Goal: Task Accomplishment & Management: Use online tool/utility

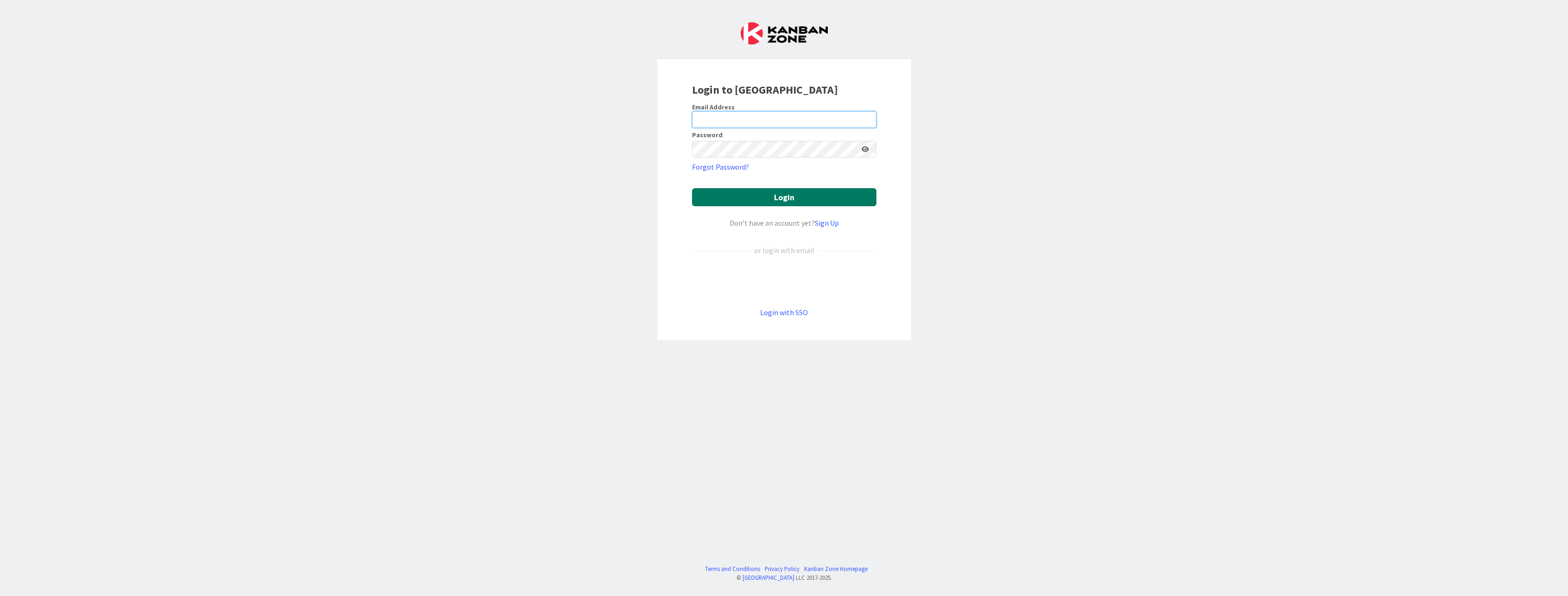
type input "[EMAIL_ADDRESS][PERSON_NAME][DOMAIN_NAME]"
click at [792, 195] on button "Login" at bounding box center [784, 197] width 185 height 18
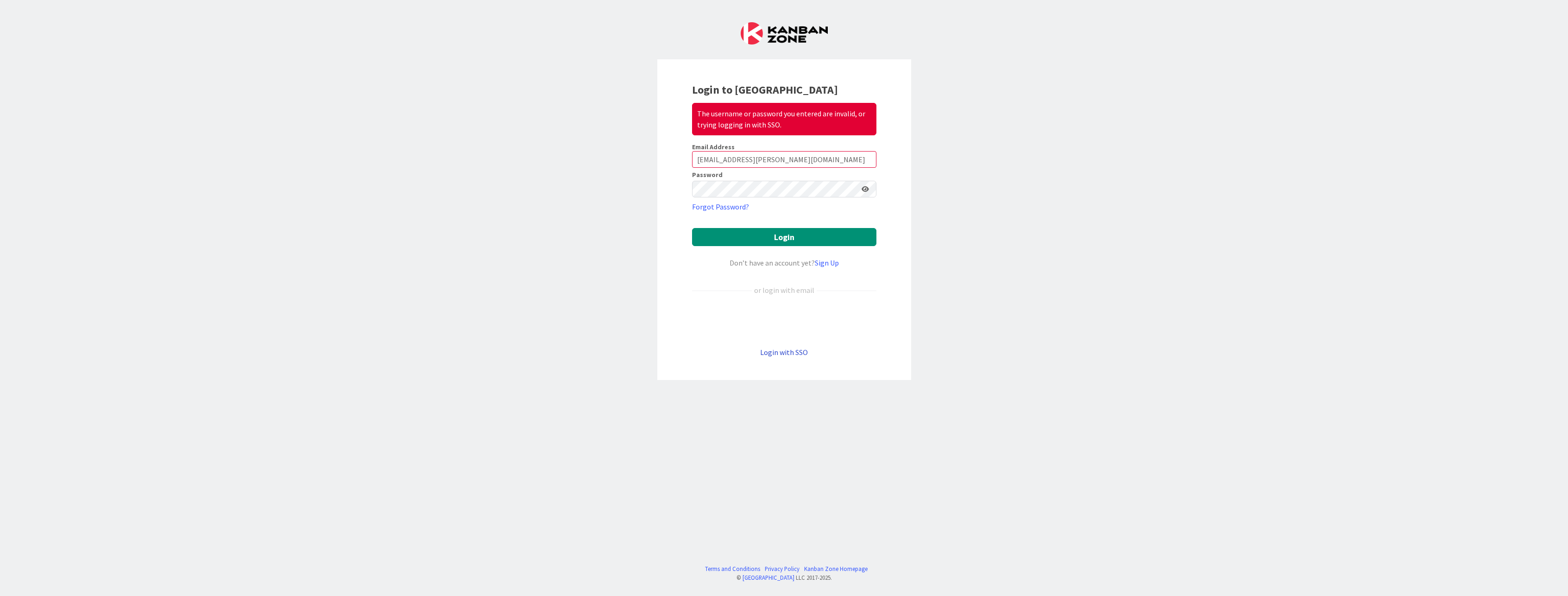
click at [769, 348] on link "Login with SSO" at bounding box center [784, 352] width 48 height 10
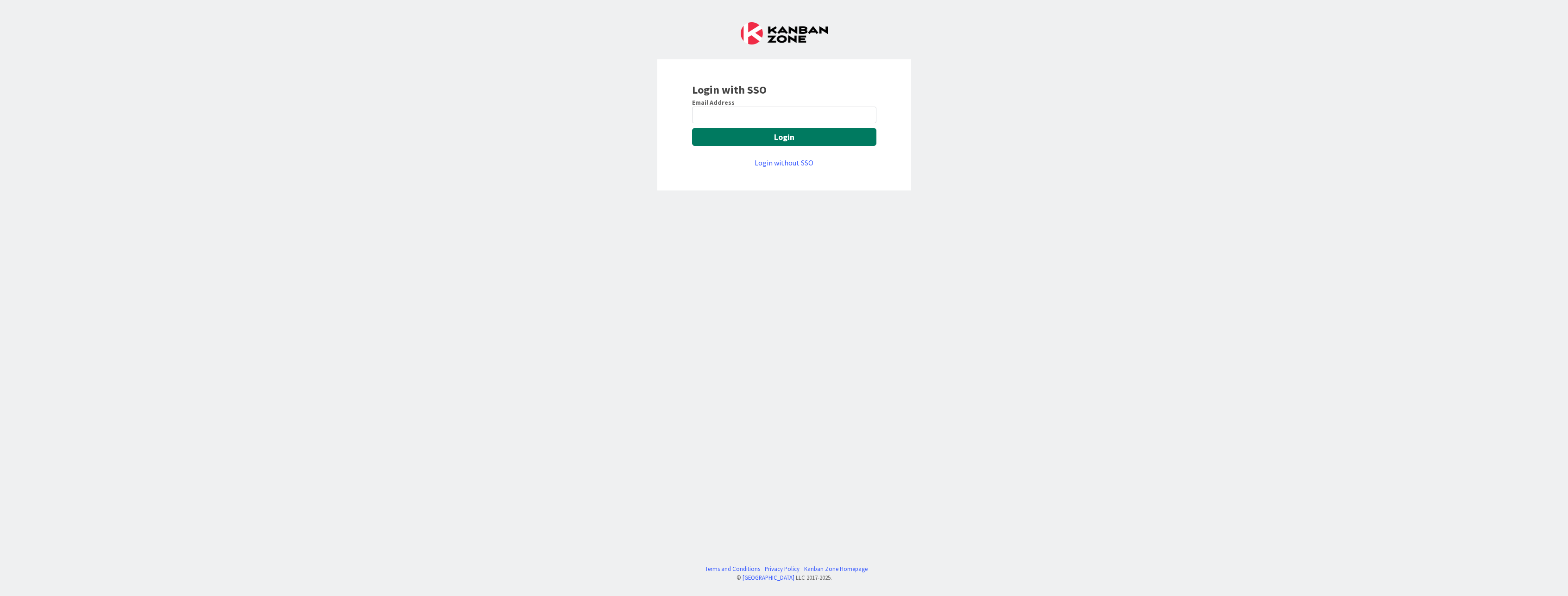
click at [760, 128] on button "Login" at bounding box center [784, 137] width 185 height 18
click at [750, 113] on div "Login with SSO Email Address Login Login without SSO" at bounding box center [784, 125] width 253 height 131
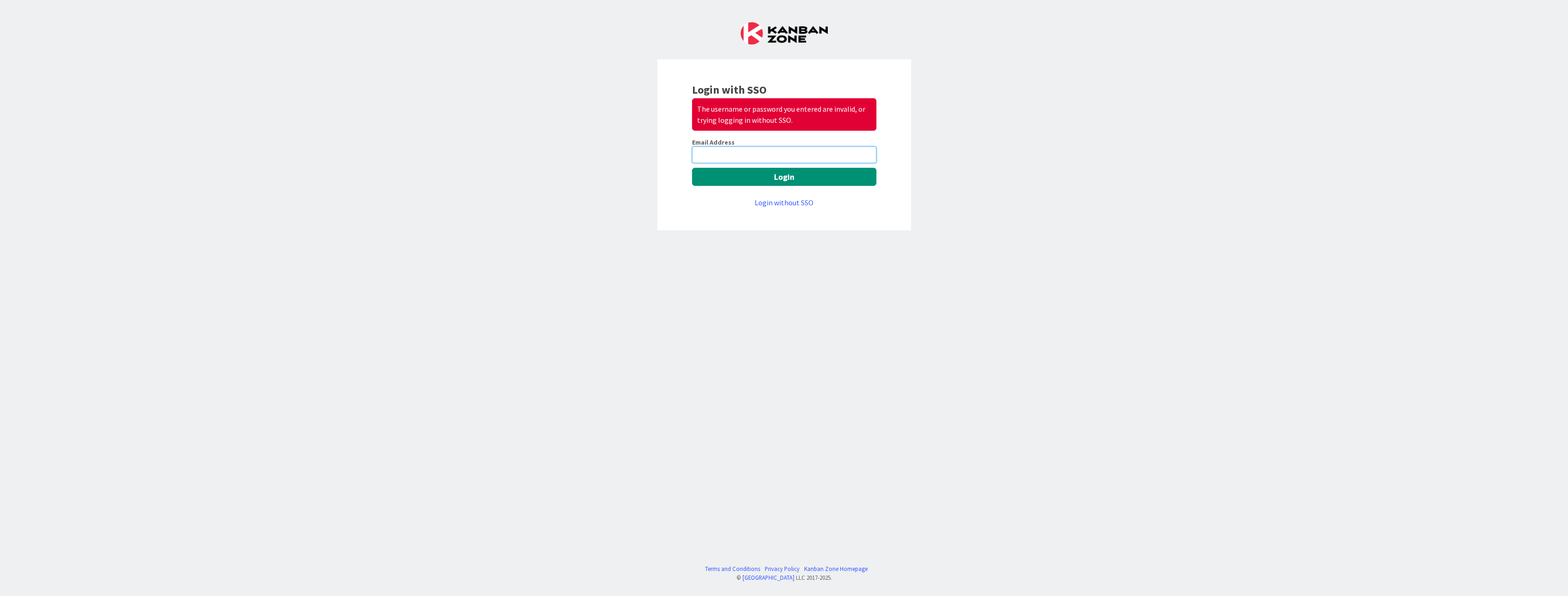
click at [728, 154] on input "email" at bounding box center [784, 154] width 185 height 17
type input "[EMAIL_ADDRESS][PERSON_NAME][DOMAIN_NAME]"
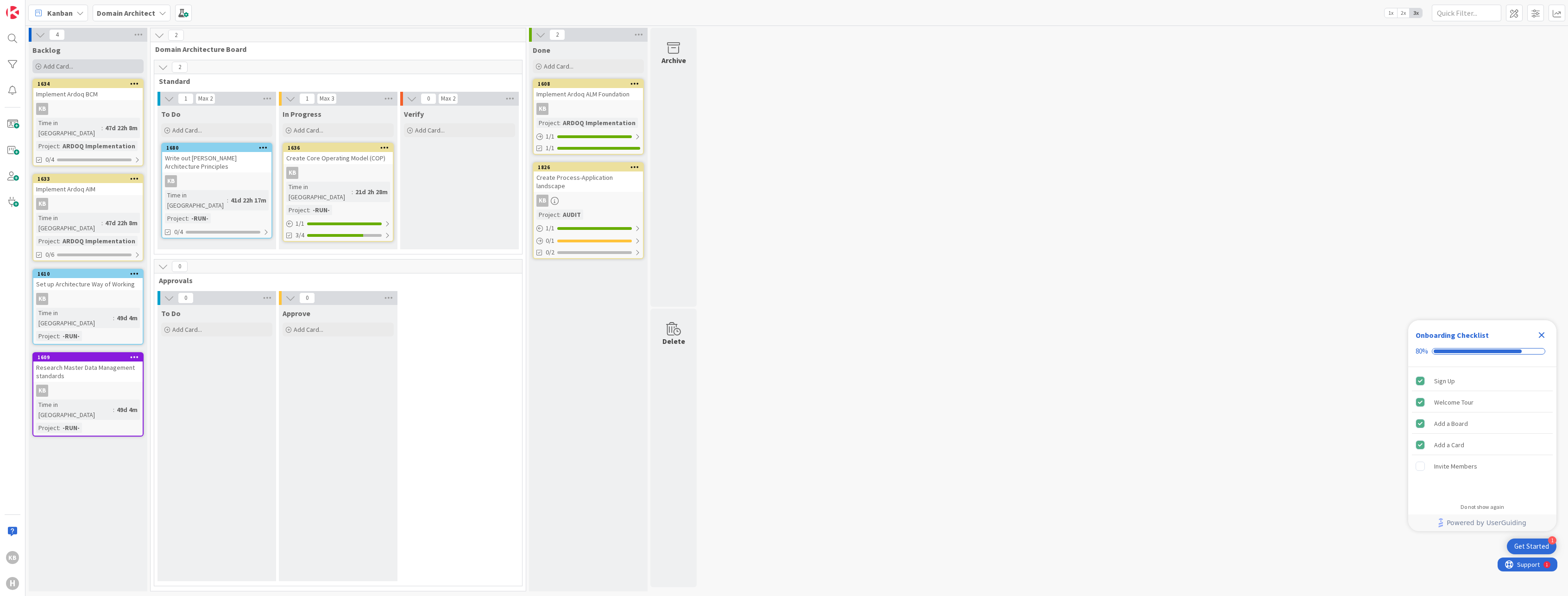
click at [109, 68] on div "Add Card..." at bounding box center [88, 66] width 111 height 14
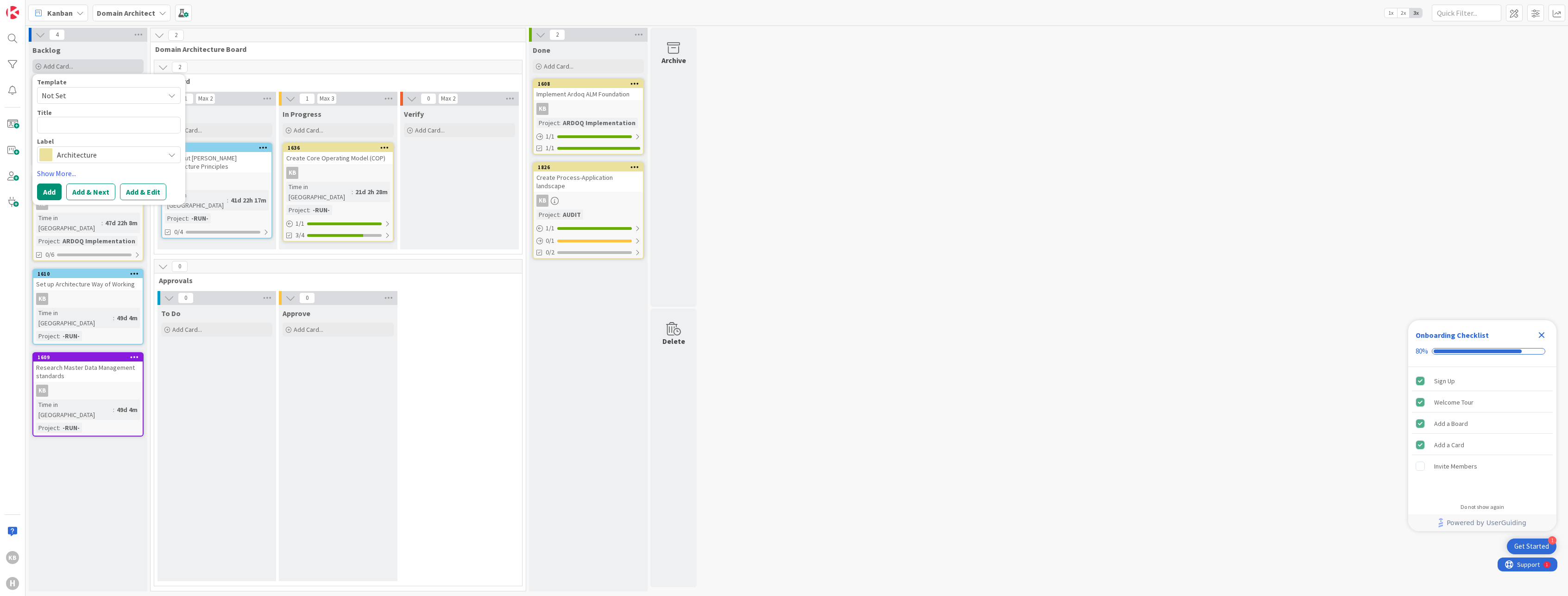
type textarea "x"
type textarea "C"
type textarea "x"
type textarea "Cr"
type textarea "x"
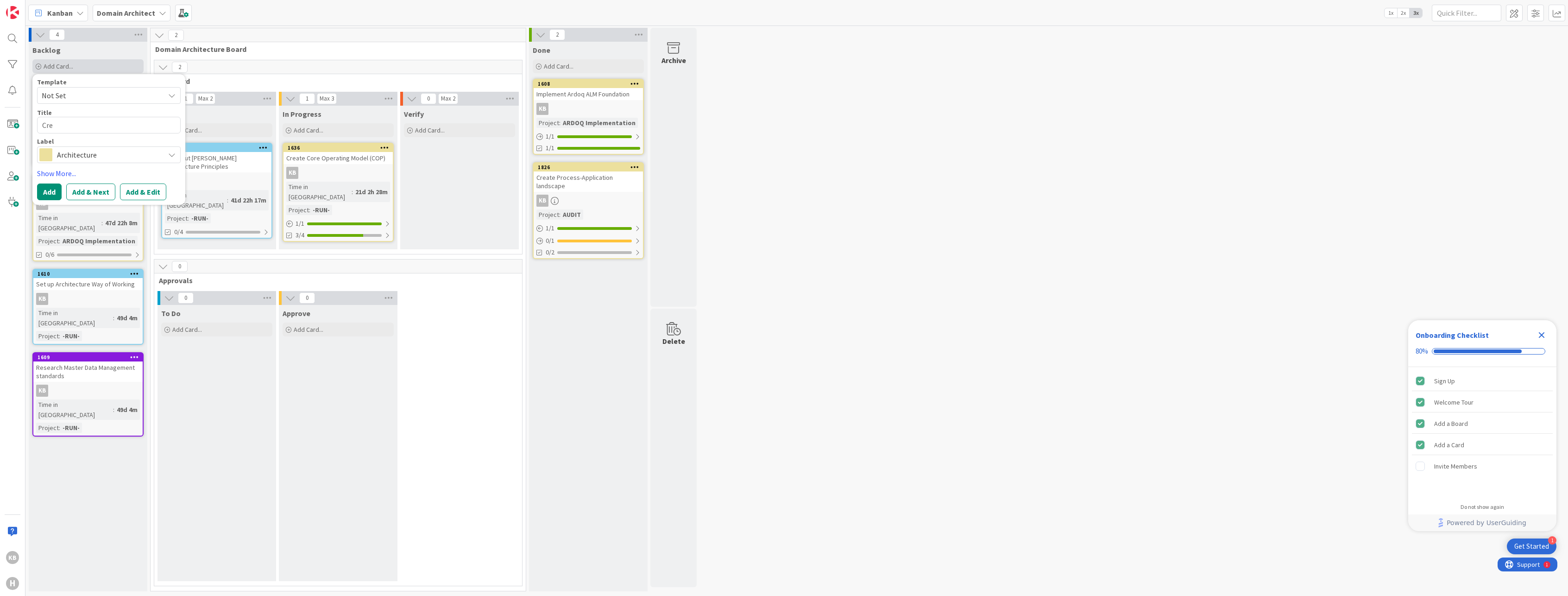
type textarea "Crea"
type textarea "x"
type textarea "Creat"
type textarea "x"
type textarea "Create"
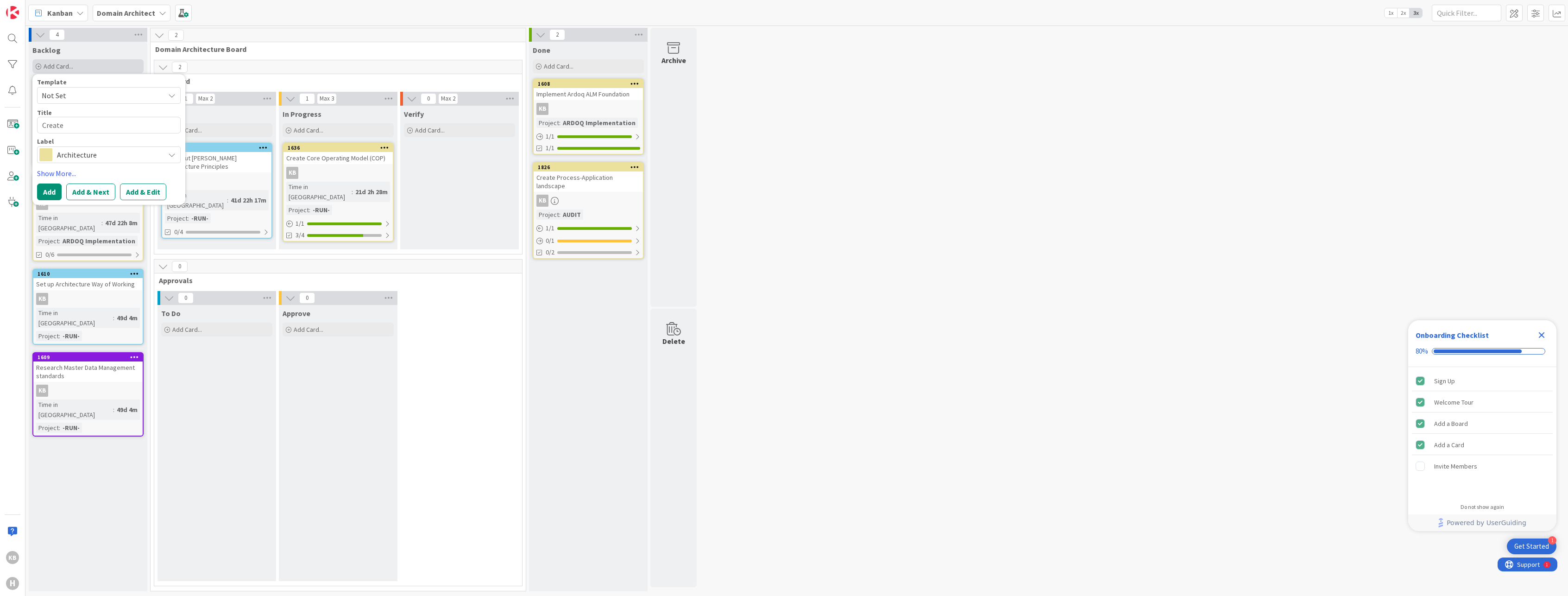
type textarea "x"
type textarea "Create"
type textarea "x"
type textarea "Create A"
type textarea "x"
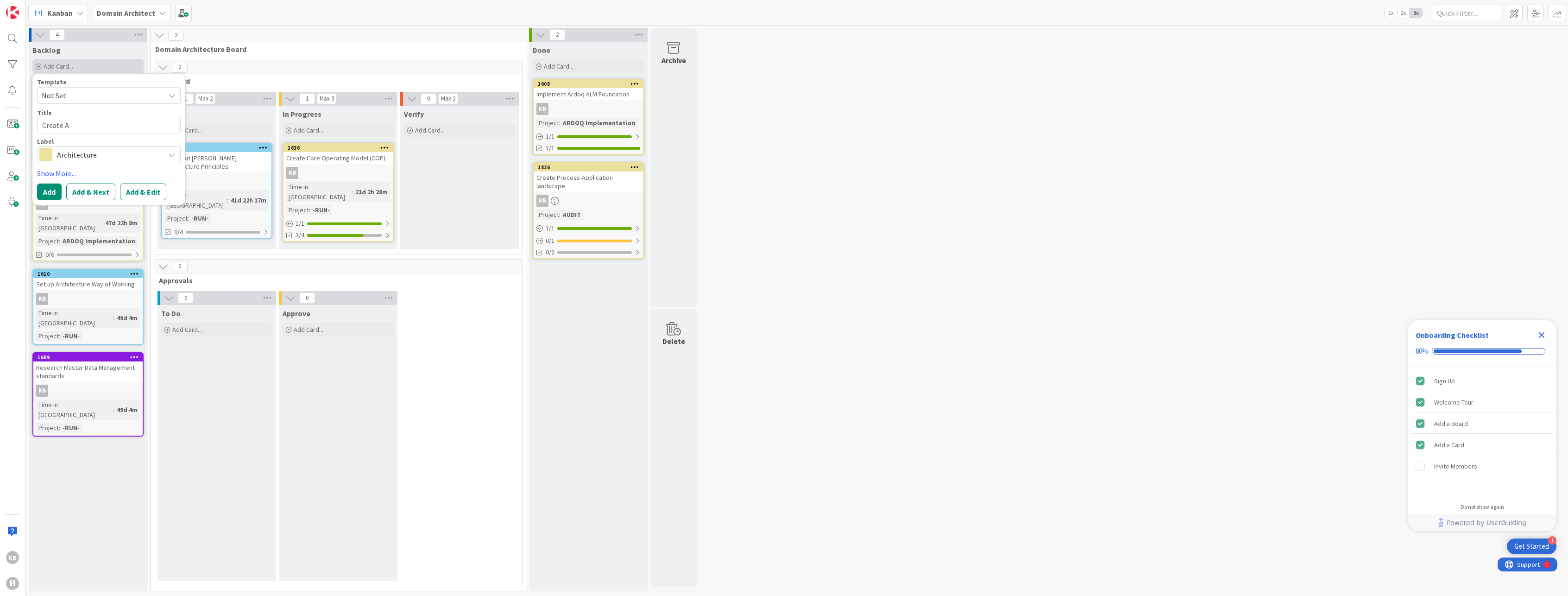
type textarea "Create Ar"
type textarea "x"
type textarea "Create Arr"
type textarea "x"
type textarea "Create Ar"
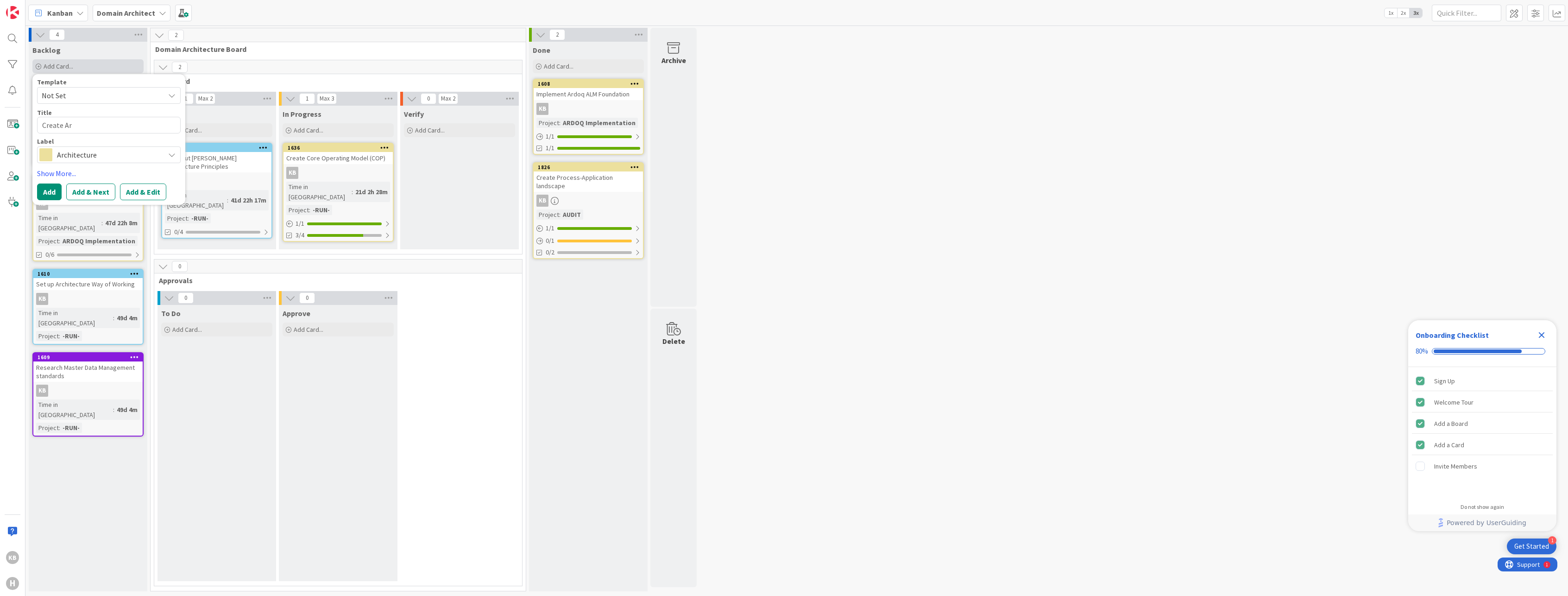
type textarea "x"
type textarea "Create Ard"
type textarea "x"
type textarea "Create Ar"
type textarea "x"
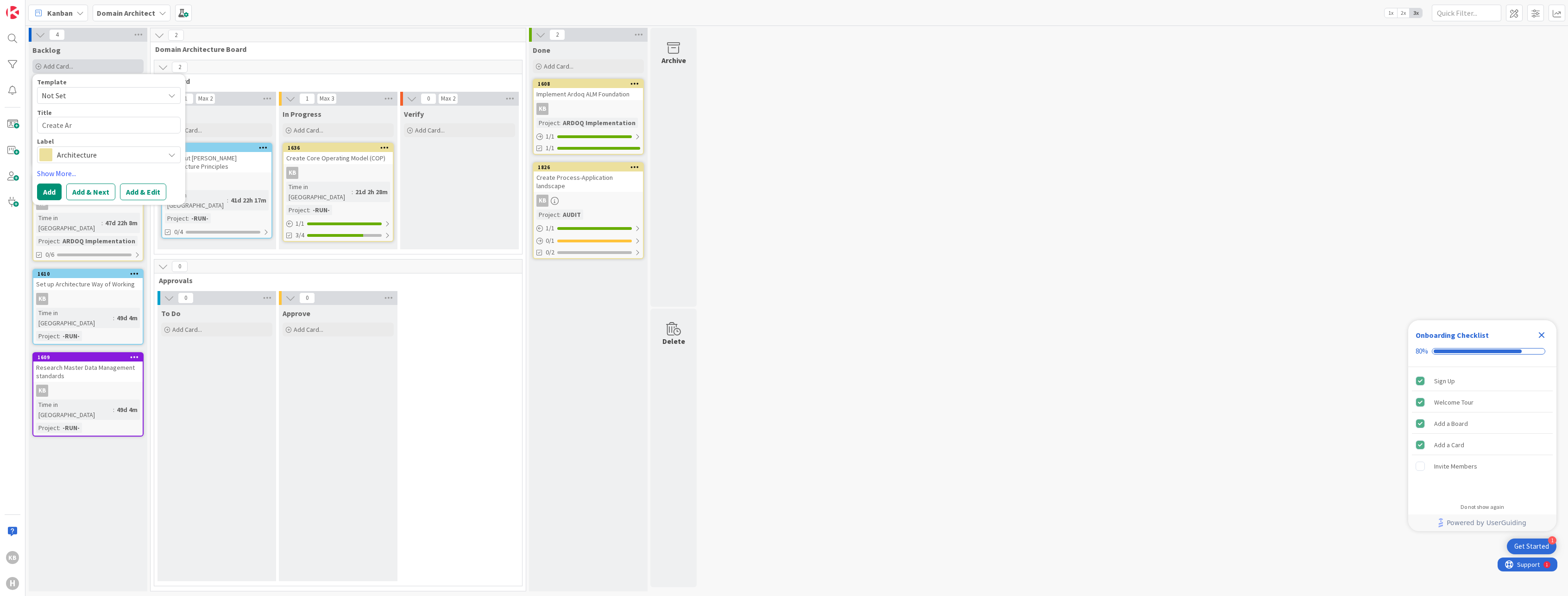
type textarea "Create A"
type textarea "x"
type textarea "Create"
type textarea "x"
type textarea "Create H"
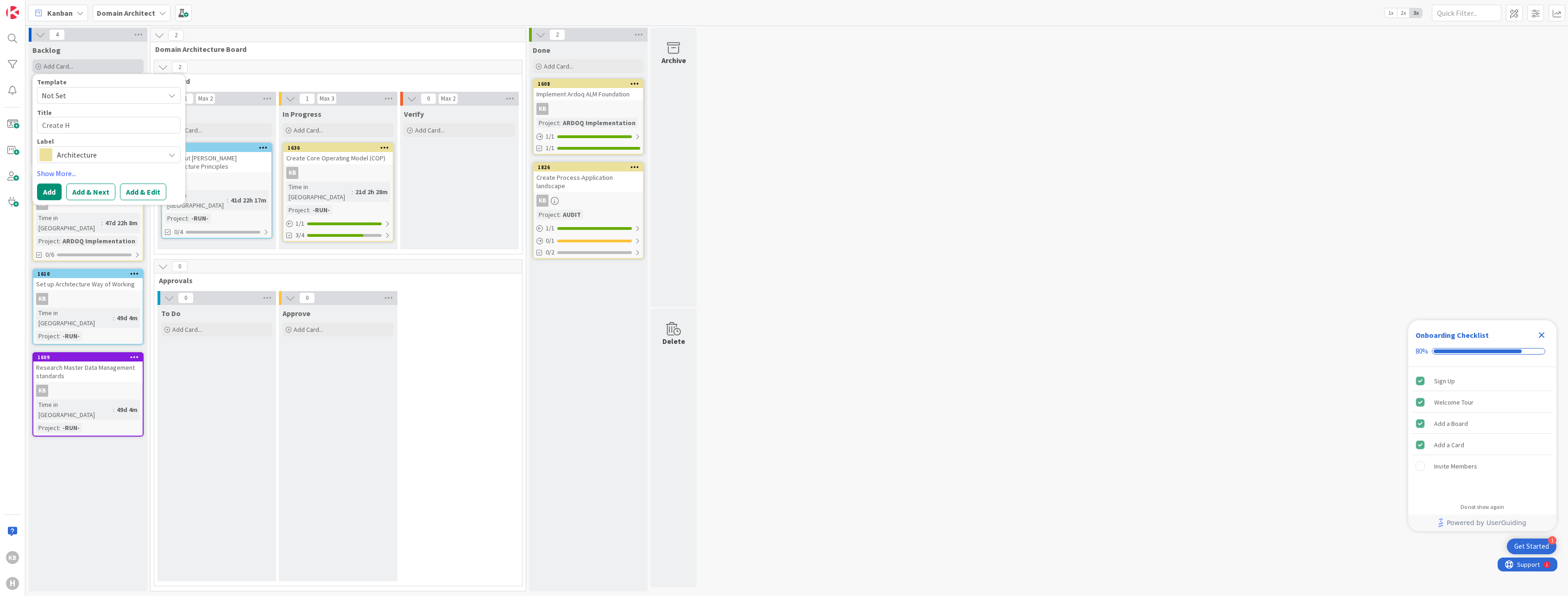
type textarea "x"
type textarea "Create [PERSON_NAME]"
type textarea "x"
type textarea "Create [PERSON_NAME]"
type textarea "x"
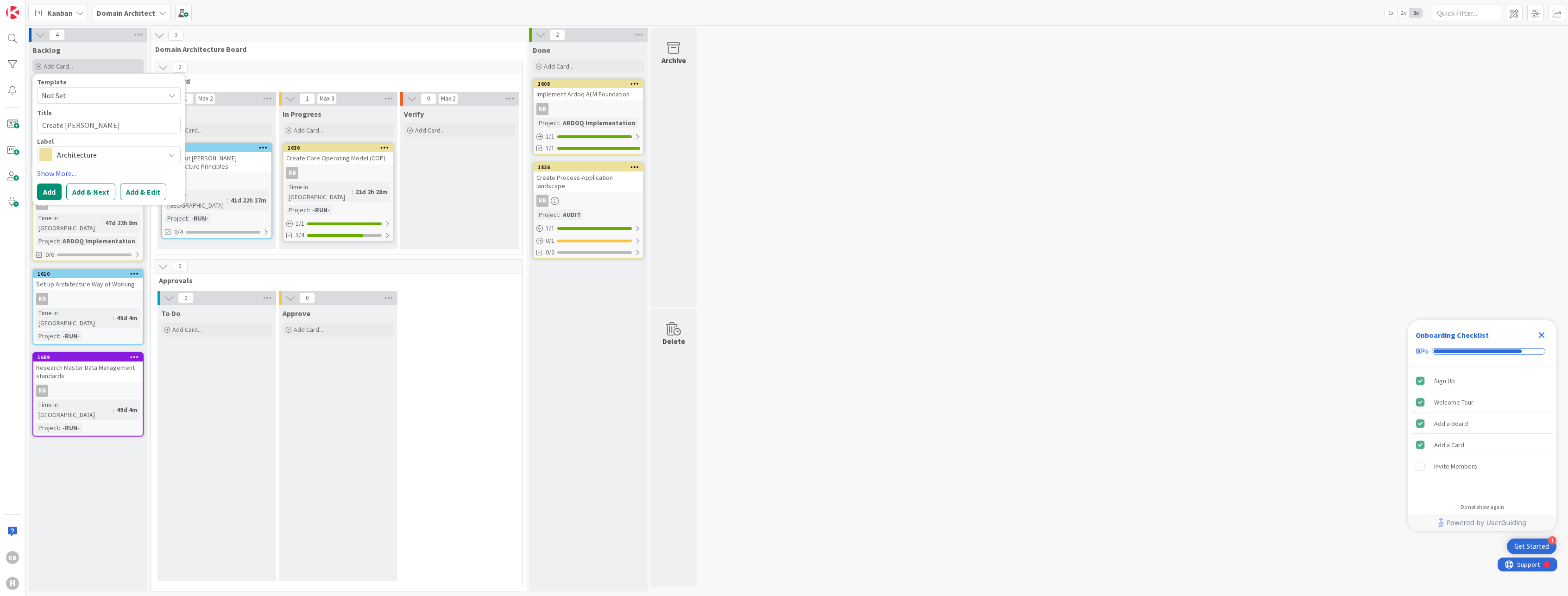
type textarea "Create [PERSON_NAME]"
type textarea "x"
type textarea "Create H"
type textarea "x"
type textarea "Create"
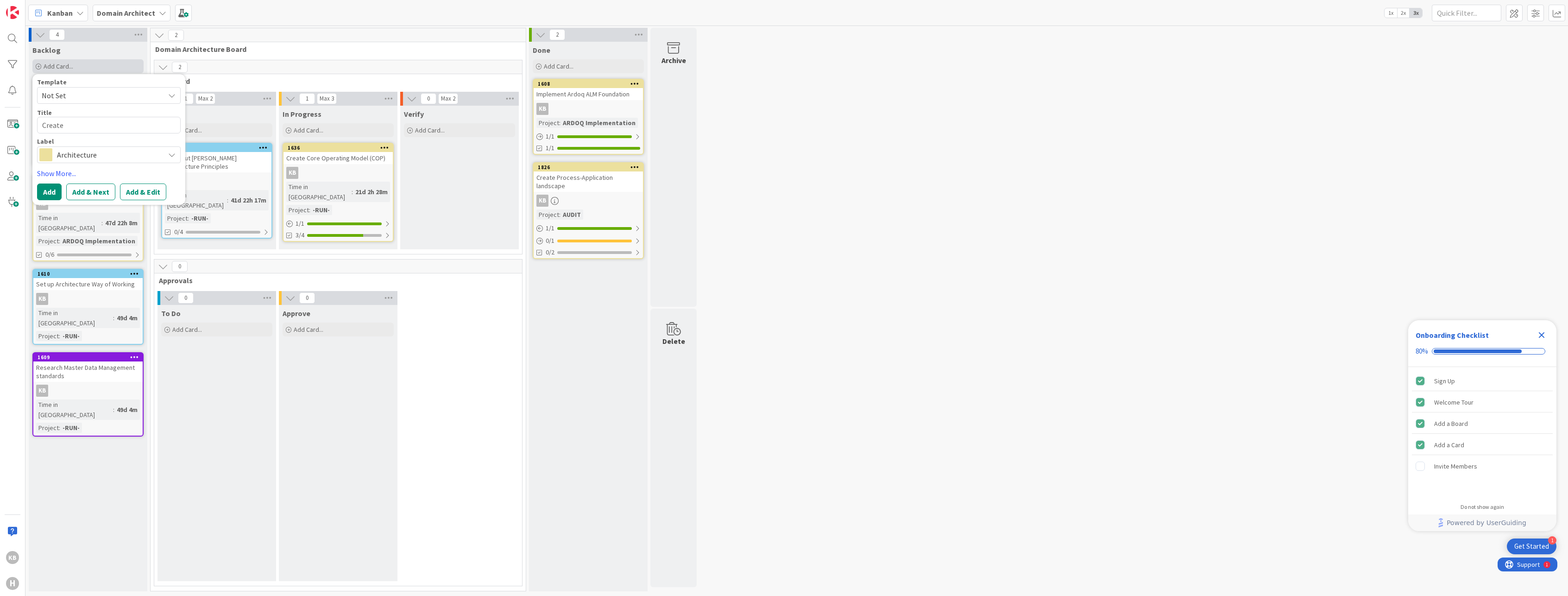
type textarea "x"
type textarea "Create A"
type textarea "x"
type textarea "Create"
type textarea "x"
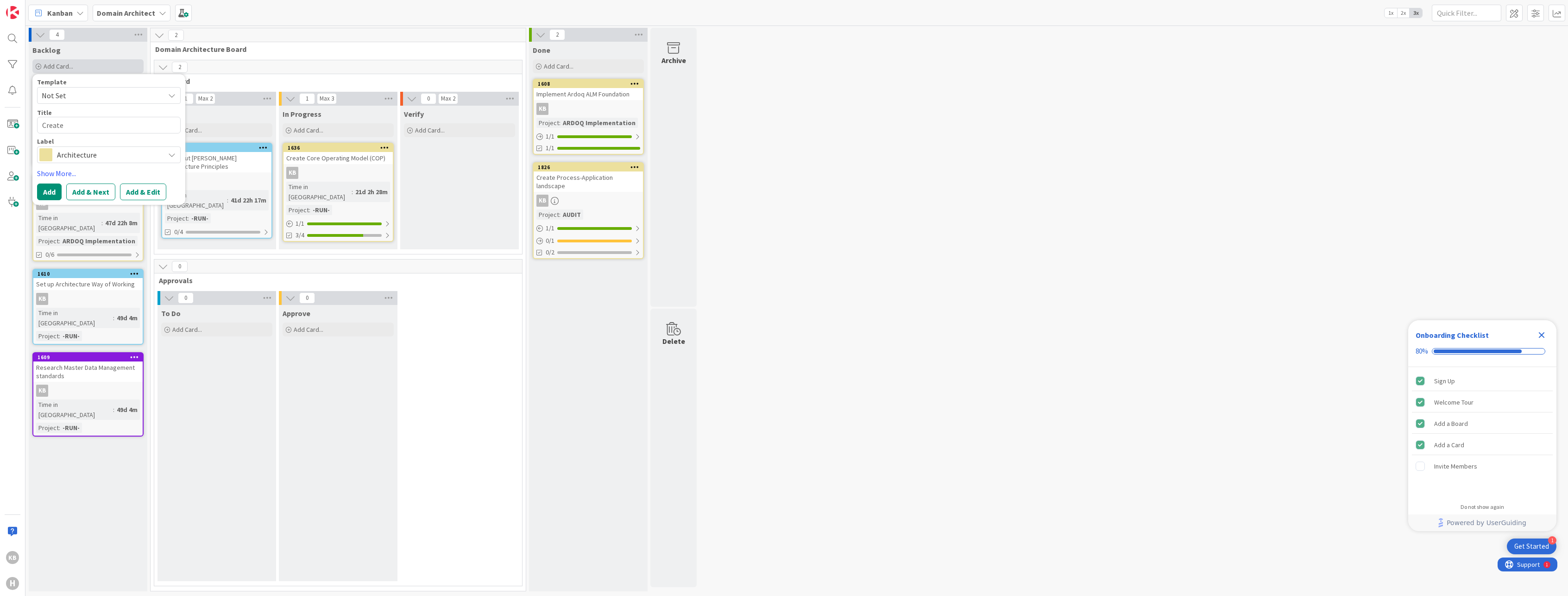
type textarea "Create H"
type textarea "x"
type textarea "Create [PERSON_NAME]"
type textarea "x"
type textarea "Create Huis"
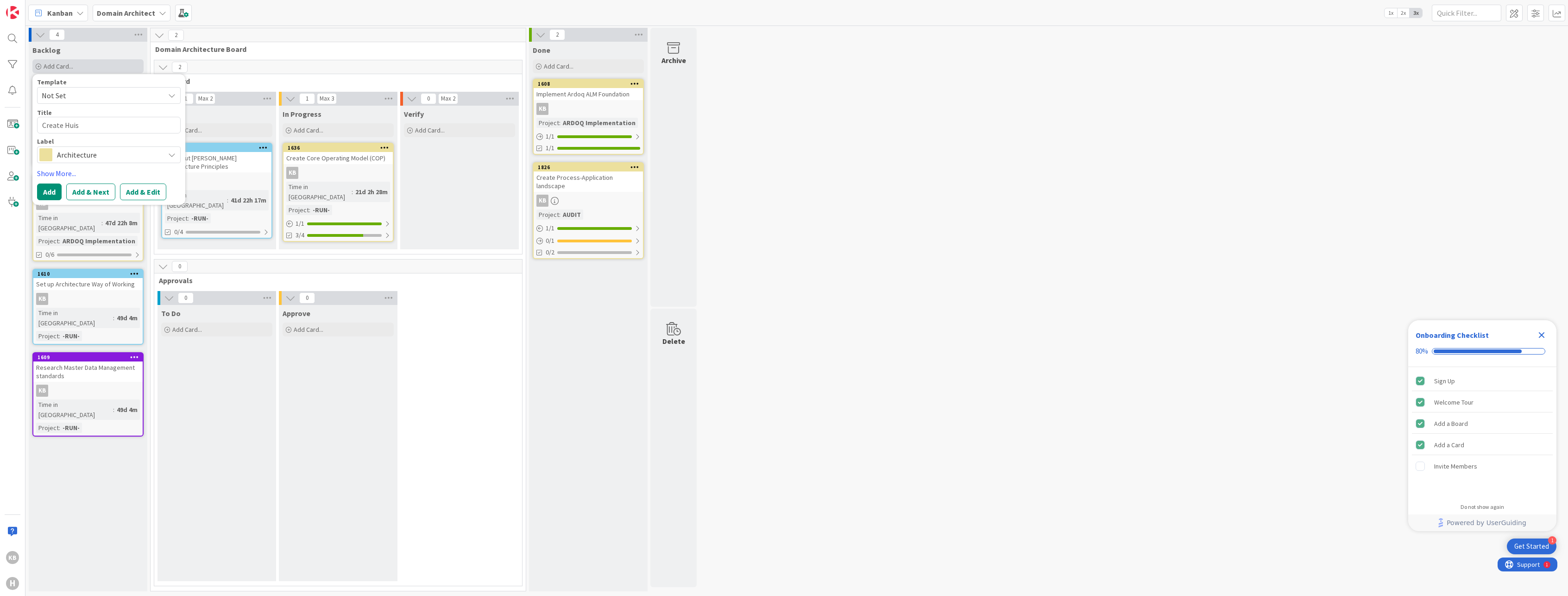
type textarea "x"
type textarea "Create Huisx"
type textarea "x"
type textarea "Create Huisxma"
type textarea "x"
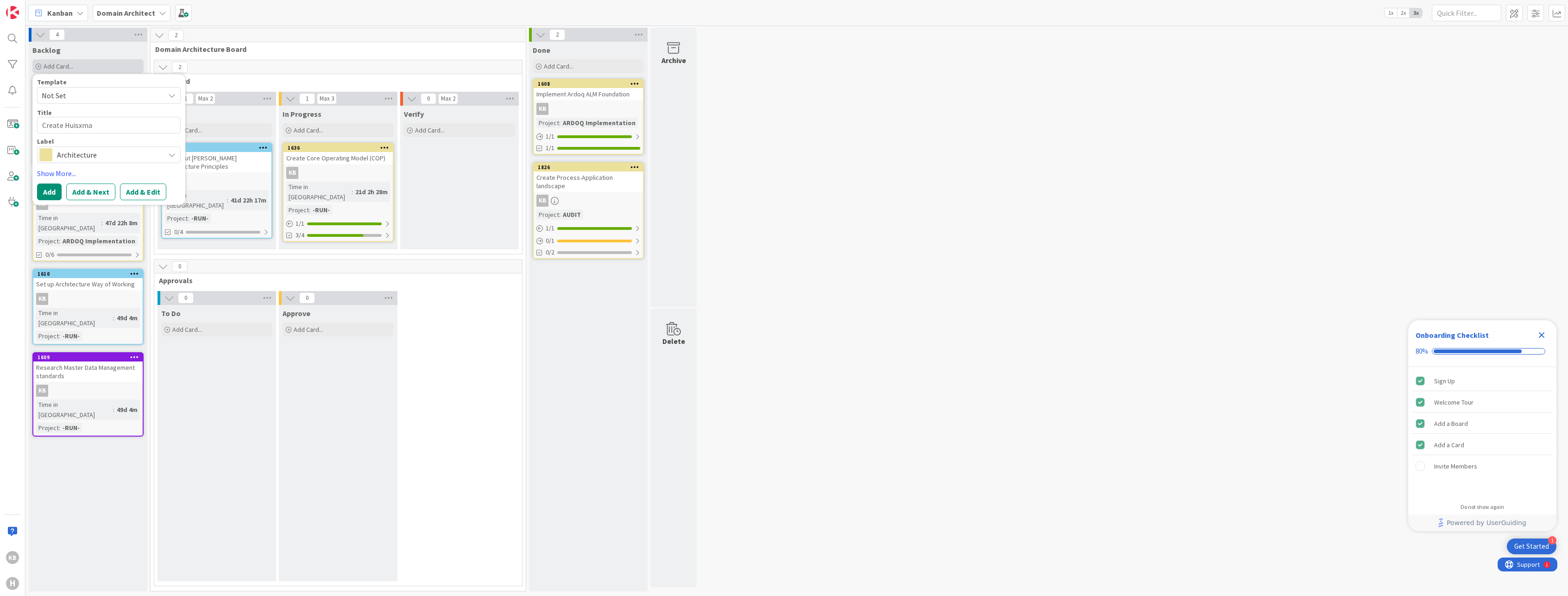
type textarea "Create Huisxman"
type textarea "x"
type textarea "Create Huisxma"
type textarea "x"
type textarea "Create Huisxm"
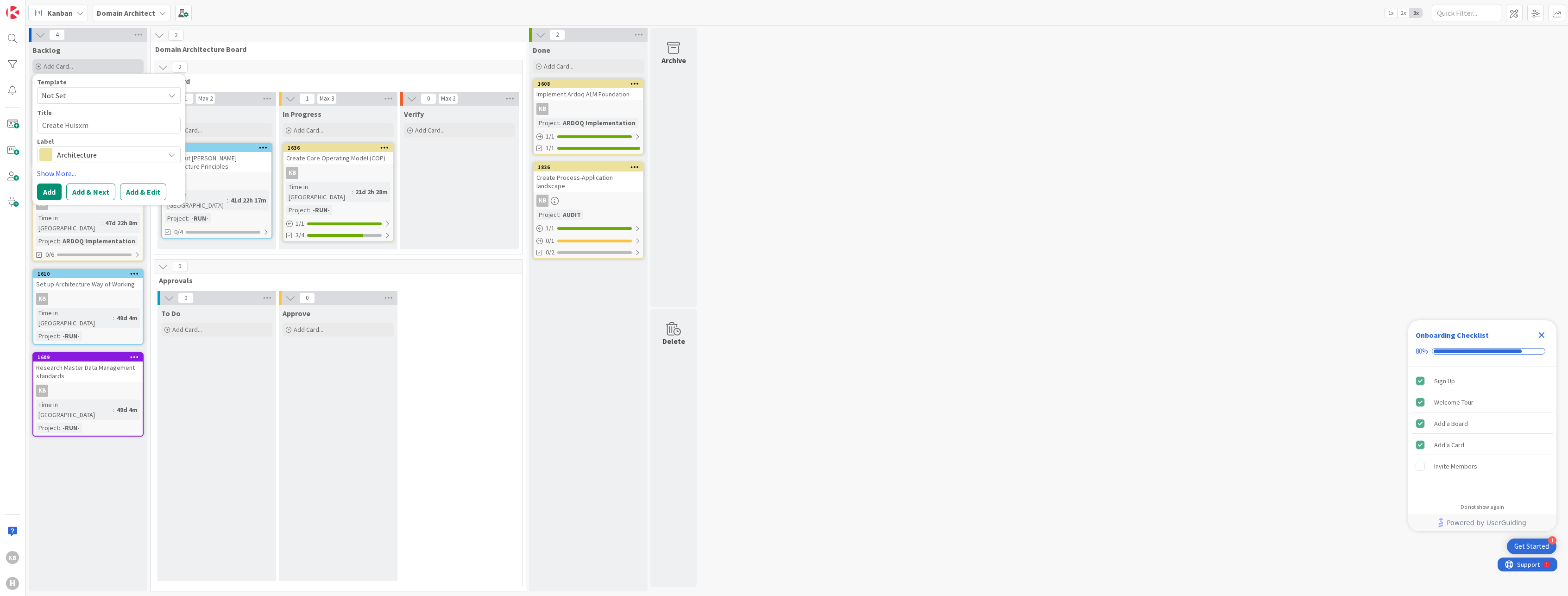
type textarea "x"
type textarea "Create Huisx"
type textarea "x"
type textarea "Create Huis"
type textarea "x"
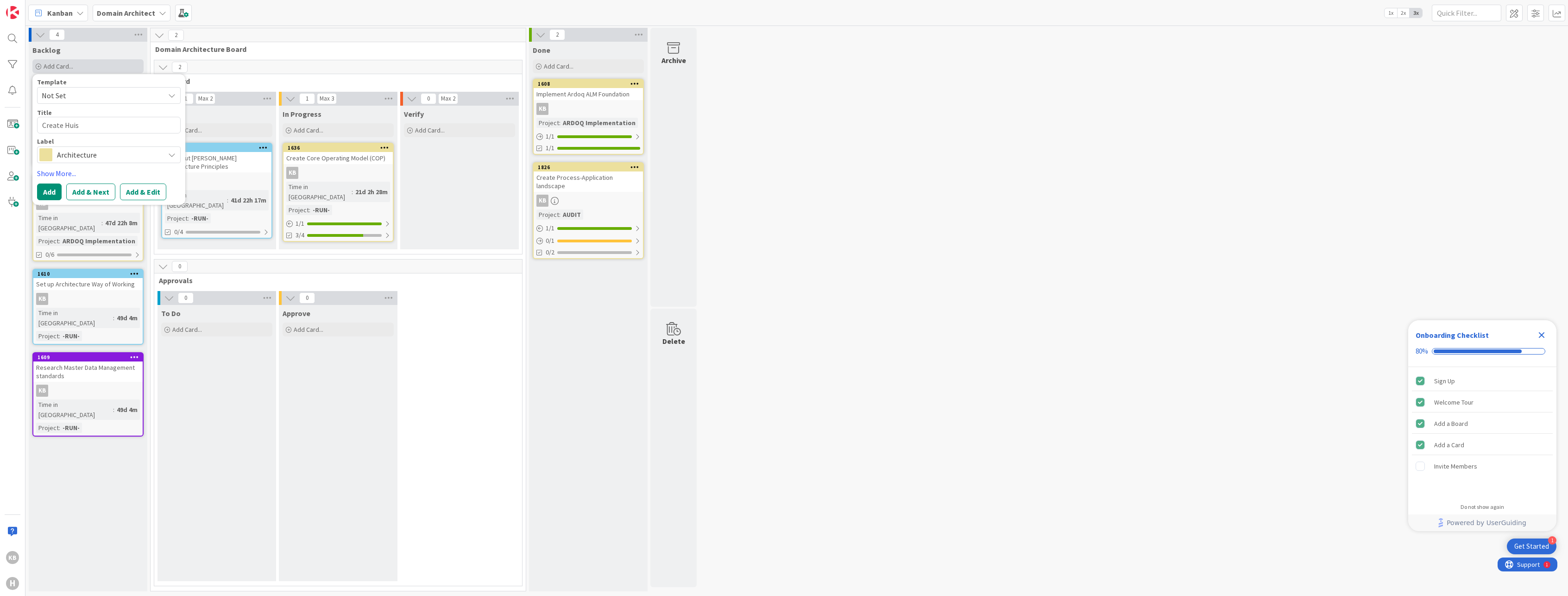
type textarea "Create [PERSON_NAME]"
type textarea "x"
type textarea "Create Huis"
type textarea "x"
type textarea "Create Huism"
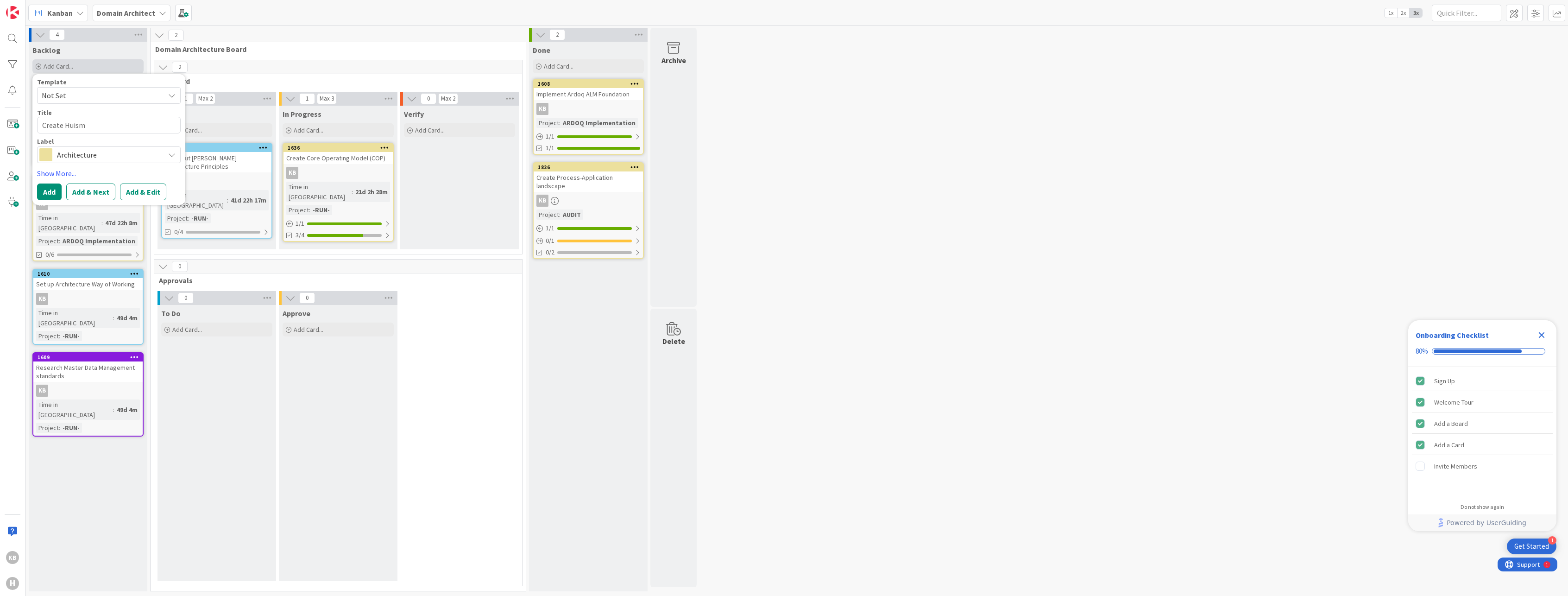
type textarea "x"
type textarea "Create Huisma"
type textarea "x"
type textarea "Create [PERSON_NAME]"
type textarea "x"
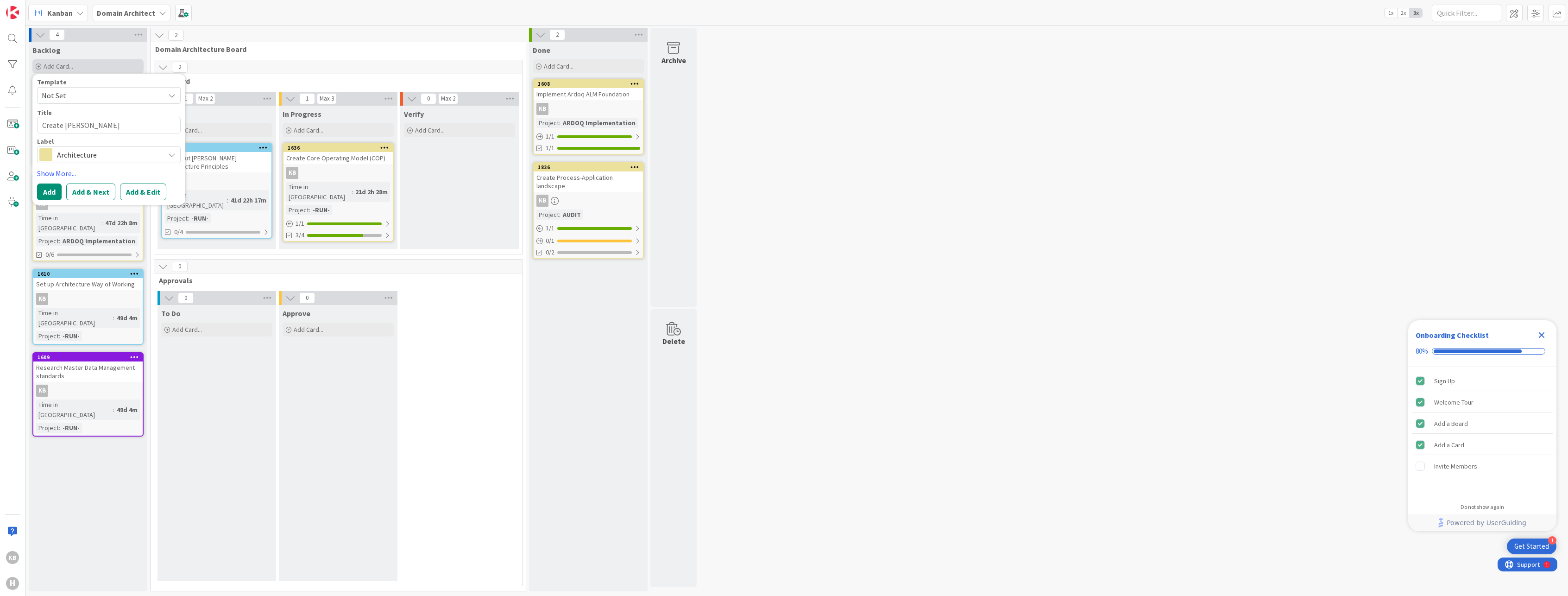
type textarea "Create [PERSON_NAME]"
type textarea "x"
type textarea "Create [PERSON_NAME] A"
type textarea "x"
type textarea "Create [PERSON_NAME] Ar"
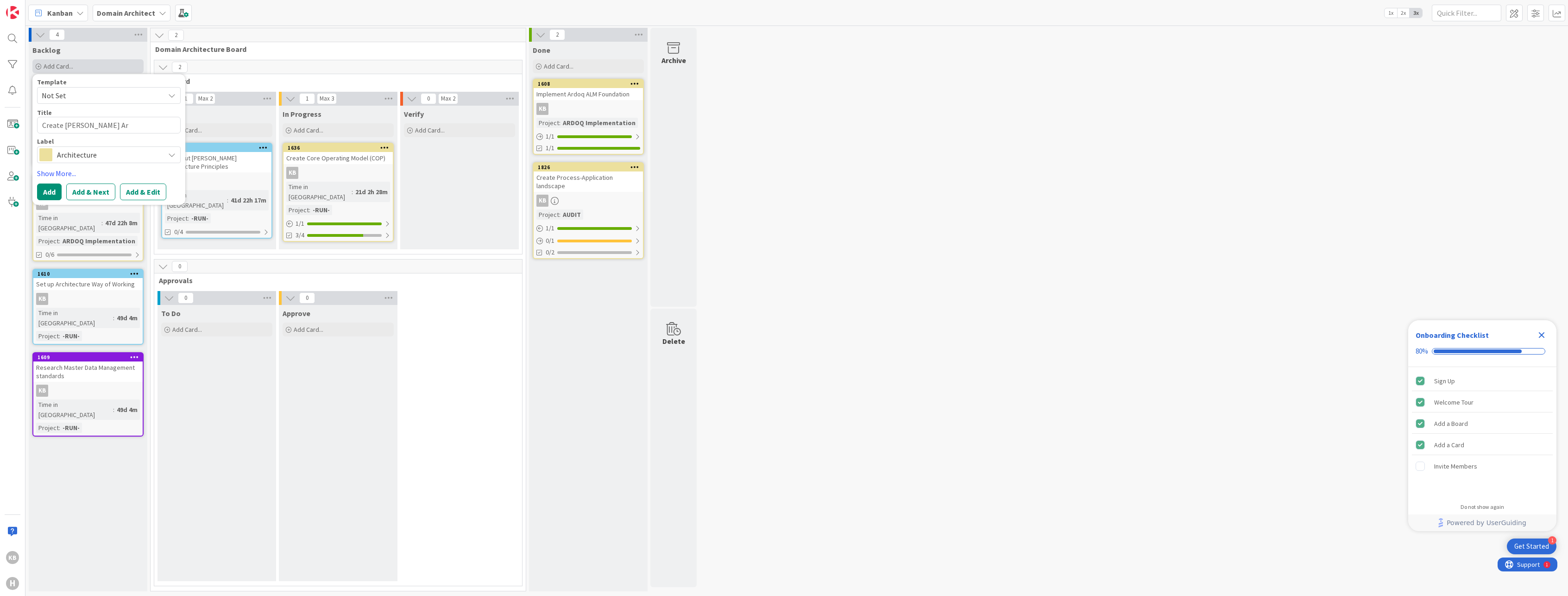
type textarea "x"
type textarea "Create [PERSON_NAME] [PERSON_NAME]"
type textarea "x"
type textarea "Create [PERSON_NAME] Ardoq"
type textarea "x"
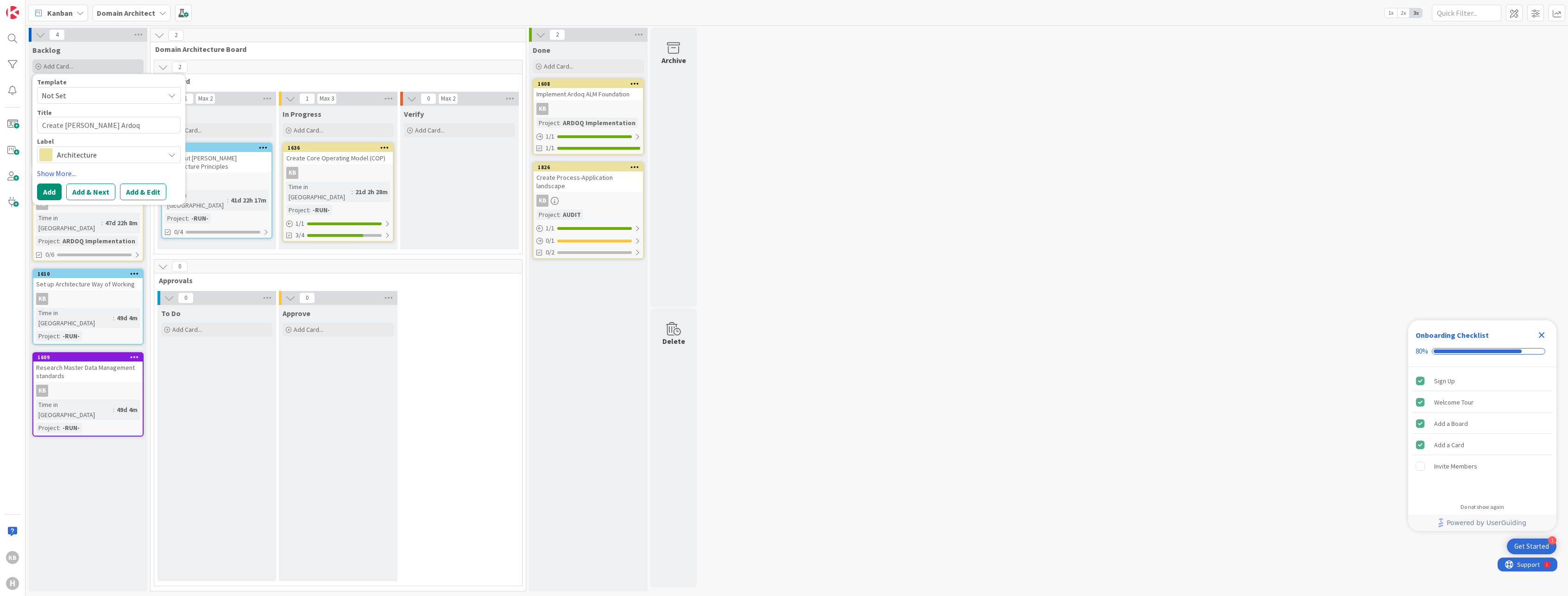
type textarea "Create [PERSON_NAME] Ardoq"
type textarea "x"
type textarea "Create [PERSON_NAME] Ardoq R"
type textarea "x"
type textarea "Create [PERSON_NAME] Ardoq Re"
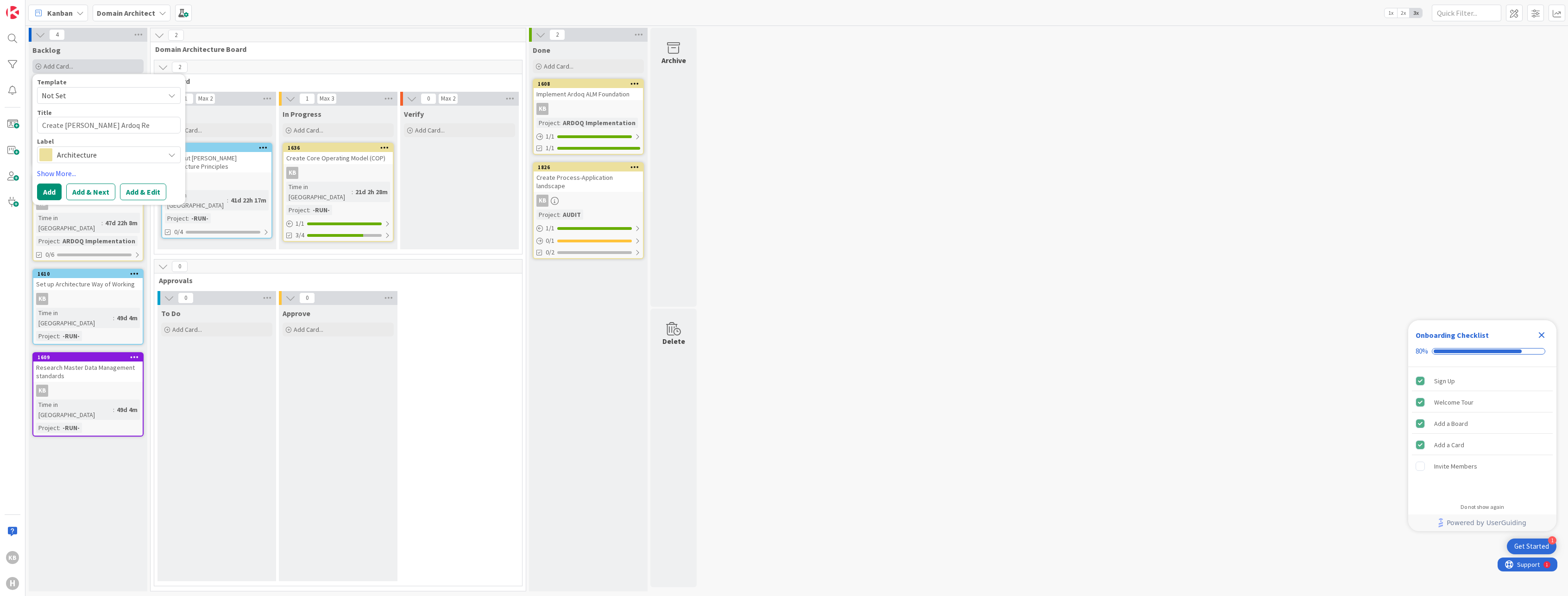
type textarea "x"
type textarea "Create [PERSON_NAME] Ardoq Ref"
type textarea "x"
type textarea "Create [PERSON_NAME] Ardoq Refe"
type textarea "x"
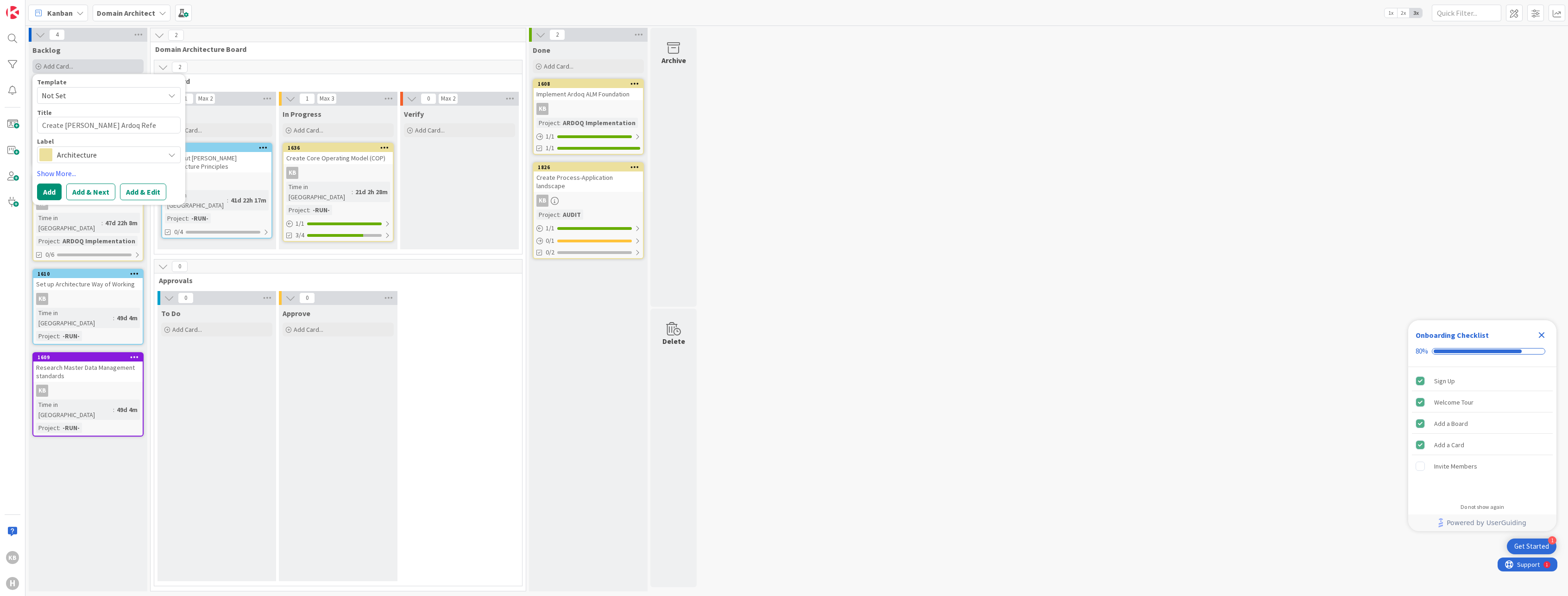
type textarea "Create [PERSON_NAME] Ardoq Refer"
type textarea "x"
type textarea "Create [PERSON_NAME] Ardoq Refere"
type textarea "x"
type textarea "Create [PERSON_NAME] Ardoq Referen"
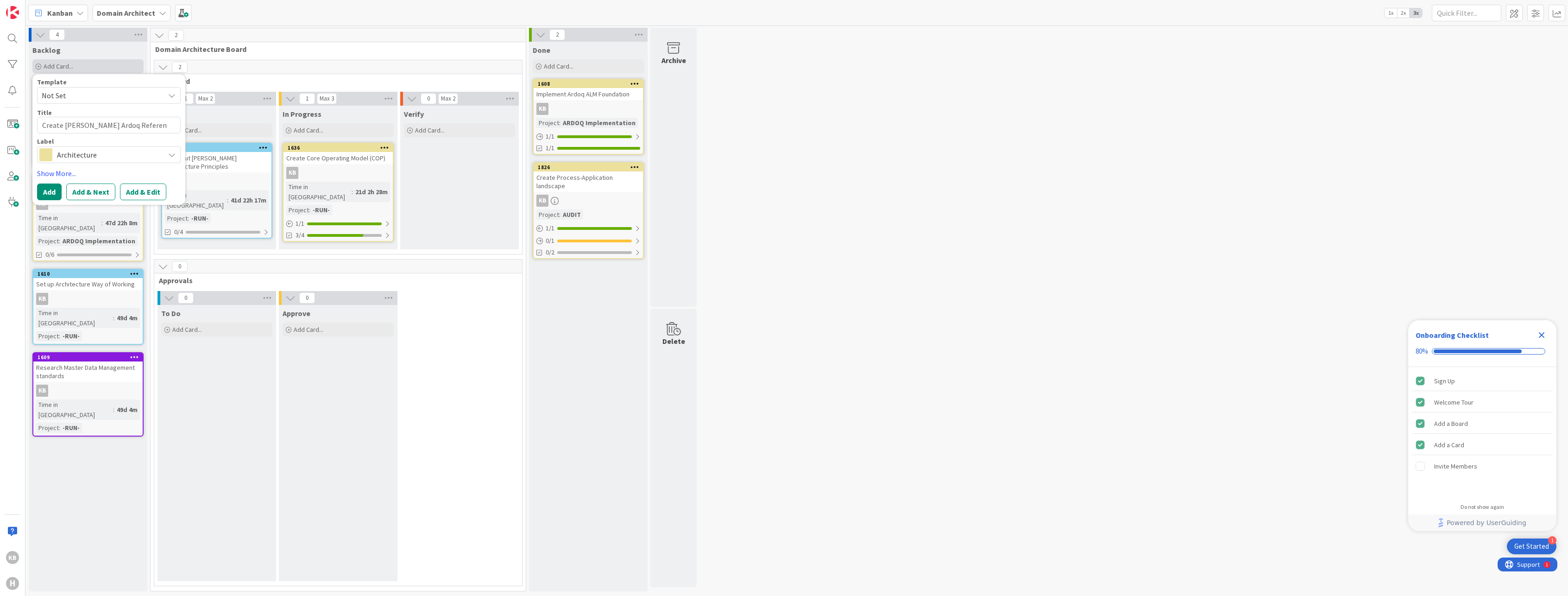
type textarea "x"
type textarea "Create [PERSON_NAME] Ardoq Referenc"
type textarea "x"
type textarea "Create [PERSON_NAME] Ardoq Reference"
type textarea "x"
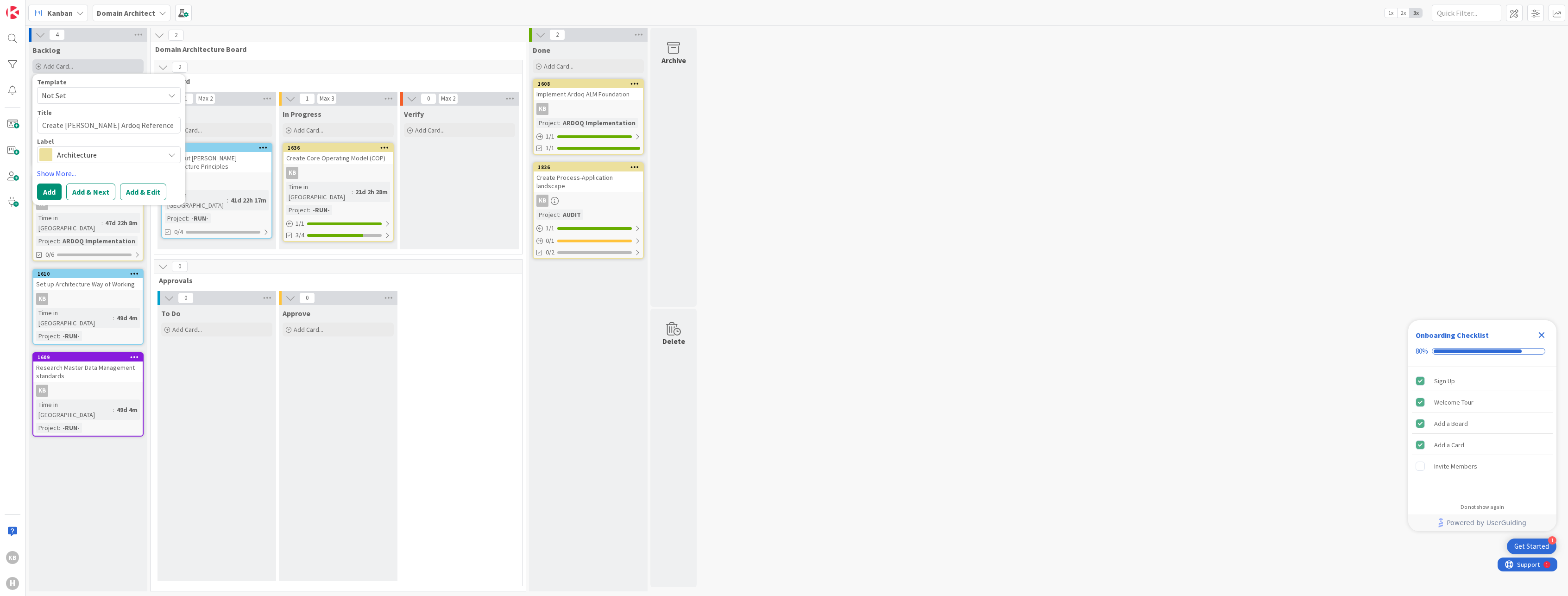
type textarea "Create [PERSON_NAME] Ardoq Reference"
type textarea "x"
type textarea "Create [PERSON_NAME] Ardoq Reference A"
type textarea "x"
type textarea "Create [PERSON_NAME] Ardoq Reference Ar"
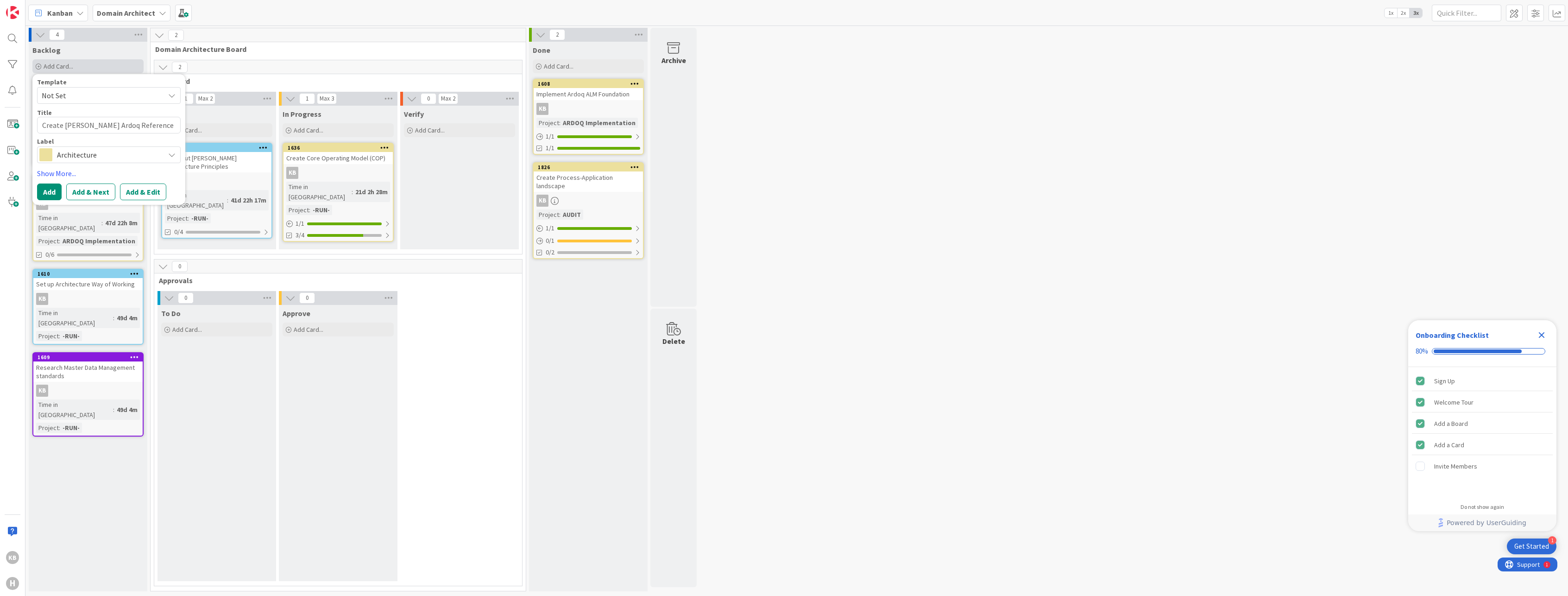
type textarea "x"
type textarea "Create [PERSON_NAME] Ardoq Reference Arch"
type textarea "x"
type textarea "Create [PERSON_NAME] Ardoq Reference Archi"
type textarea "x"
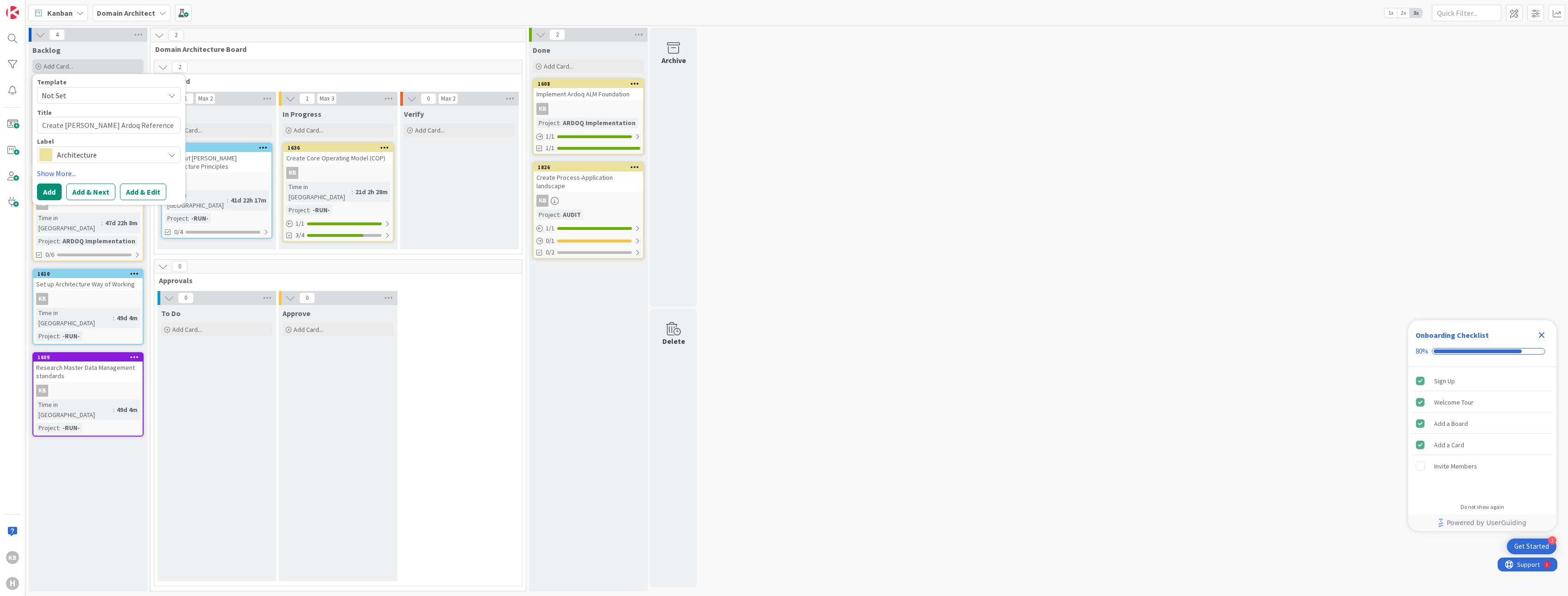
type textarea "Create [PERSON_NAME] Ardoq Reference Archite"
type textarea "x"
type textarea "Create [PERSON_NAME] Ardoq Reference Architec"
type textarea "x"
type textarea "Create [PERSON_NAME] Ardoq Reference Architect"
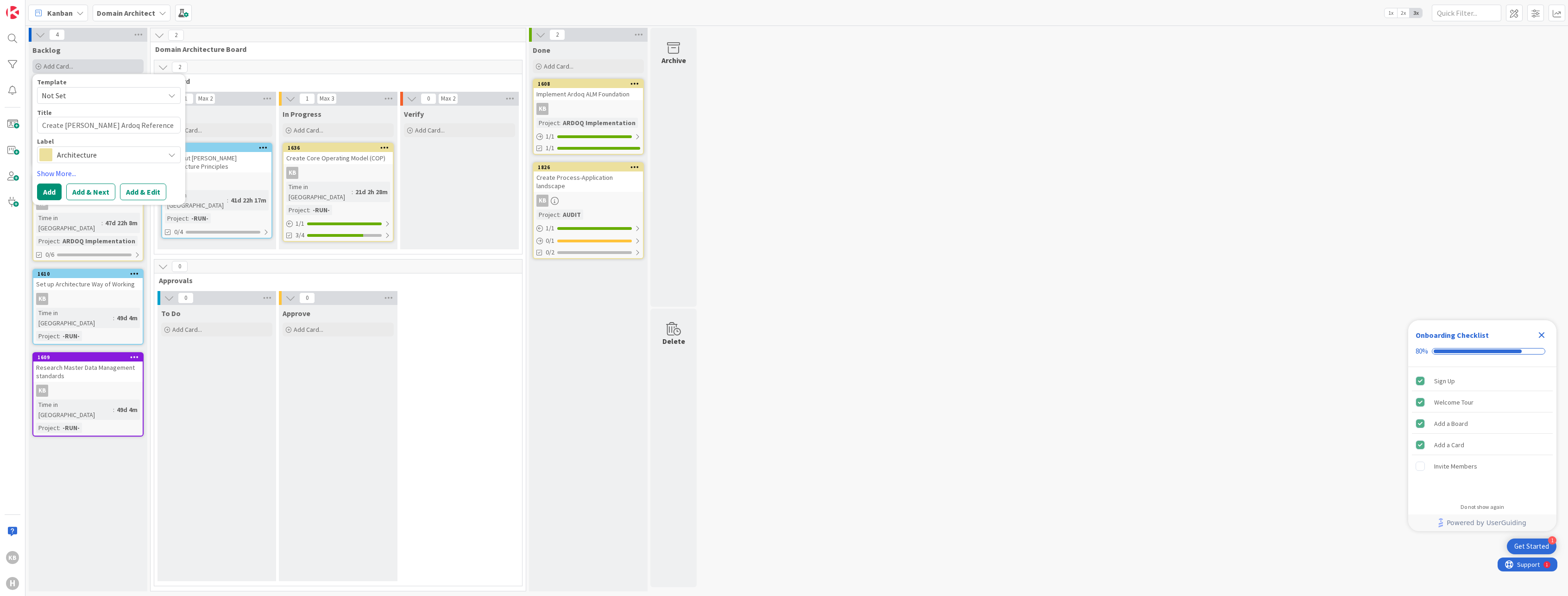
type textarea "x"
type textarea "Create [PERSON_NAME] Ardoq Reference Architectu"
type textarea "x"
type textarea "Create [PERSON_NAME] Ardoq Reference Architectur"
type textarea "x"
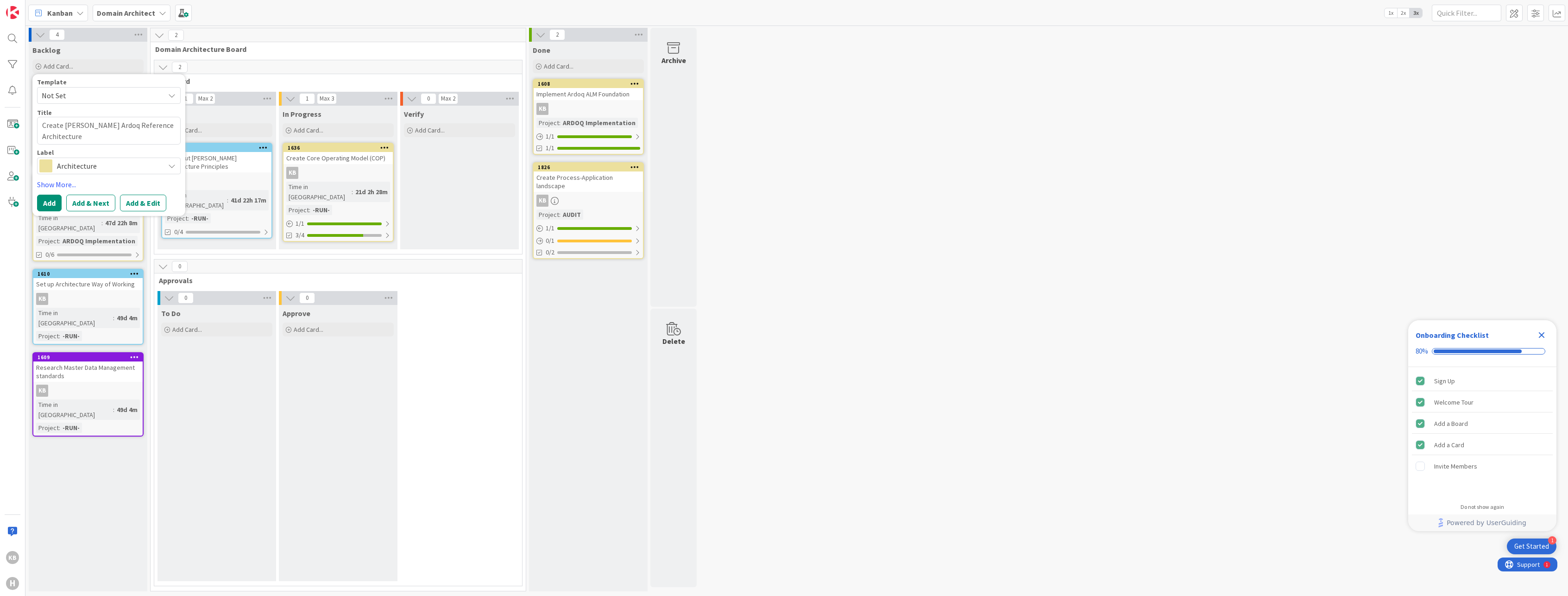
type textarea "Create [PERSON_NAME] Ardoq Reference Architecture"
click at [123, 172] on div "Architecture" at bounding box center [109, 166] width 144 height 17
click at [113, 166] on span "Architecture" at bounding box center [108, 166] width 103 height 13
click at [53, 206] on button "Add" at bounding box center [49, 202] width 25 height 17
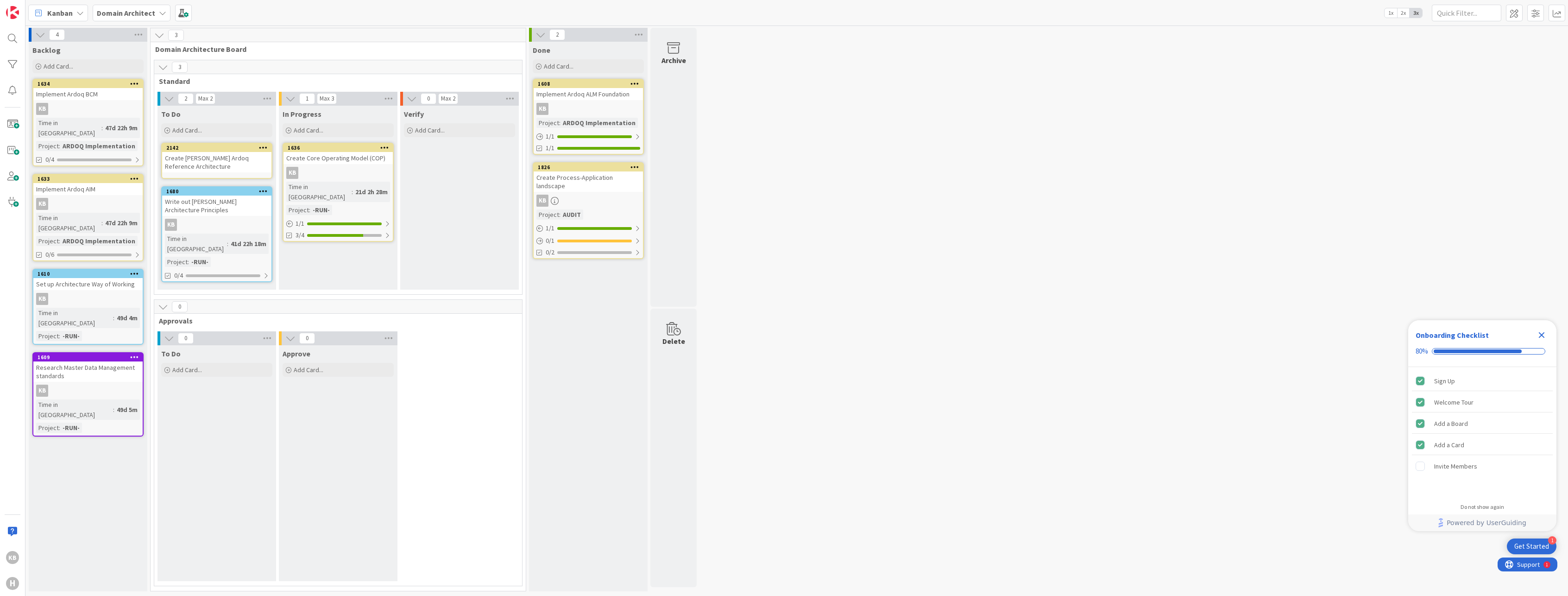
click at [213, 161] on div "Create [PERSON_NAME] Ardoq Reference Architecture" at bounding box center [217, 162] width 110 height 20
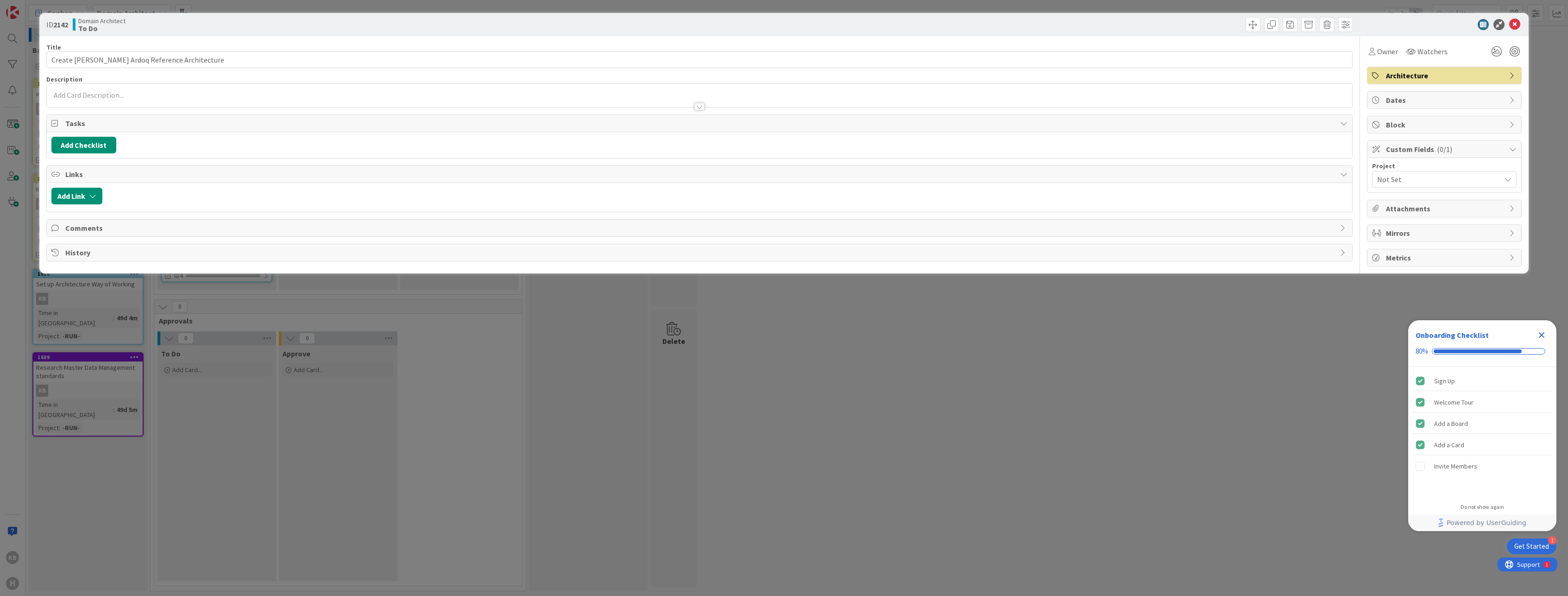
click at [1446, 178] on span "Not Set" at bounding box center [1436, 179] width 118 height 13
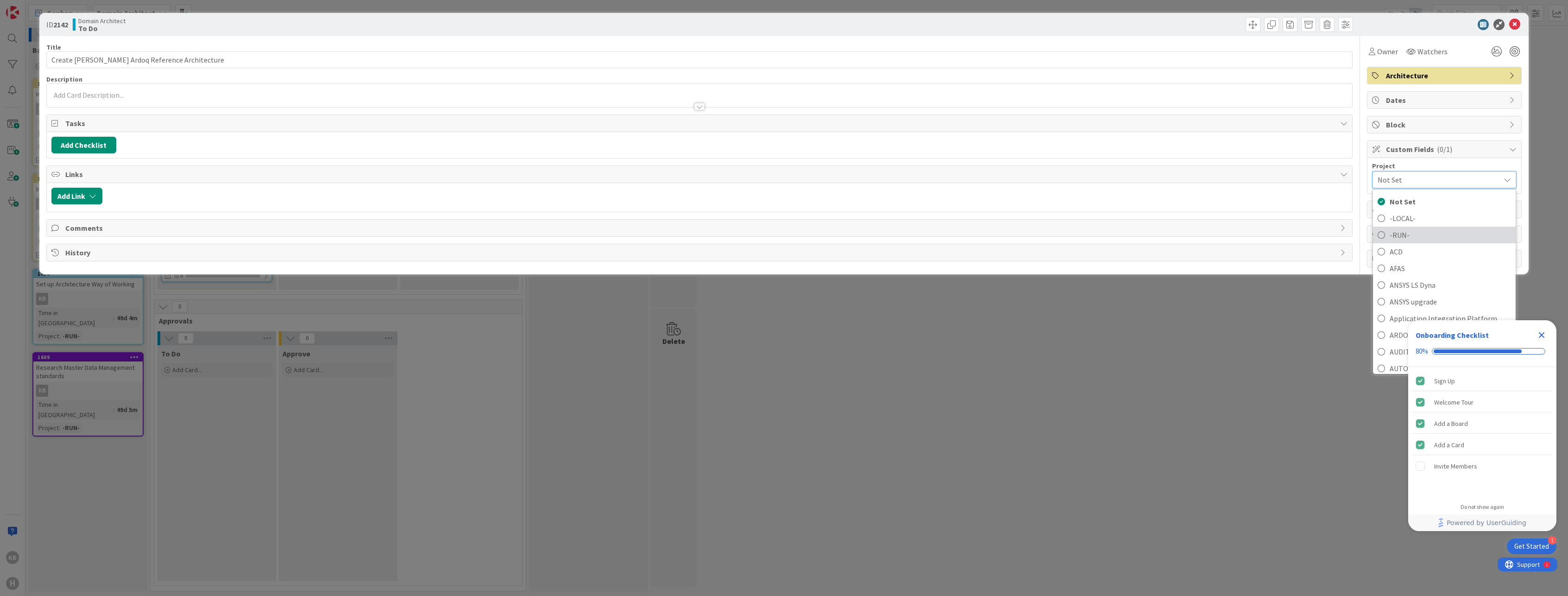
click at [1405, 236] on span "-RUN-" at bounding box center [1450, 234] width 122 height 14
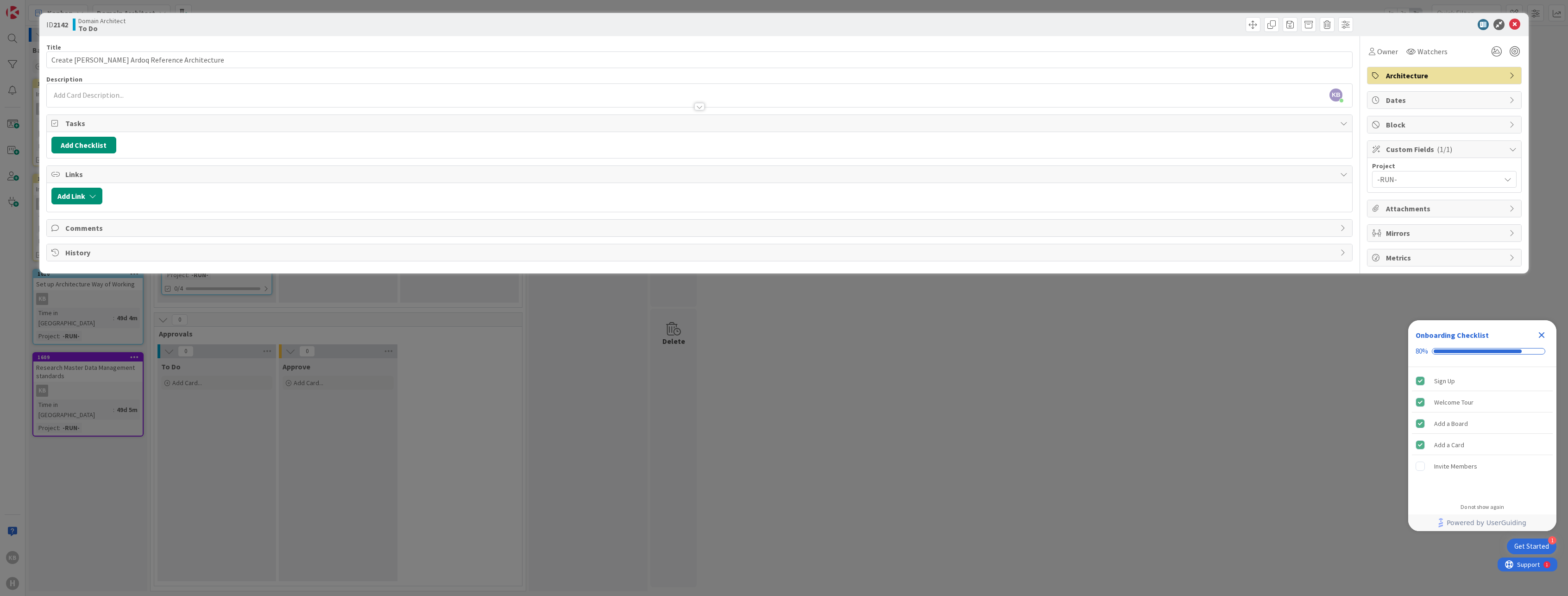
click at [962, 365] on div "ID 2142 Domain Architect To Do Title 43 / 128 Create [PERSON_NAME] Ardoq Refere…" at bounding box center [784, 298] width 1568 height 596
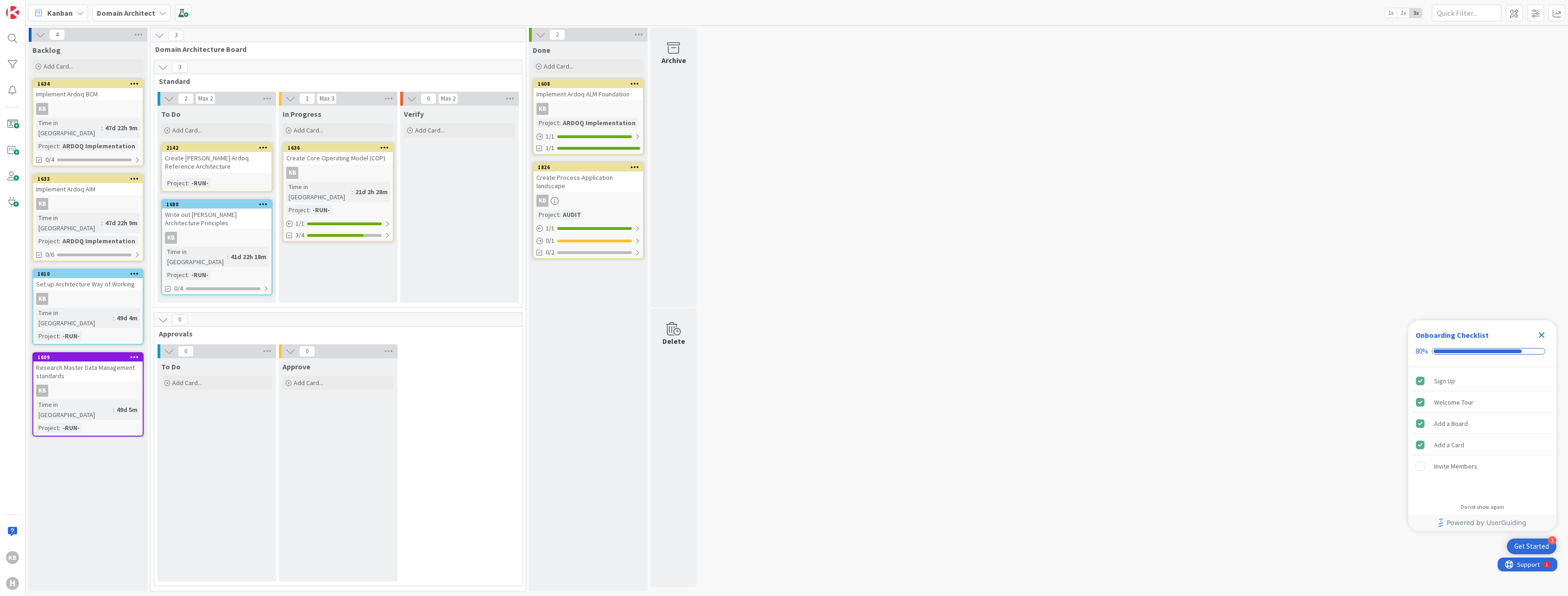
click at [1543, 334] on icon "Close Checklist" at bounding box center [1542, 335] width 6 height 6
click at [123, 13] on b "Domain Architect" at bounding box center [126, 13] width 58 height 10
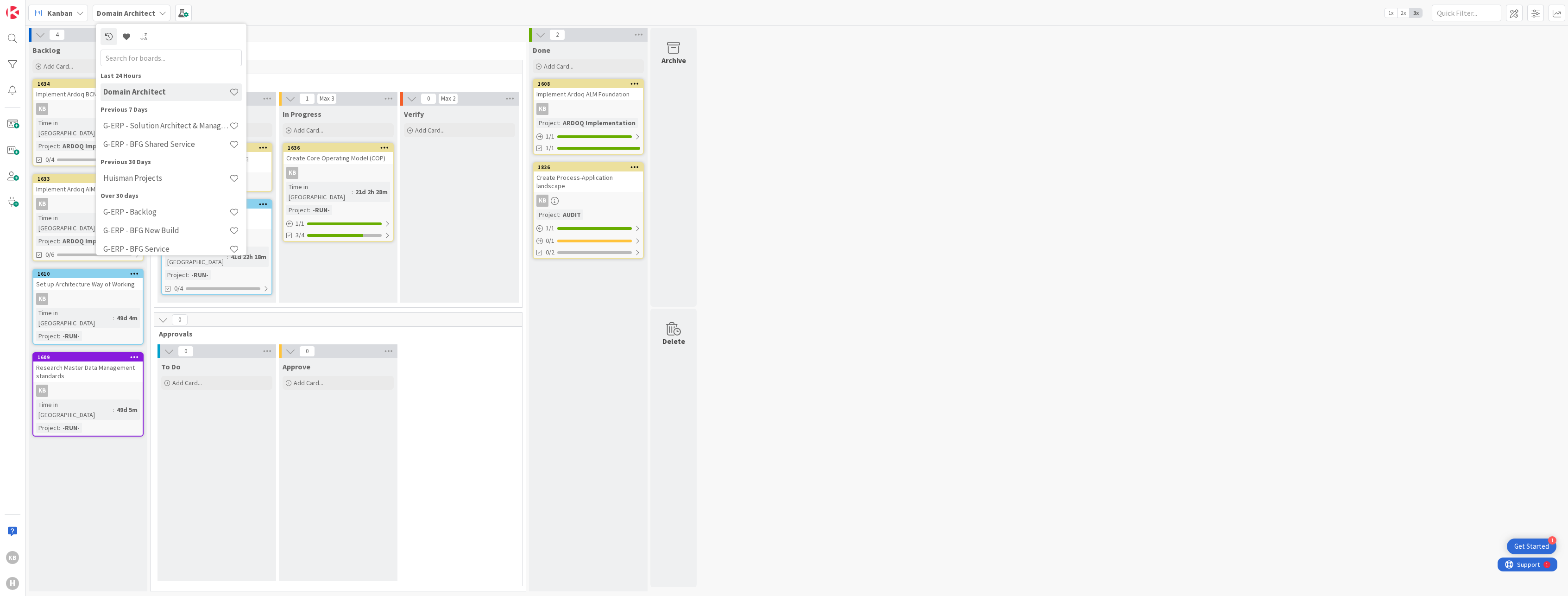
click at [315, 22] on div "Kanban Domain Architect Last 24 Hours Domain Architect Previous 7 Days G-ERP - …" at bounding box center [796, 13] width 1542 height 26
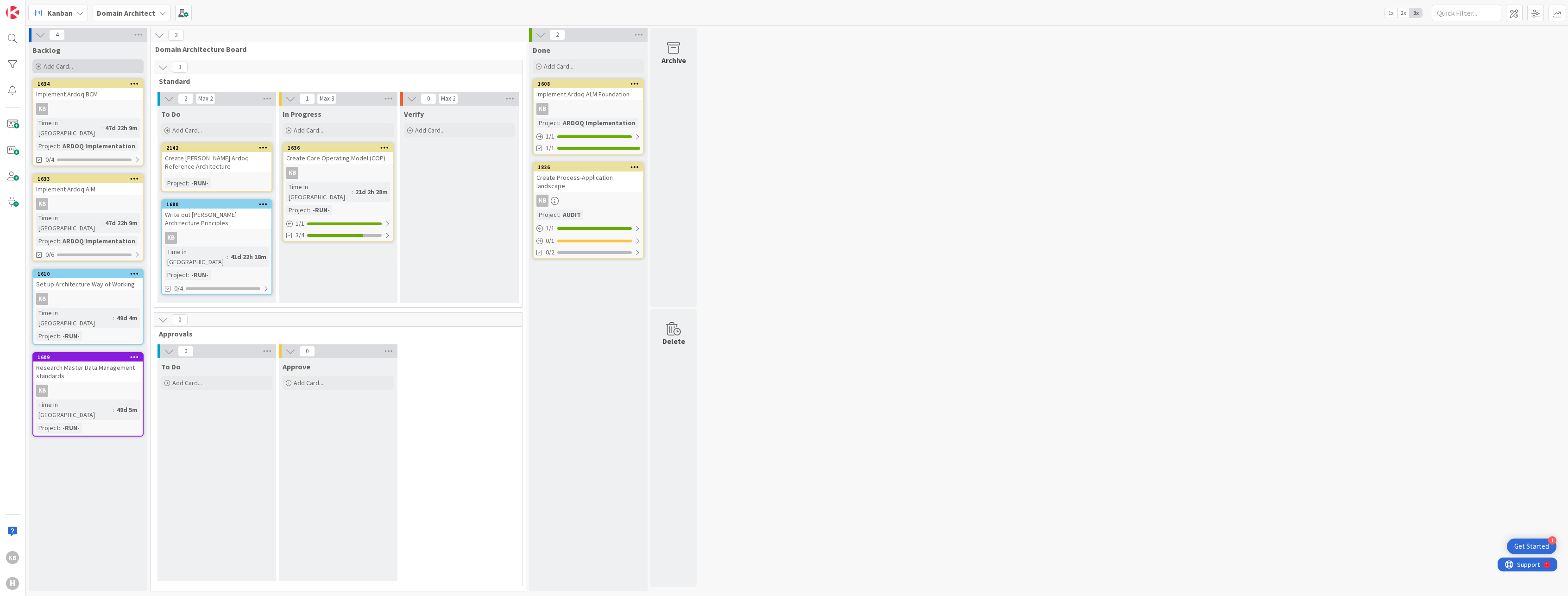
click at [66, 62] on span "Add Card..." at bounding box center [58, 66] width 30 height 8
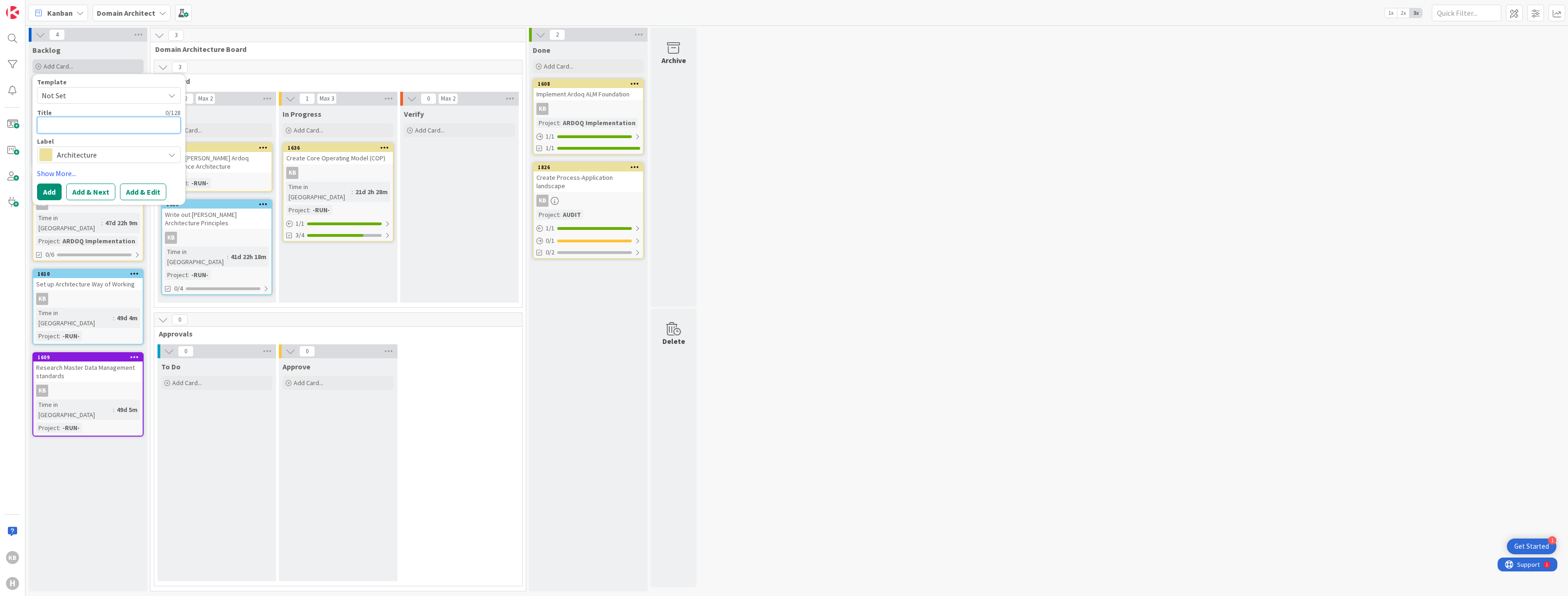
type textarea "x"
type textarea "C"
type textarea "x"
type textarea "Cre"
type textarea "x"
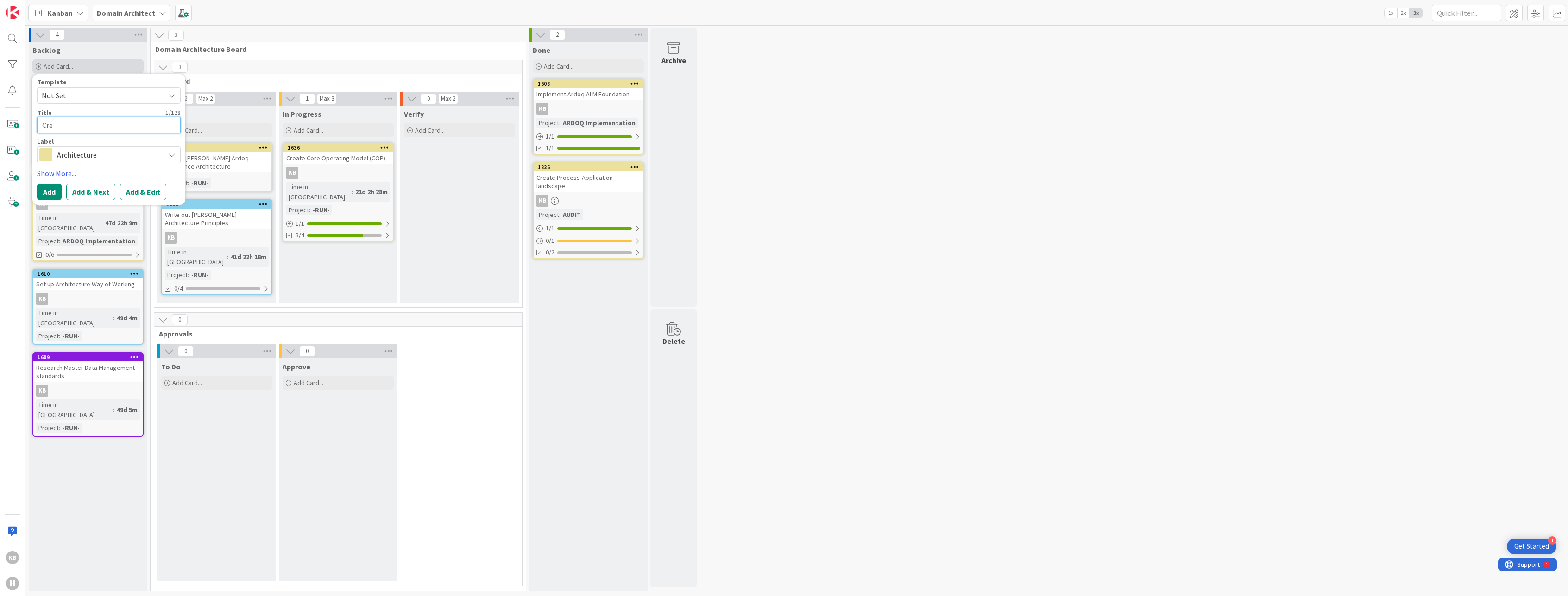
type textarea "Crea"
type textarea "x"
type textarea "Creat"
type textarea "x"
type textarea "Create"
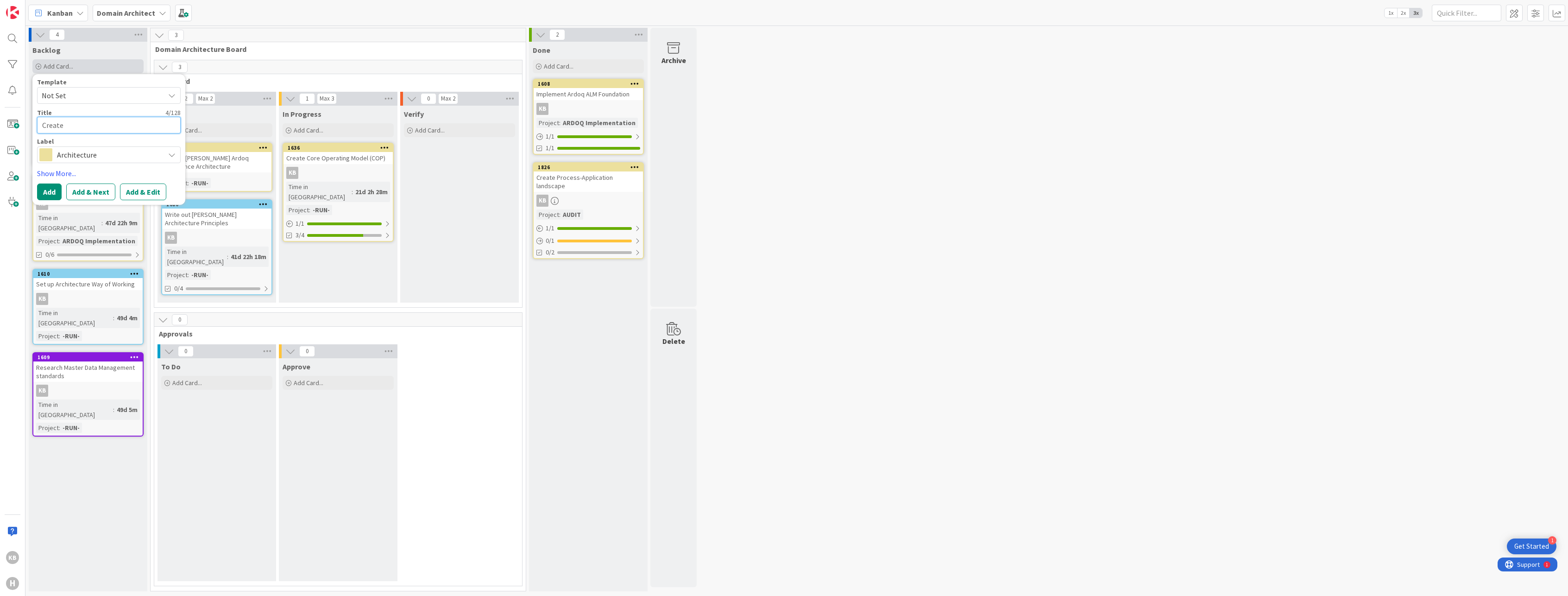
type textarea "x"
type textarea "Create"
type textarea "x"
type textarea "Create F"
type textarea "x"
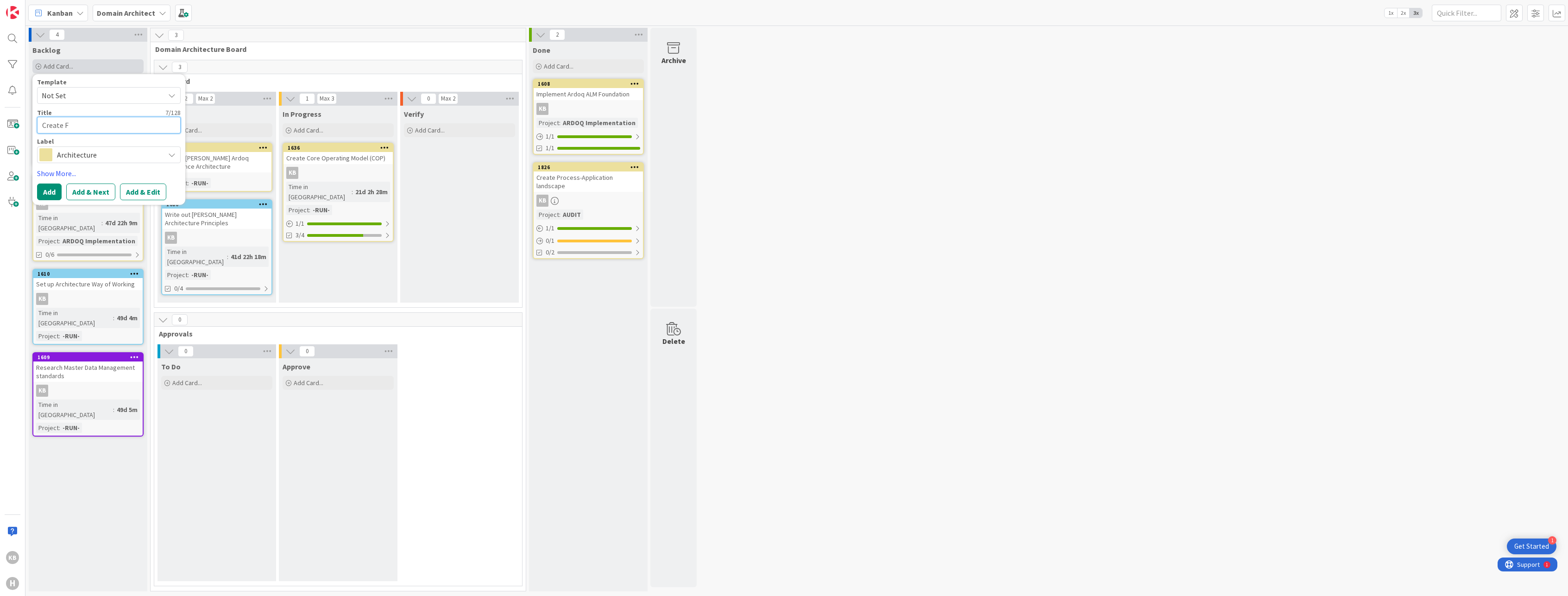
type textarea "Create Fa"
type textarea "x"
type textarea "Create Fac"
type textarea "x"
type textarea "Create Faci"
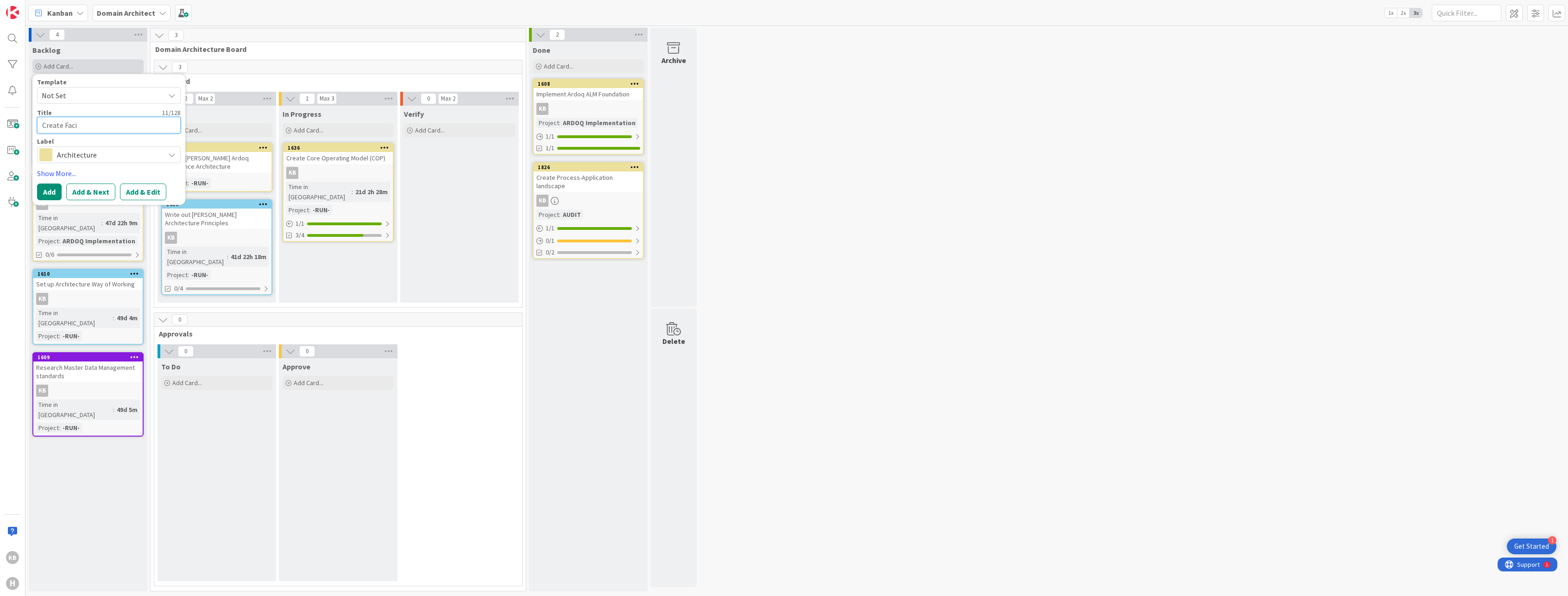
type textarea "x"
type textarea "Create Facil"
type textarea "x"
type textarea "Create Facili"
type textarea "x"
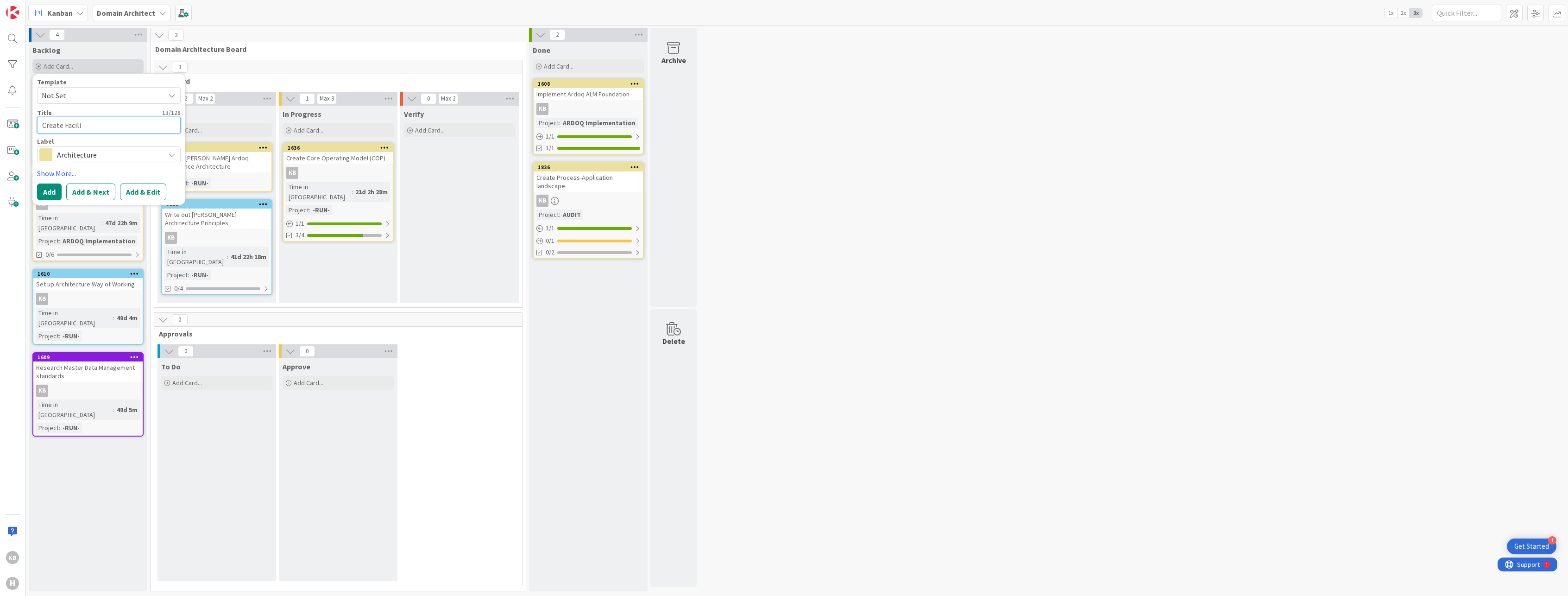
type textarea "Create Facilit"
type textarea "x"
type textarea "Create Facility"
type textarea "x"
type textarea "Create Facility o"
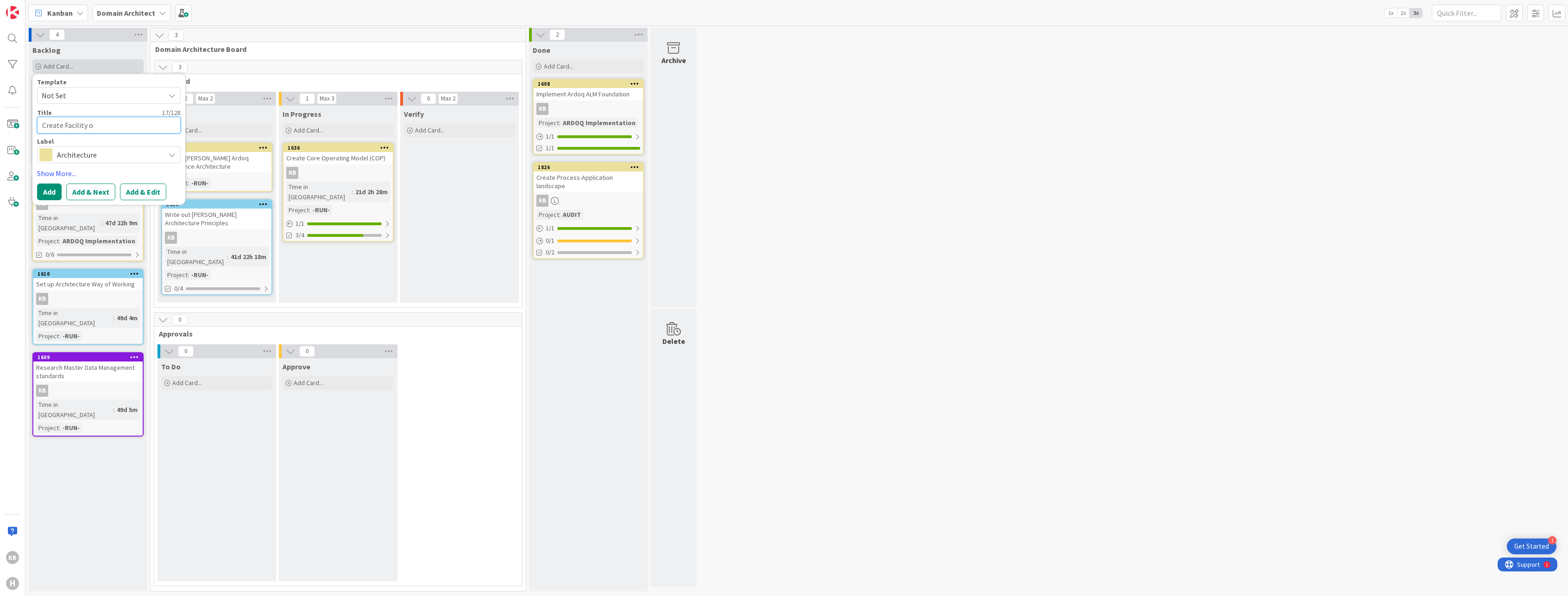
type textarea "x"
type textarea "Create Facility ov"
type textarea "x"
type textarea "Create Facility ove"
type textarea "x"
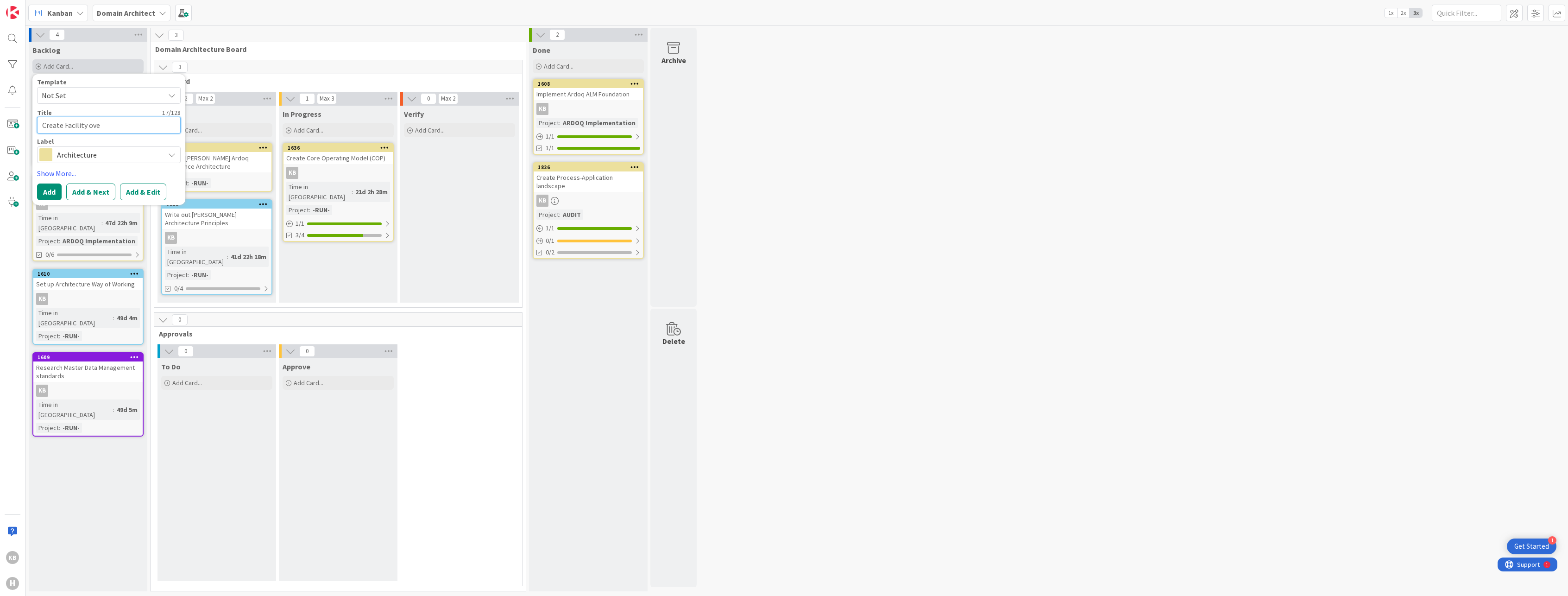
type textarea "Create Facility over"
type textarea "x"
type textarea "Create Facility overv"
type textarea "x"
type textarea "Create Facility overvi"
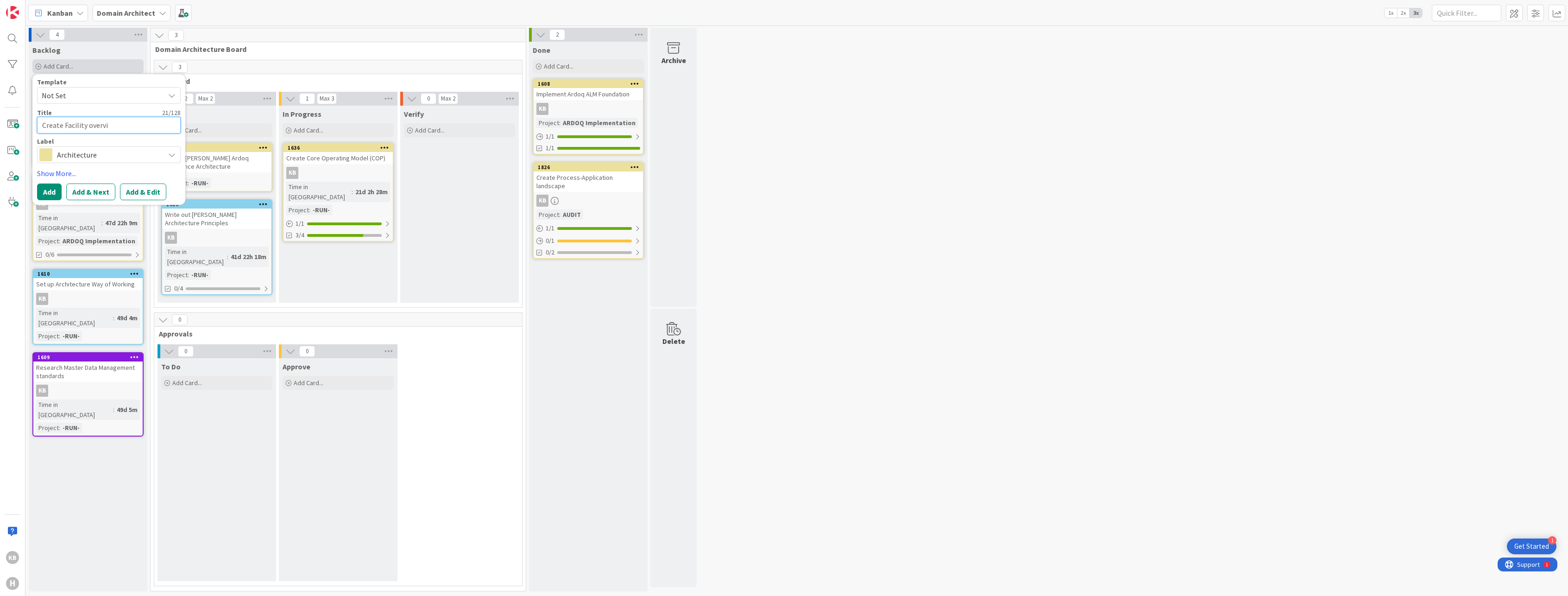
type textarea "x"
type textarea "Create Facility overvie"
type textarea "x"
type textarea "Create Facility overview"
type textarea "x"
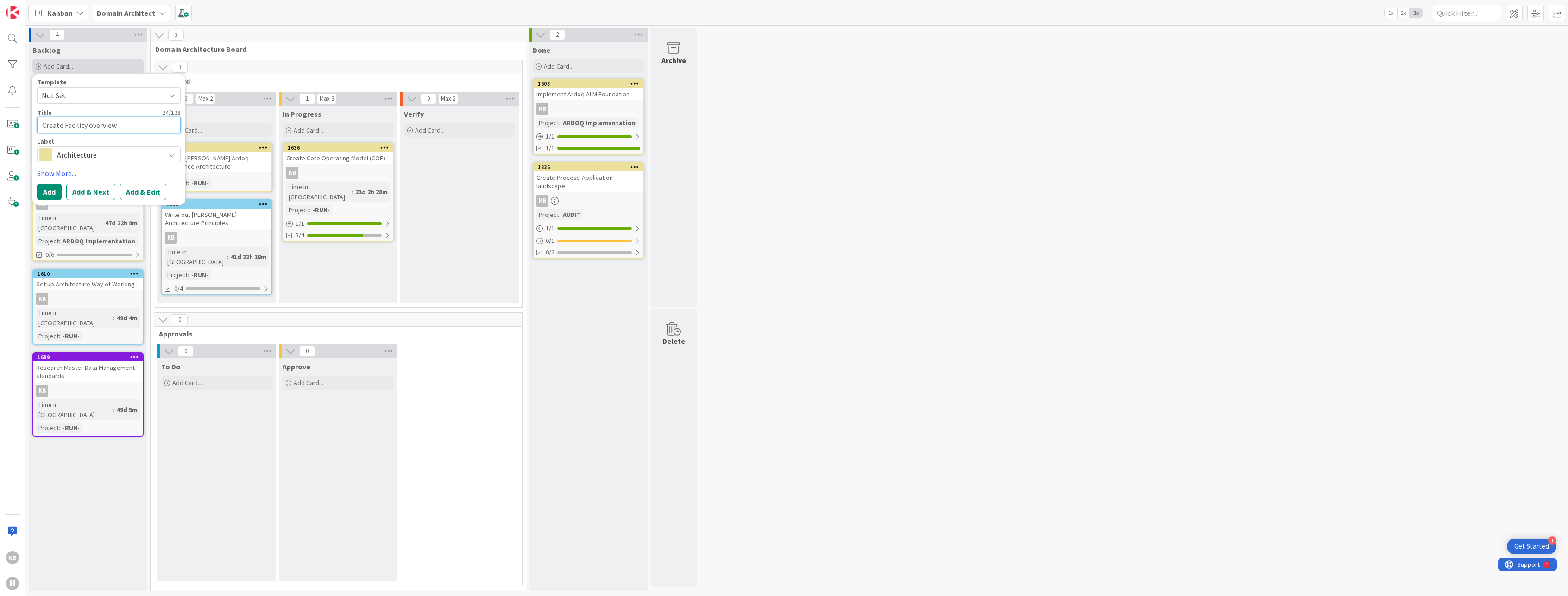
type textarea "Create Facility overvie"
type textarea "x"
type textarea "Create Facility overvi"
type textarea "x"
type textarea "Create Facility overv"
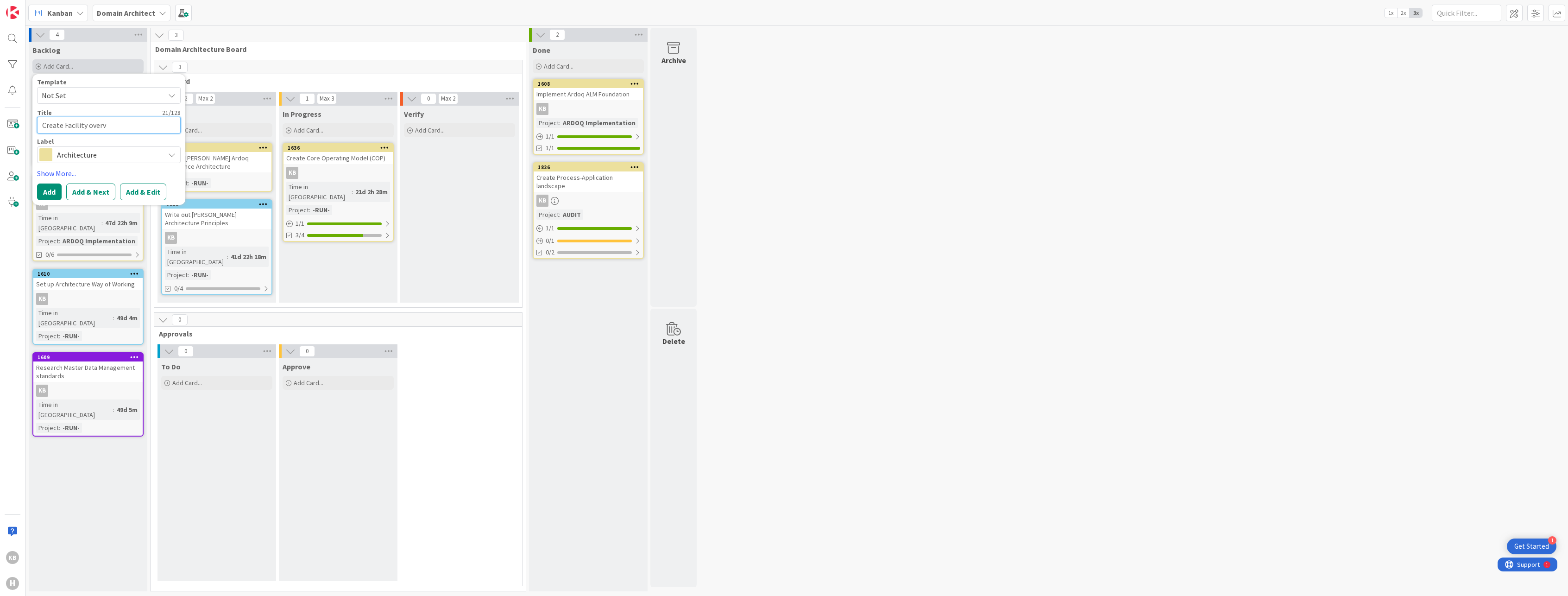
type textarea "x"
type textarea "Create Facility over"
type textarea "x"
type textarea "Create Facility ove"
type textarea "x"
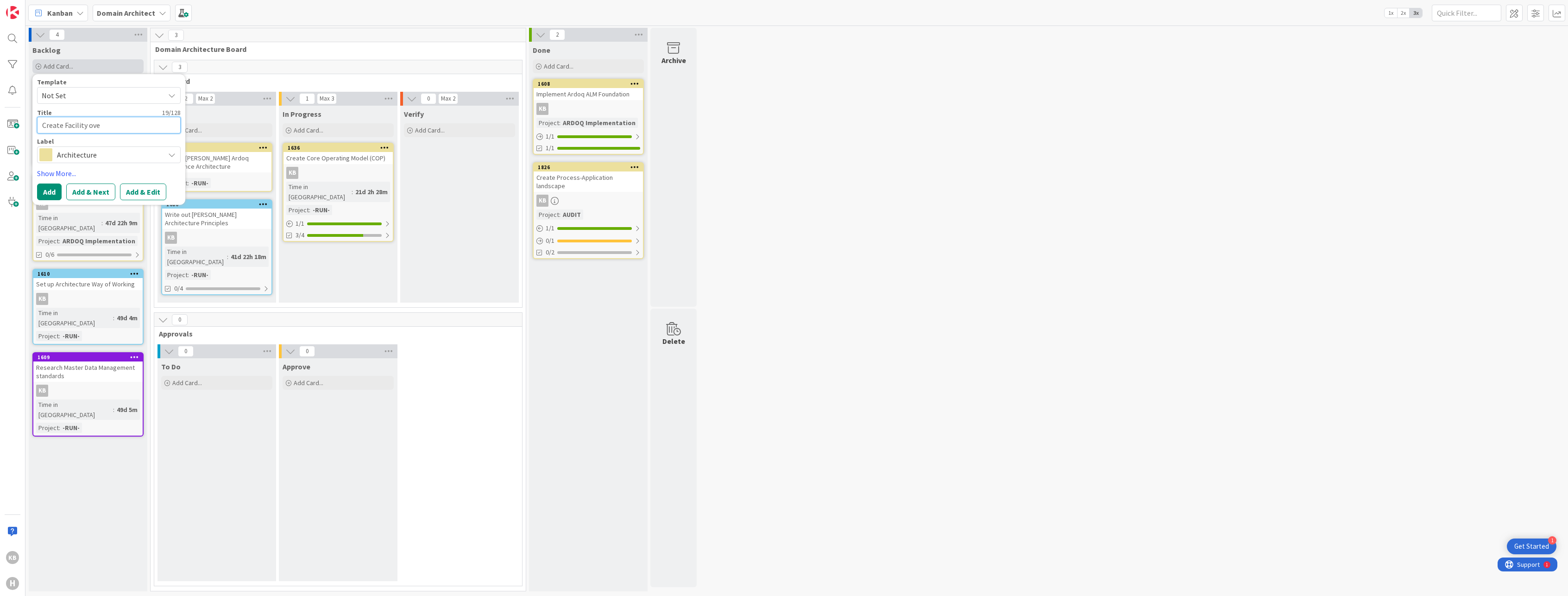
type textarea "Create Facility ov"
type textarea "x"
type textarea "Create Facility o"
type textarea "x"
type textarea "Create Facility"
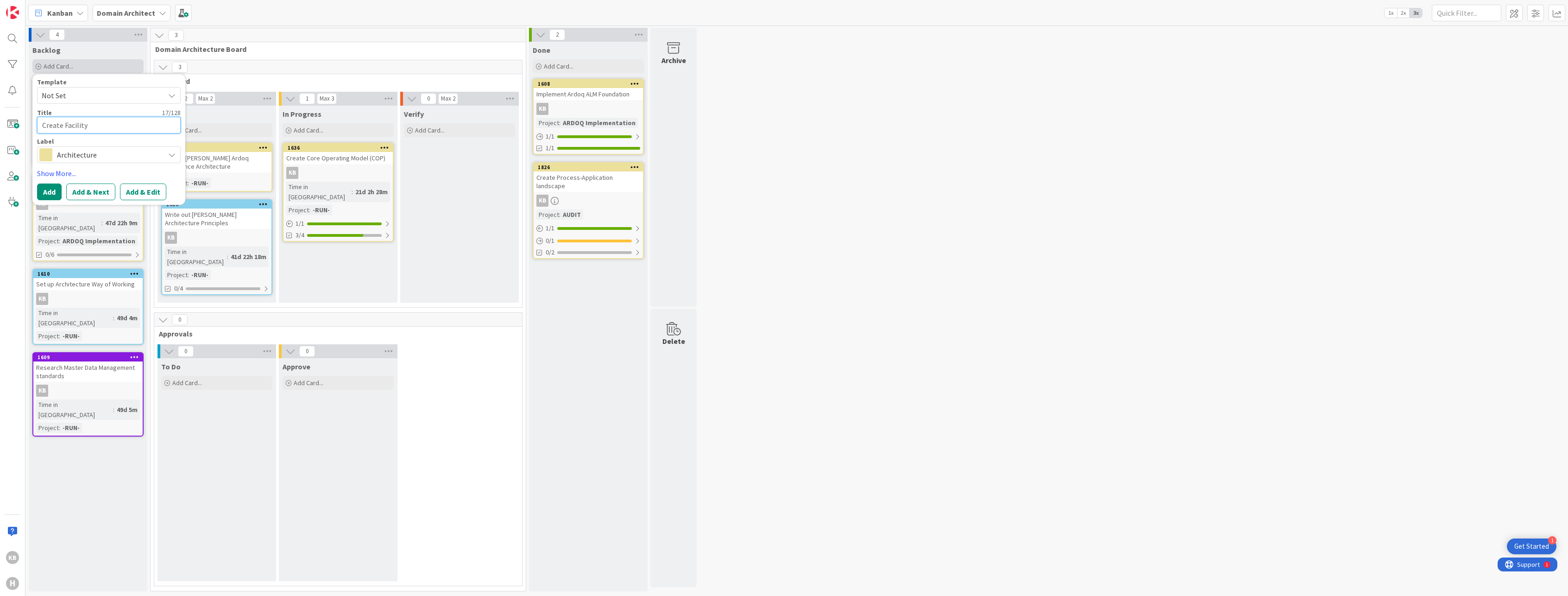
type textarea "x"
type textarea "Create Facility ov"
type textarea "x"
type textarea "Create Facility over"
type textarea "x"
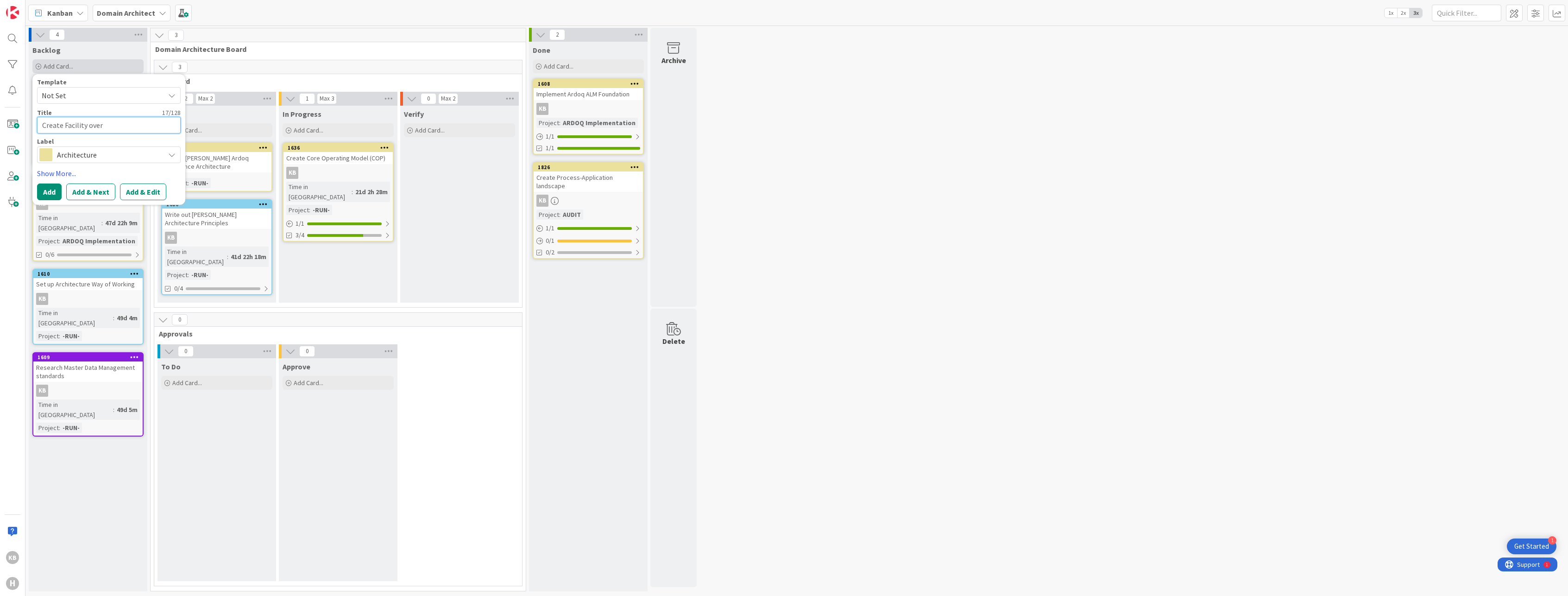
type textarea "Create Facility over3"
type textarea "x"
type textarea "Create Facility over"
type textarea "x"
type textarea "Create Facility ove"
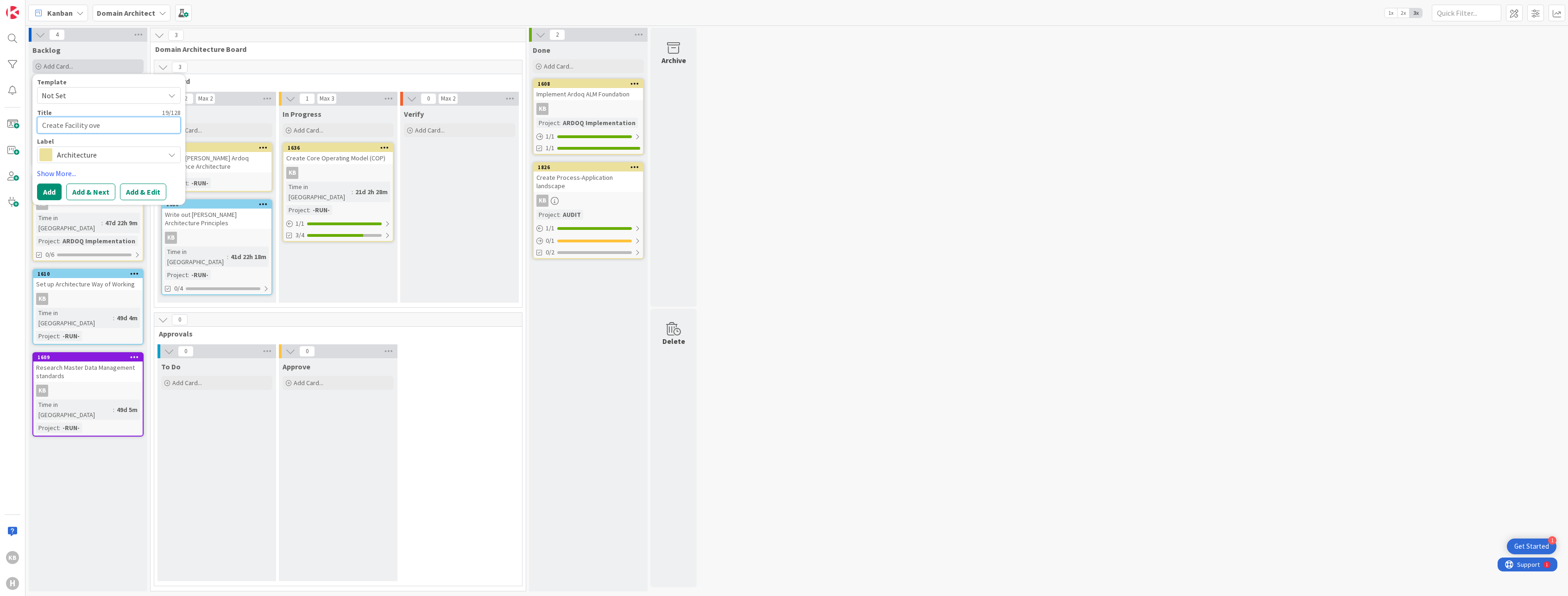
type textarea "x"
type textarea "Create Facility ov"
type textarea "x"
type textarea "Create Facility o"
drag, startPoint x: 91, startPoint y: 125, endPoint x: 86, endPoint y: 124, distance: 5.1
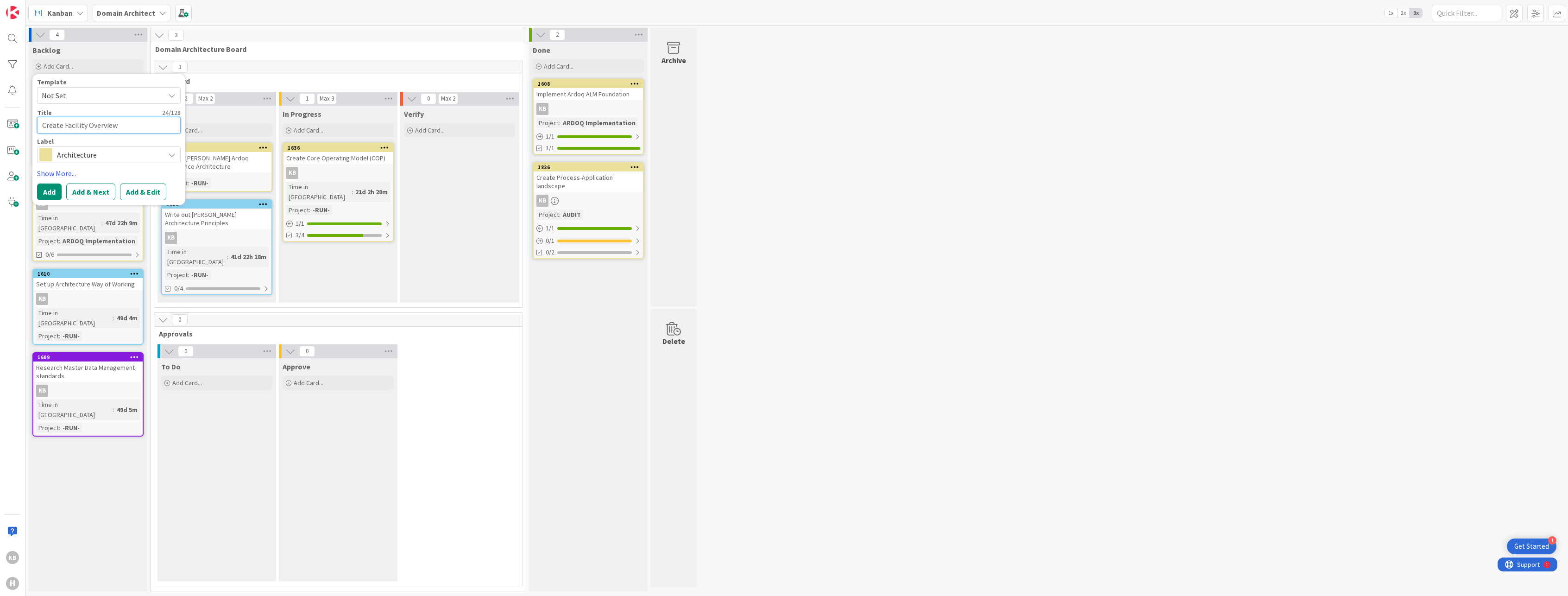
click at [86, 124] on textarea "Create Facility Overview" at bounding box center [109, 125] width 144 height 17
click at [54, 188] on button "Add" at bounding box center [49, 191] width 25 height 17
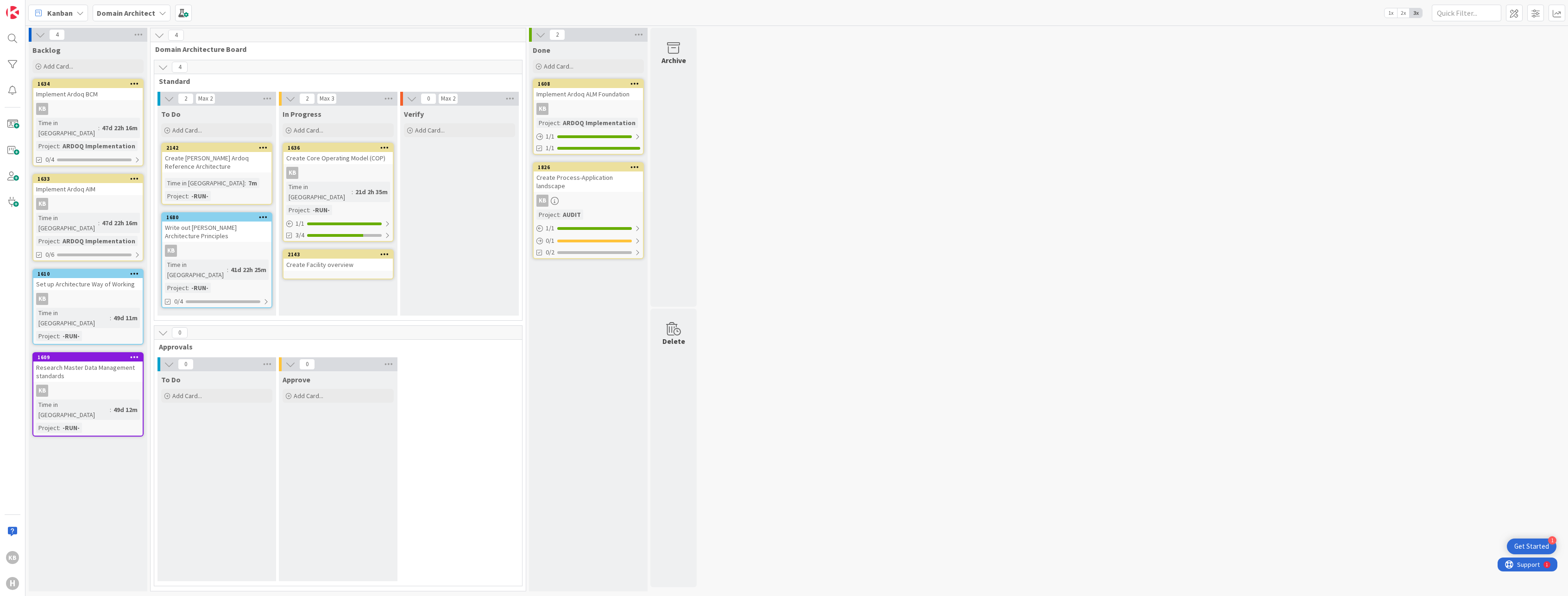
click at [329, 258] on div "Create Facility overview" at bounding box center [338, 264] width 110 height 12
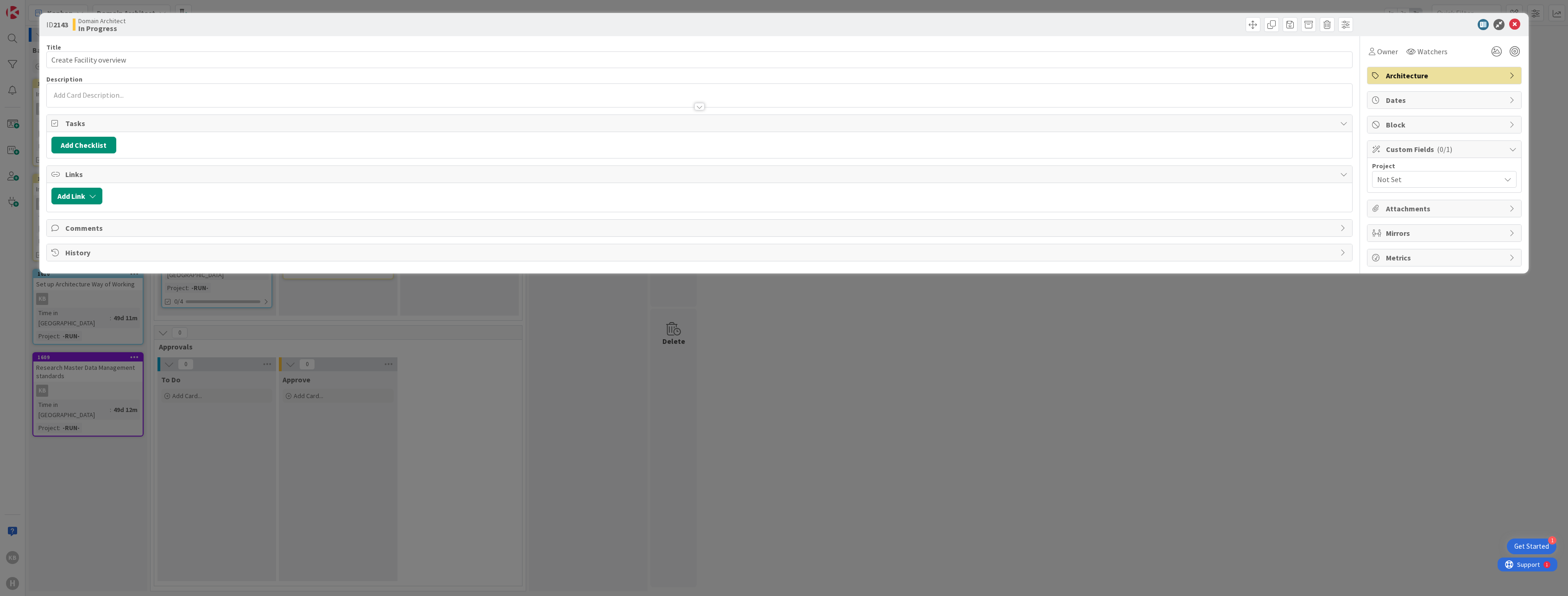
click at [1422, 182] on span "Not Set" at bounding box center [1436, 179] width 118 height 13
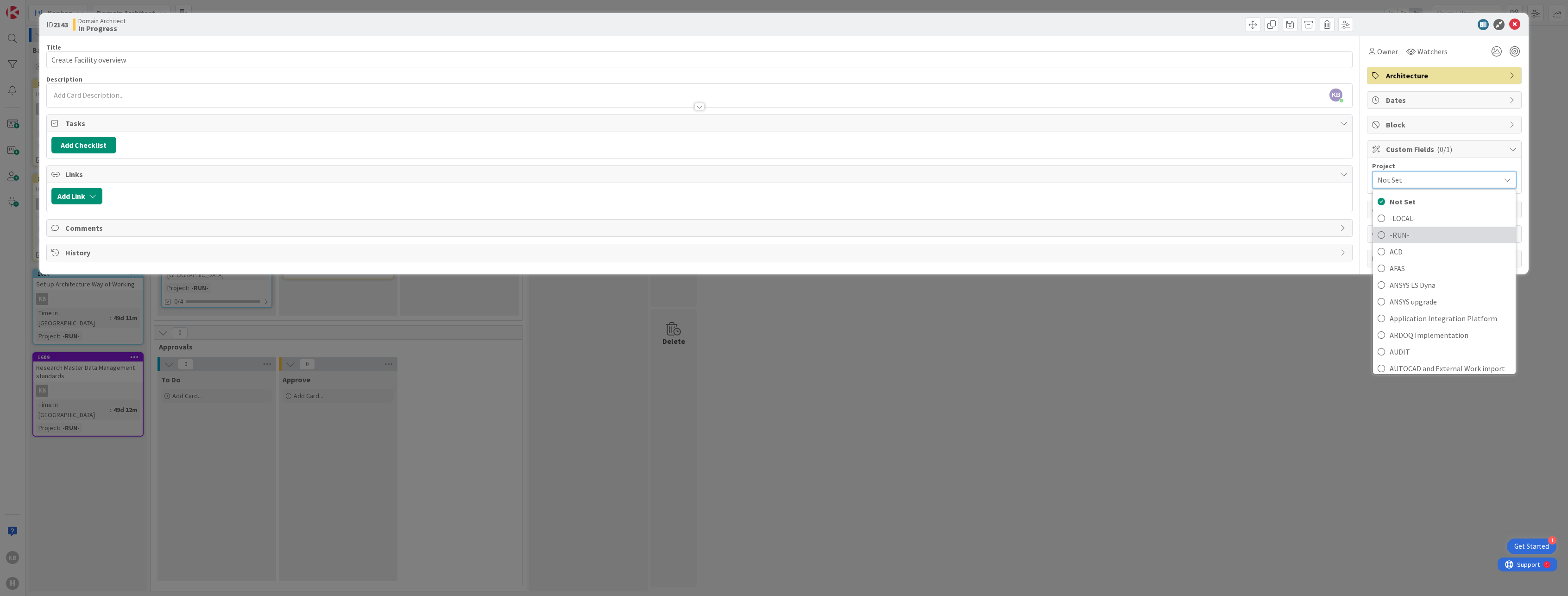
click at [1396, 235] on span "-RUN-" at bounding box center [1450, 234] width 122 height 14
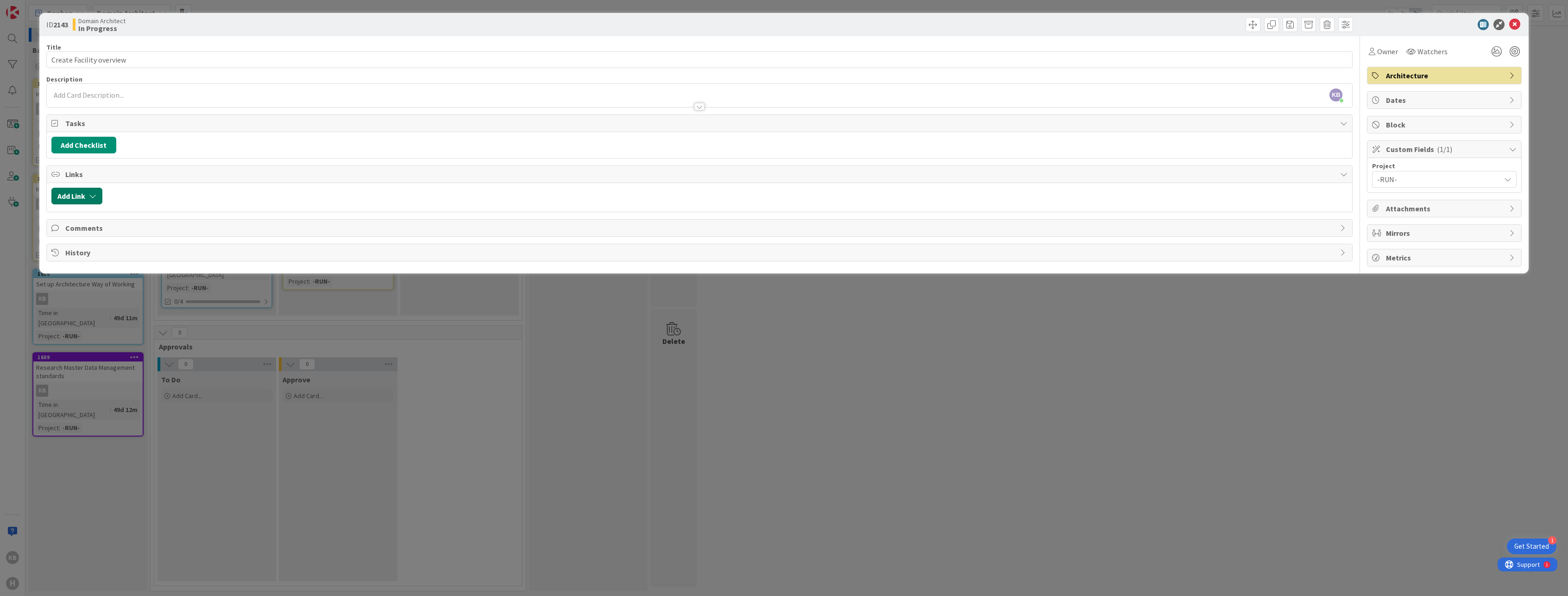
click at [92, 194] on icon "button" at bounding box center [92, 195] width 7 height 7
click at [98, 257] on span "Current Board" at bounding box center [86, 254] width 45 height 10
click at [89, 289] on span "All Boards" at bounding box center [125, 291] width 129 height 14
click at [93, 278] on input "text" at bounding box center [121, 274] width 130 height 17
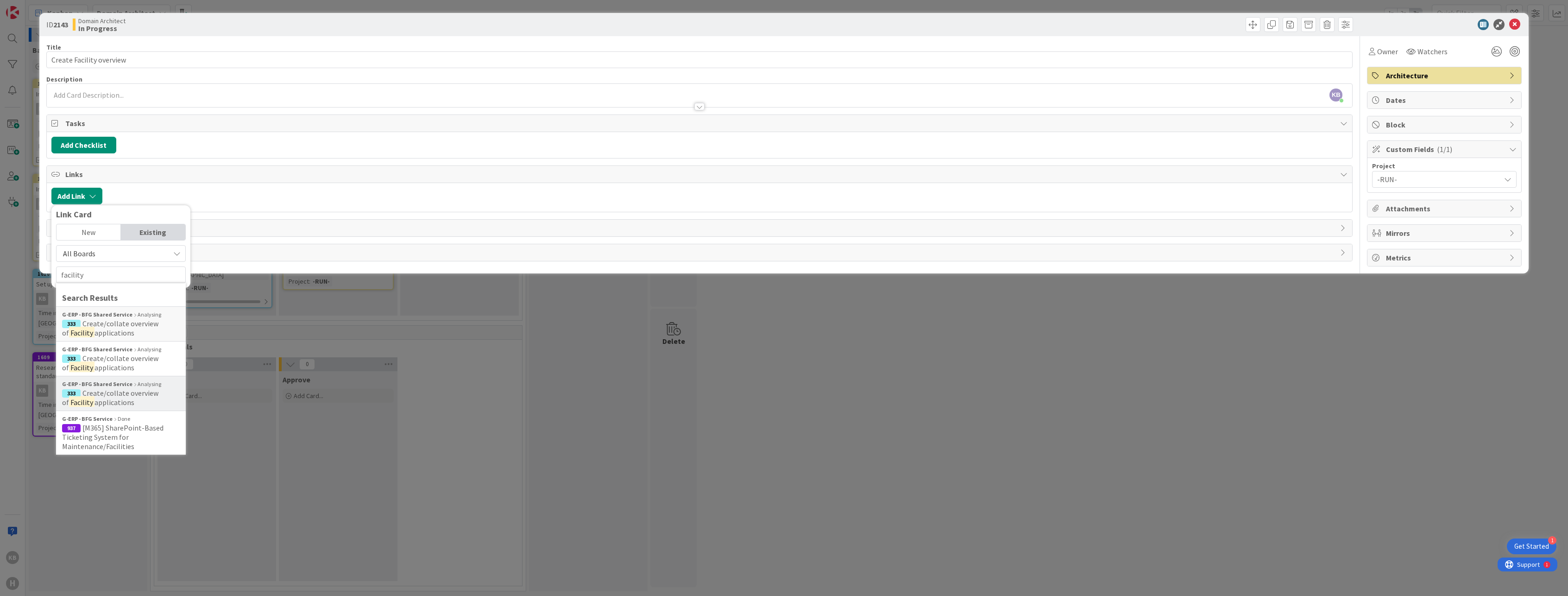
click at [130, 394] on span "Create/collate overview of" at bounding box center [110, 397] width 96 height 18
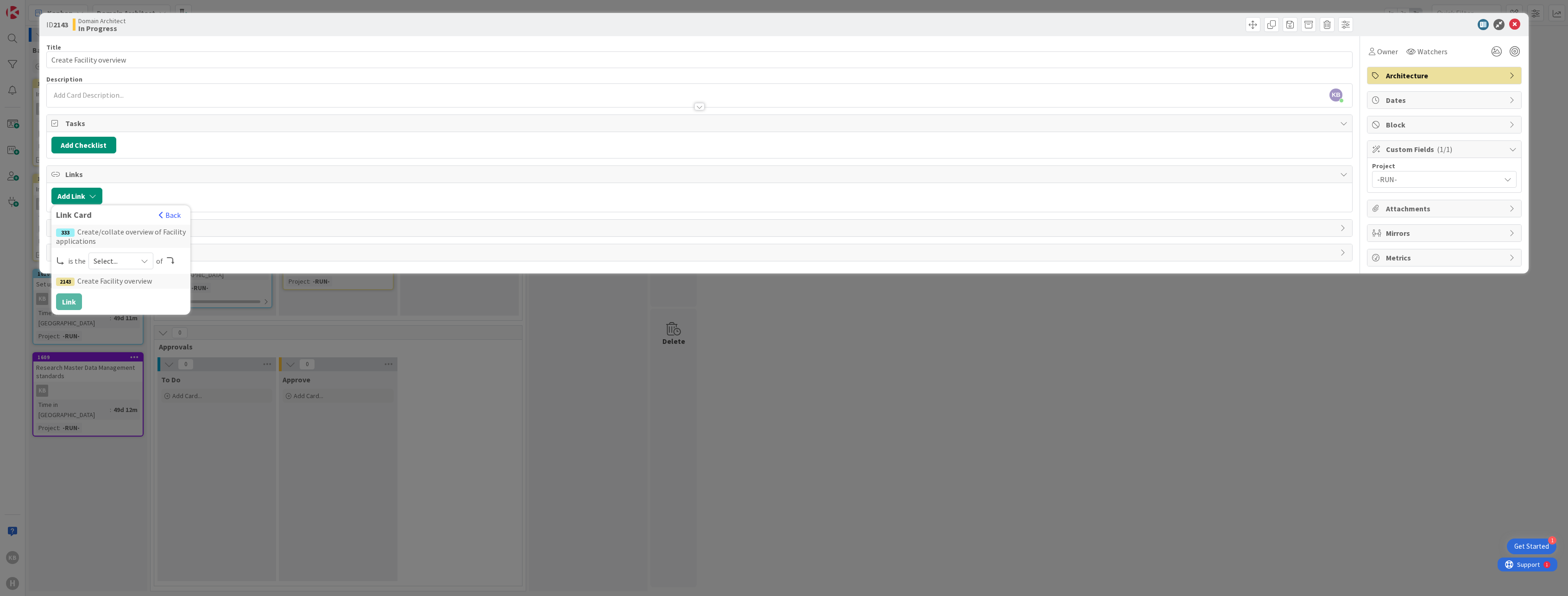
click at [129, 262] on span "Select..." at bounding box center [113, 261] width 39 height 13
click at [125, 305] on span "child" at bounding box center [170, 299] width 105 height 14
click at [77, 302] on button "Link" at bounding box center [69, 302] width 26 height 17
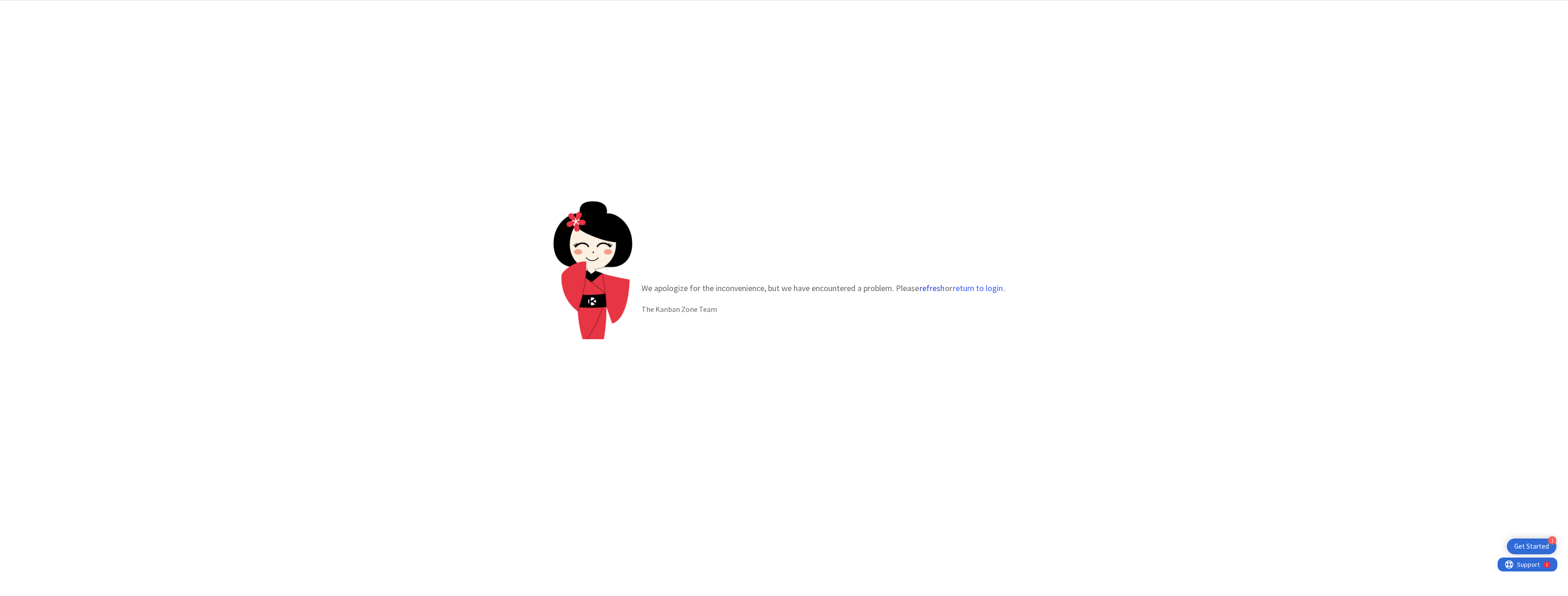
click at [939, 289] on button "refresh" at bounding box center [932, 289] width 26 height 10
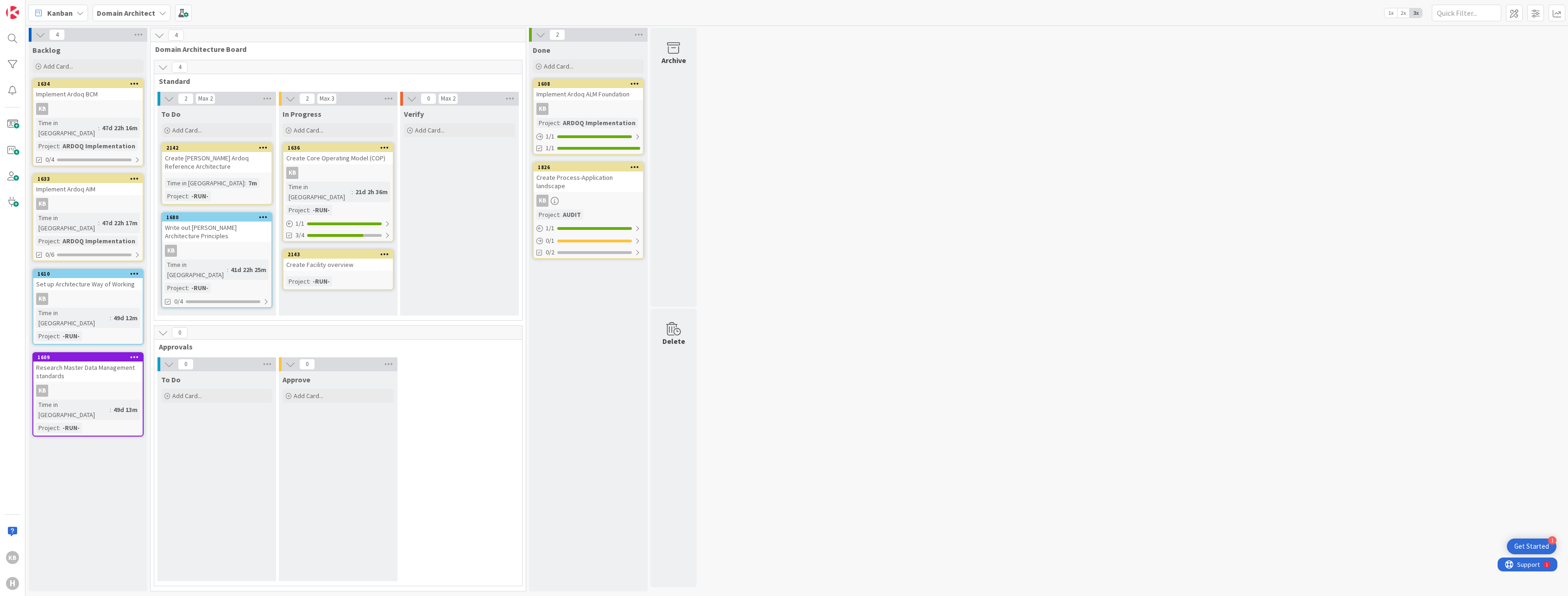
click at [145, 16] on b "Domain Architect" at bounding box center [126, 13] width 58 height 10
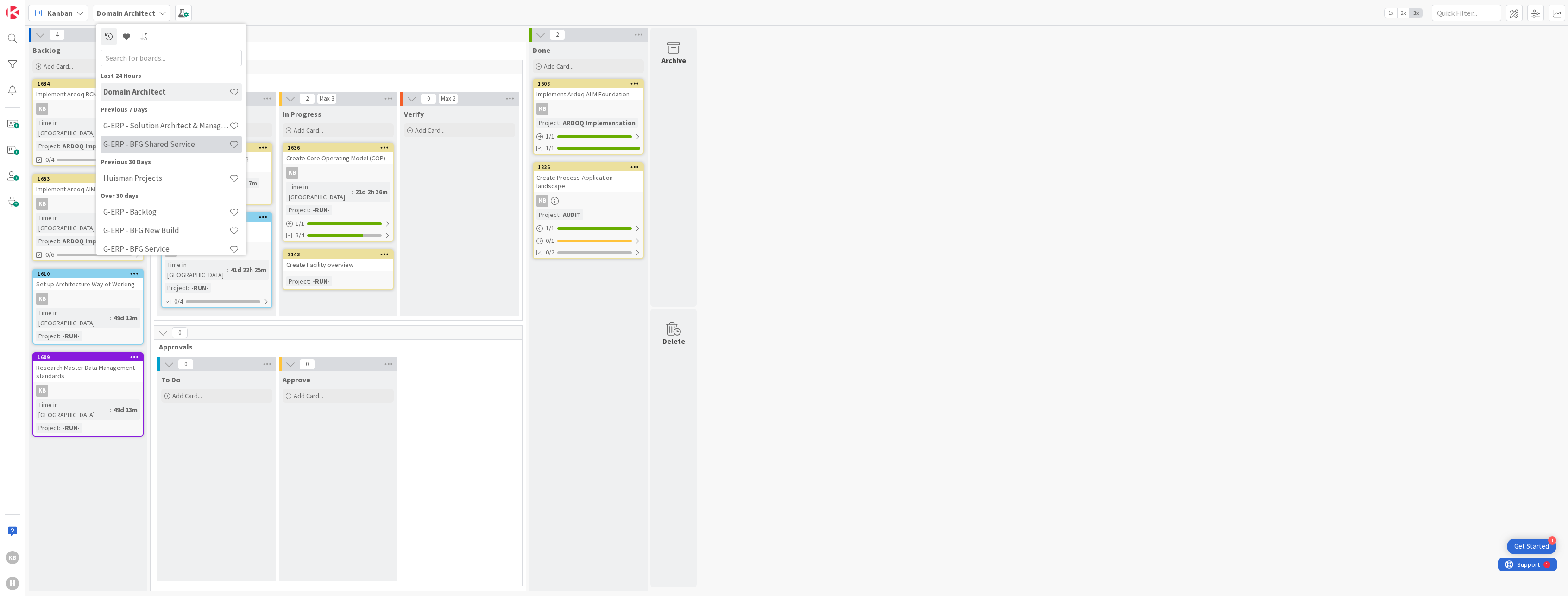
click at [136, 142] on h4 "G-ERP - BFG Shared Service" at bounding box center [166, 144] width 126 height 10
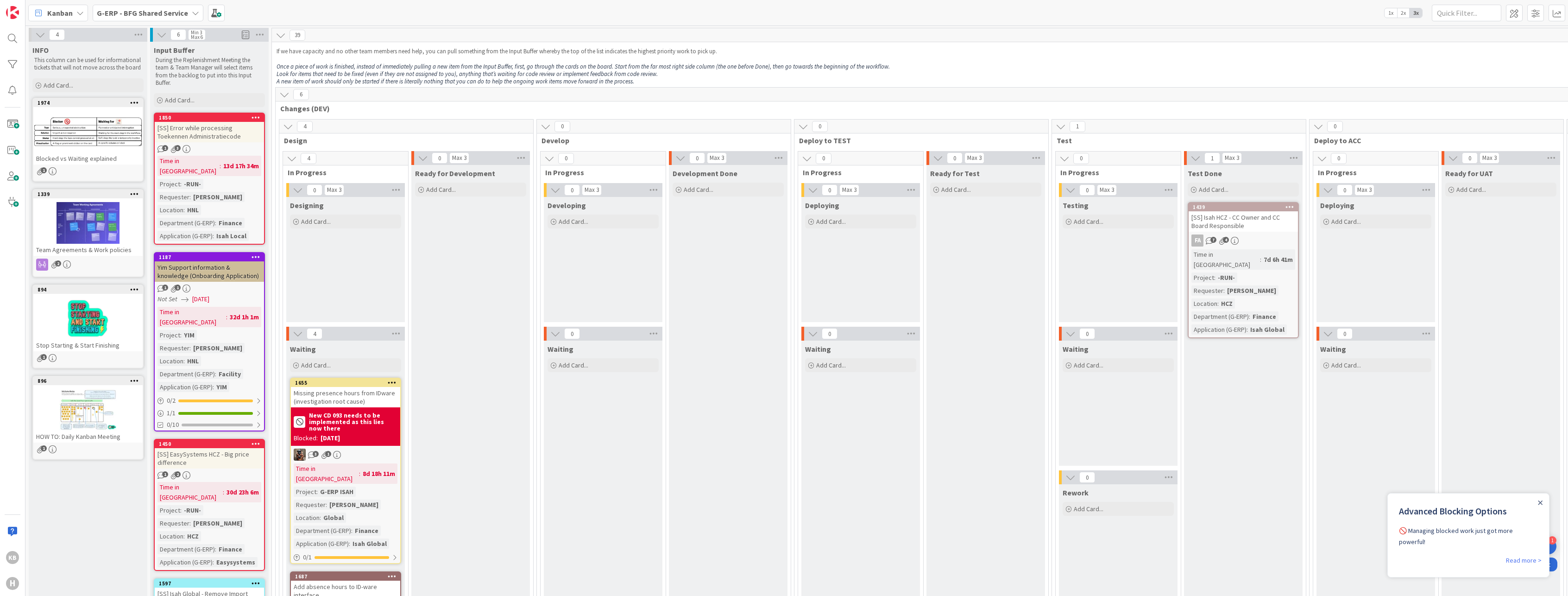
click at [66, 132] on div at bounding box center [88, 131] width 110 height 42
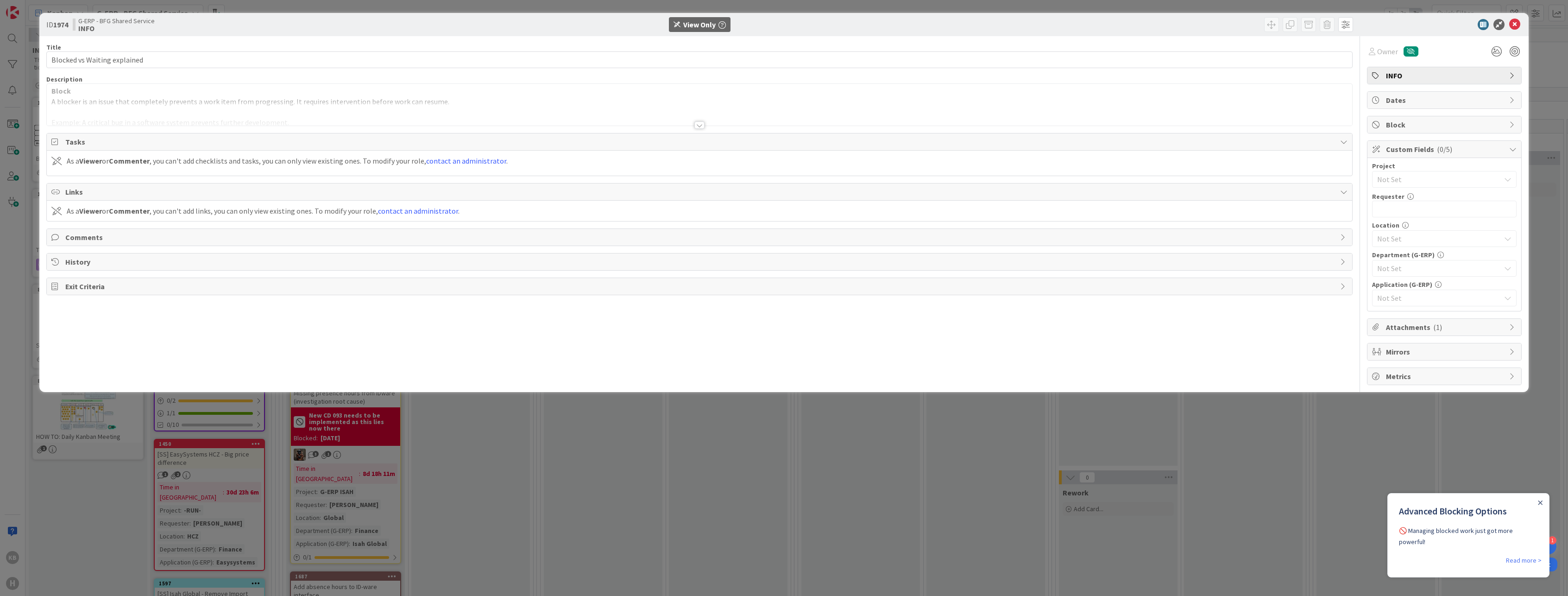
click at [697, 132] on div "Title 28 / 128 Blocked vs Waiting explained Description Block A blocker is an i…" at bounding box center [700, 210] width 1307 height 349
click at [697, 127] on div at bounding box center [699, 125] width 10 height 7
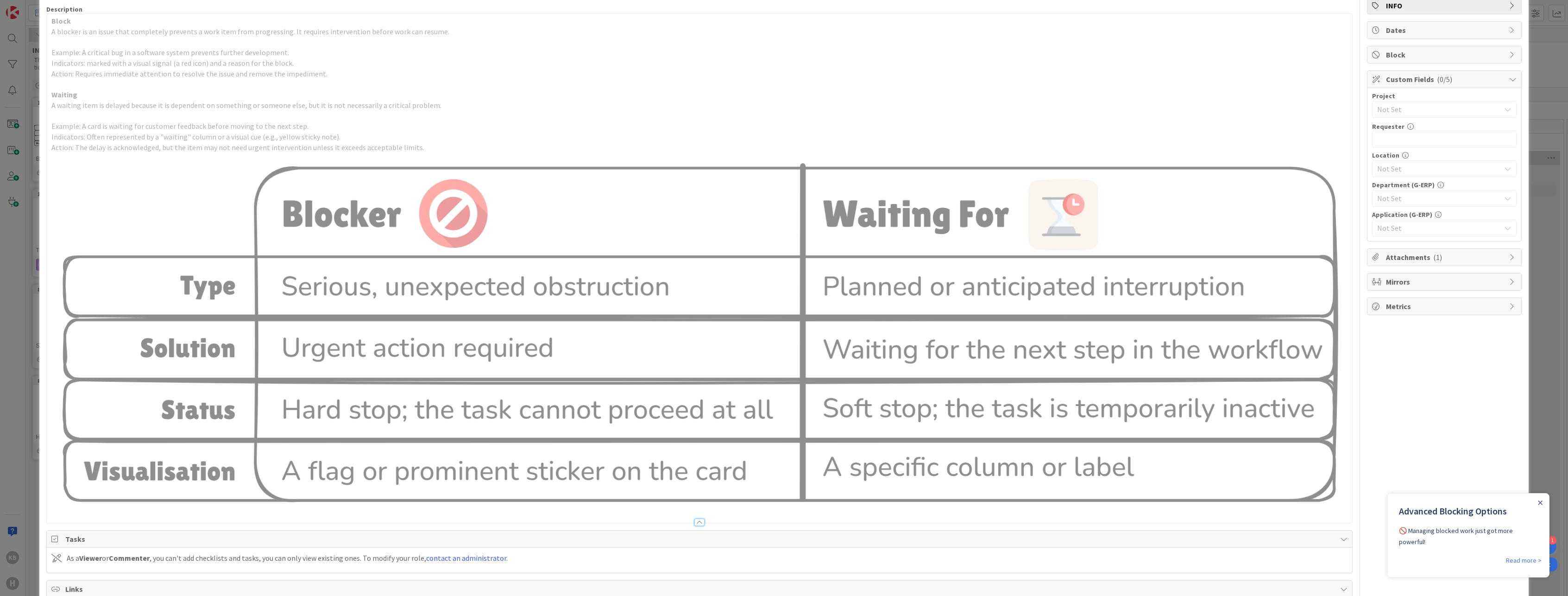
scroll to position [185, 0]
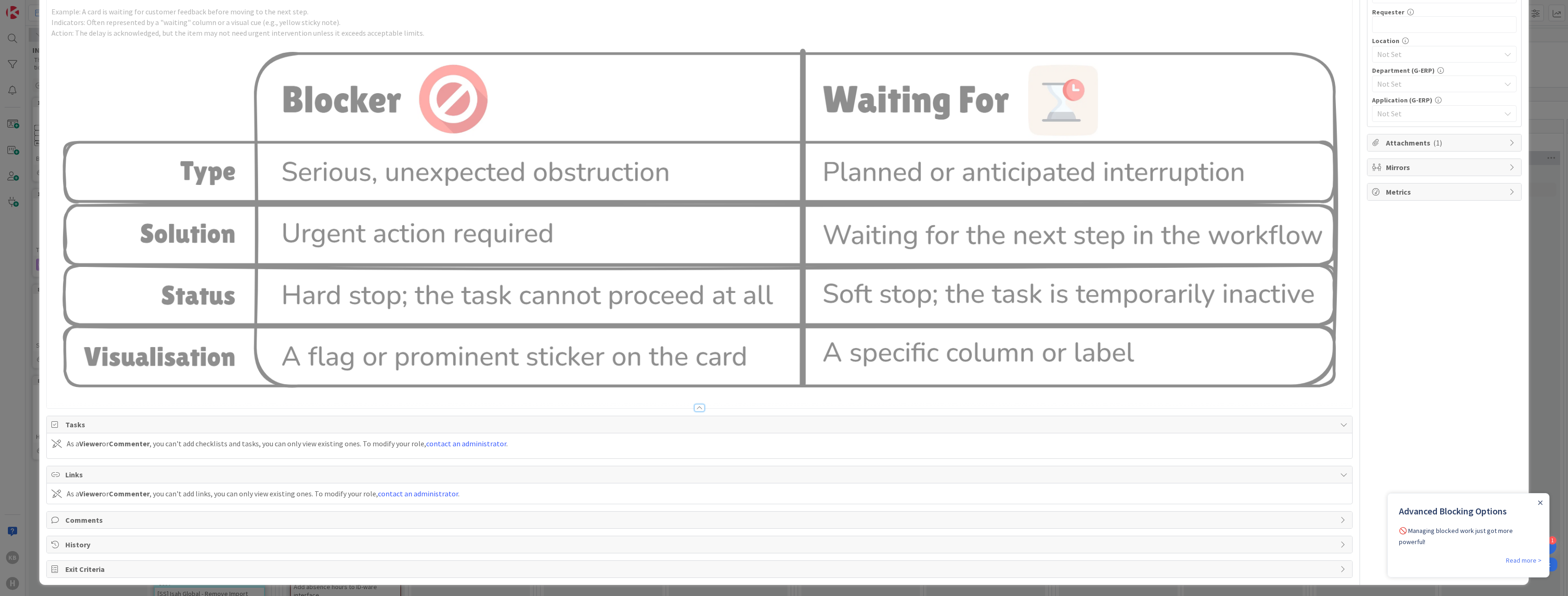
click at [1530, 291] on div "ID 1974 G-ERP - BFG Shared Service INFO View Only Title 28 / 128 Blocked vs Wai…" at bounding box center [784, 298] width 1568 height 596
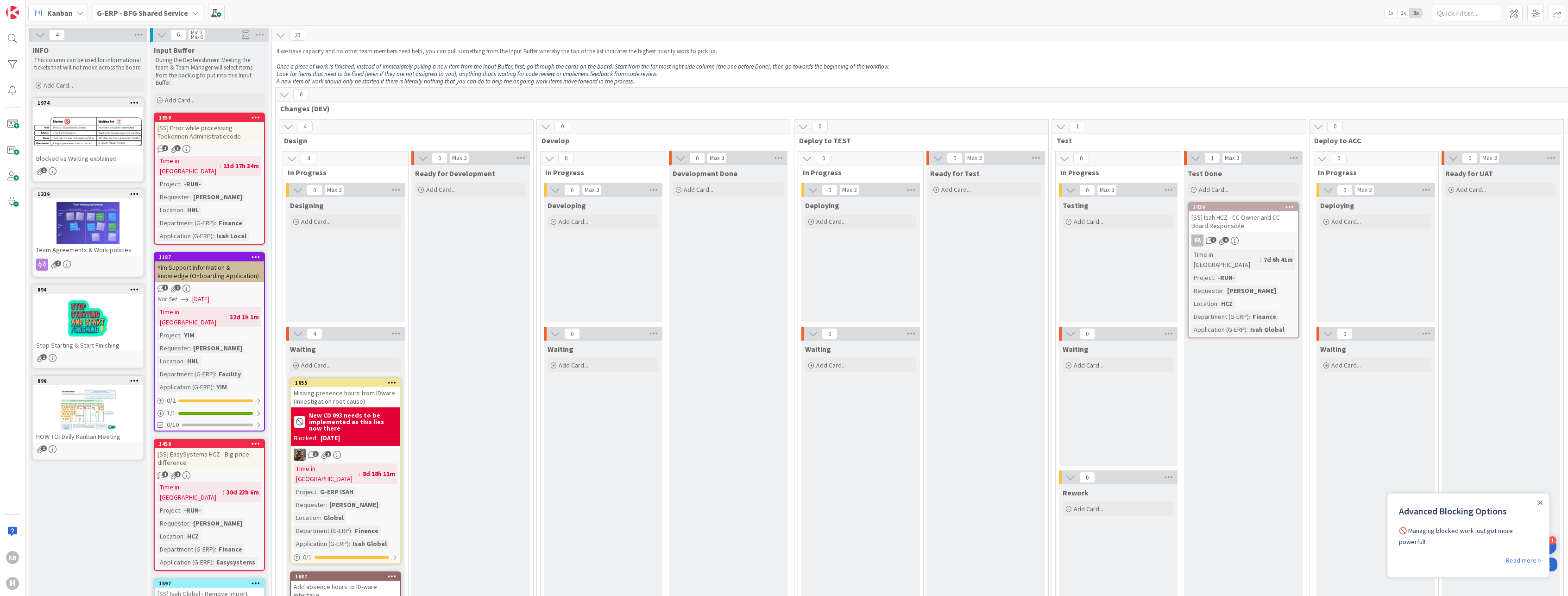
click at [281, 91] on icon at bounding box center [284, 94] width 10 height 10
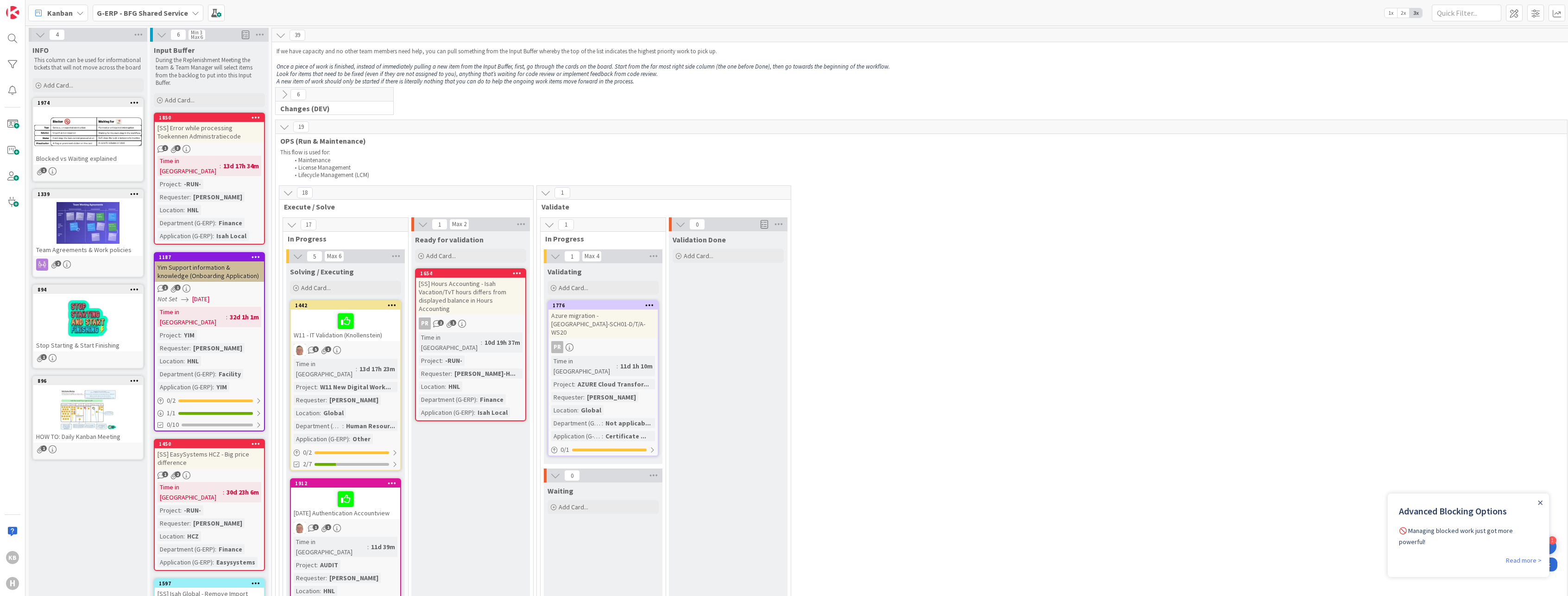
click at [282, 129] on icon at bounding box center [284, 126] width 10 height 10
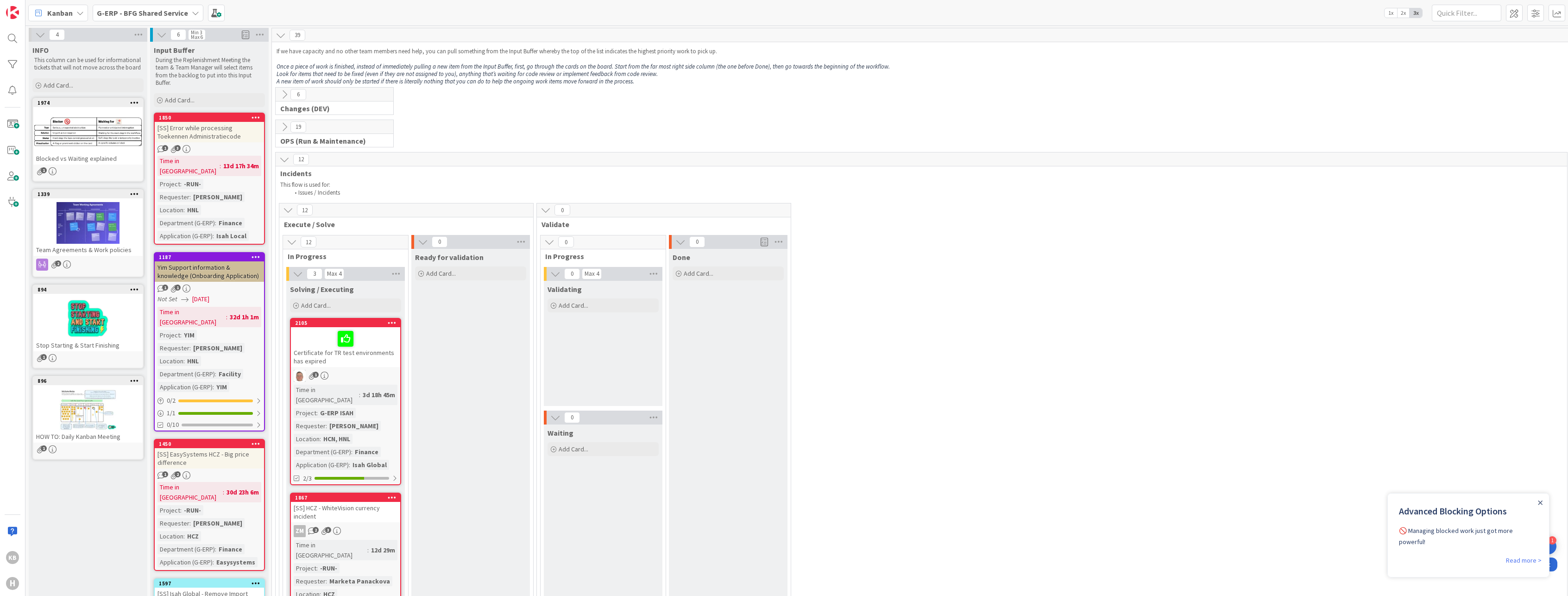
click at [285, 157] on icon at bounding box center [284, 159] width 10 height 10
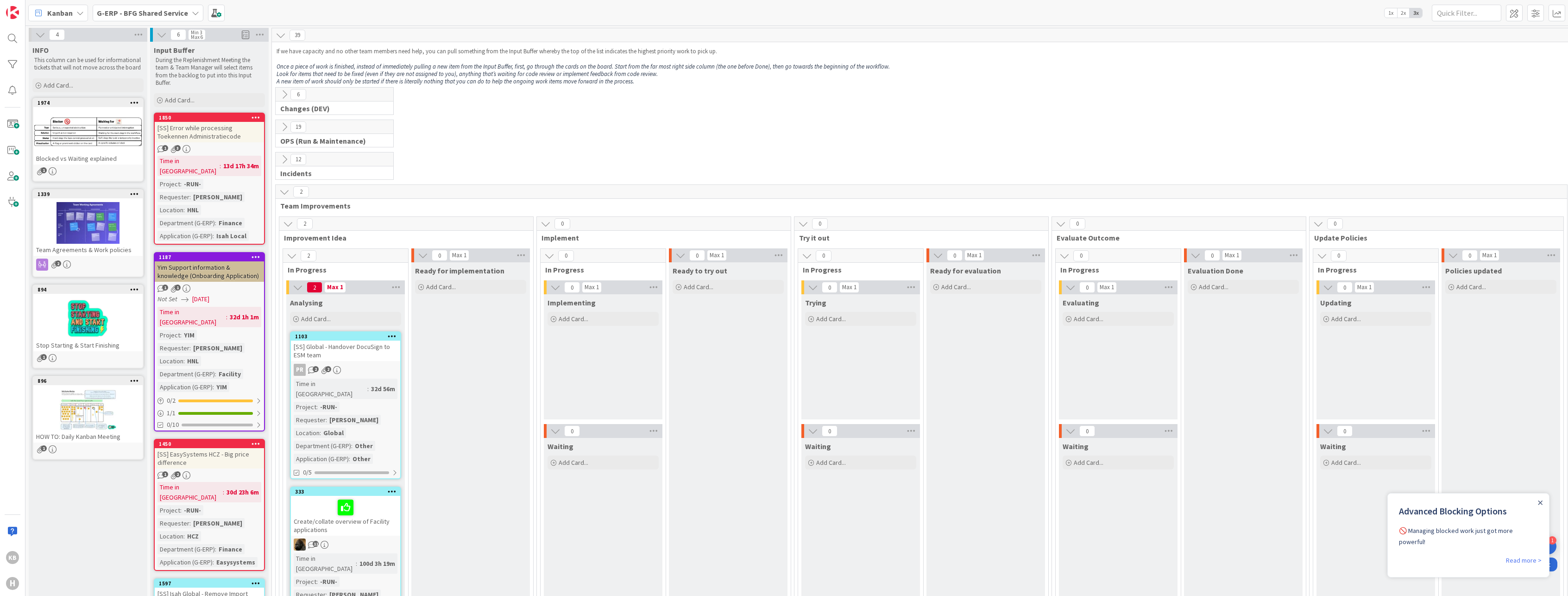
click at [282, 189] on icon at bounding box center [284, 191] width 10 height 10
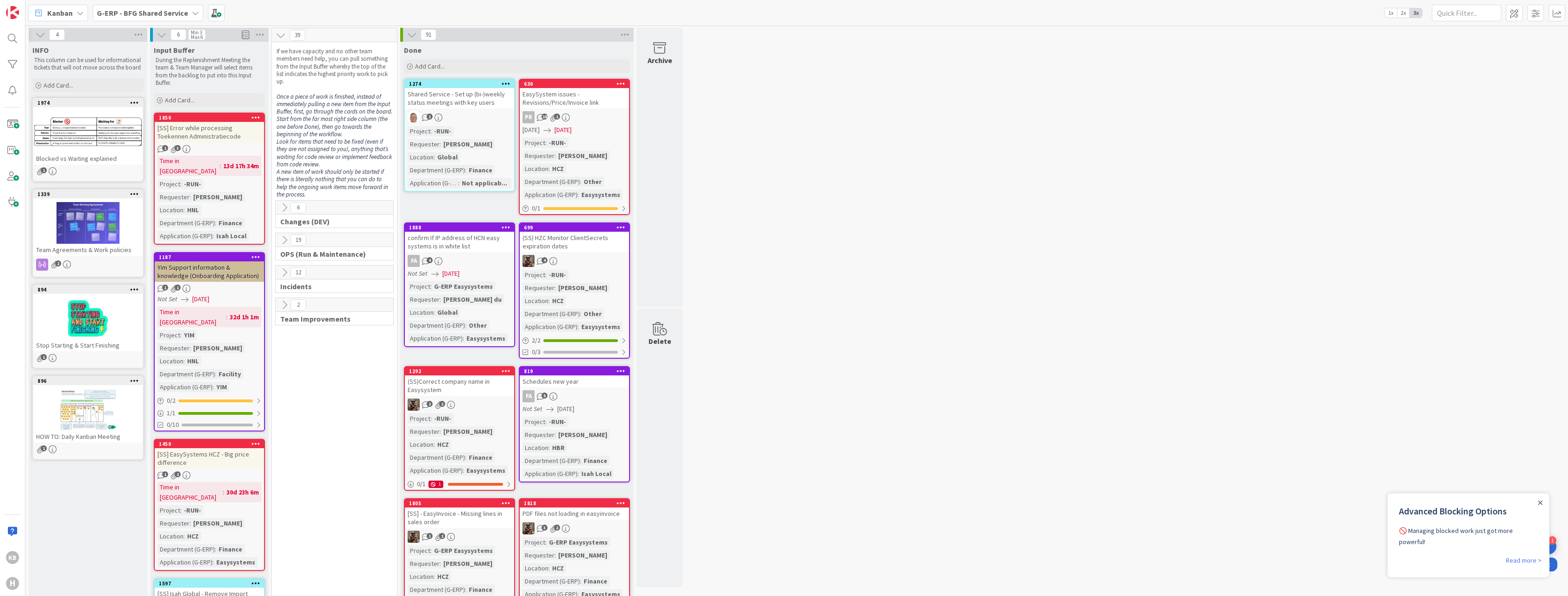
click at [283, 306] on icon at bounding box center [284, 305] width 10 height 10
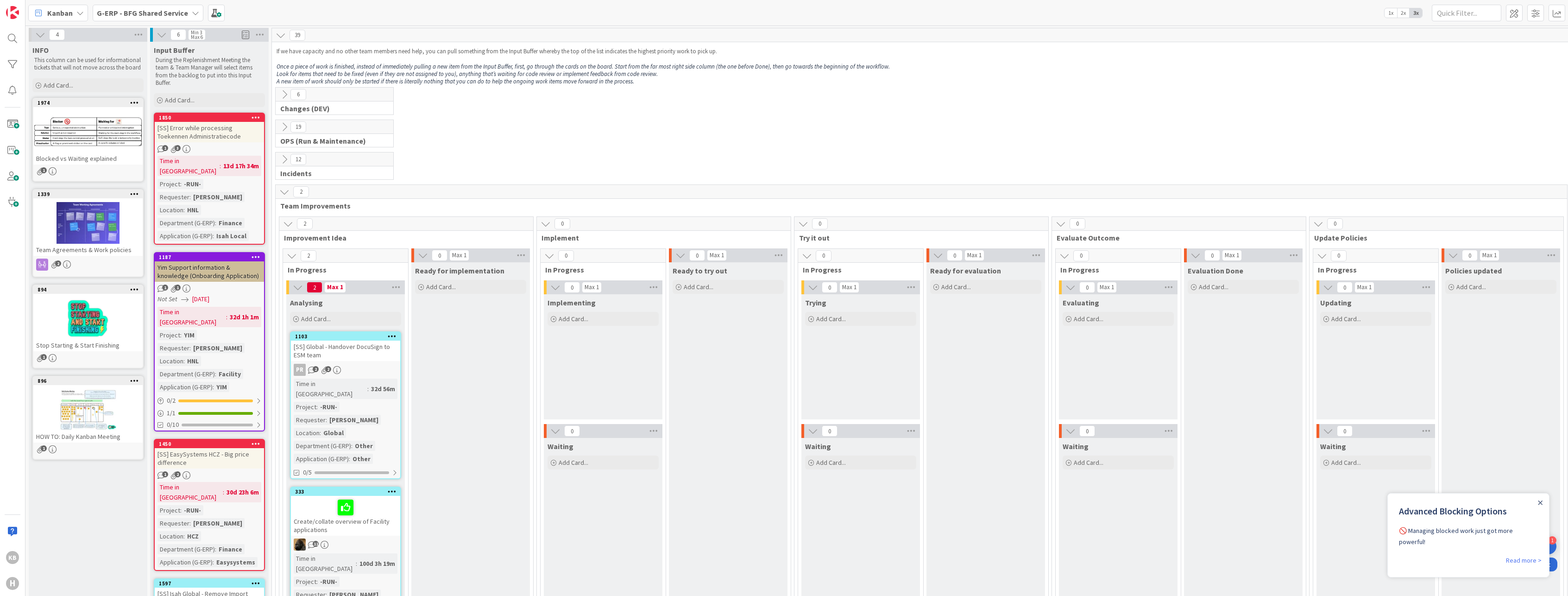
click at [284, 194] on icon at bounding box center [284, 191] width 10 height 10
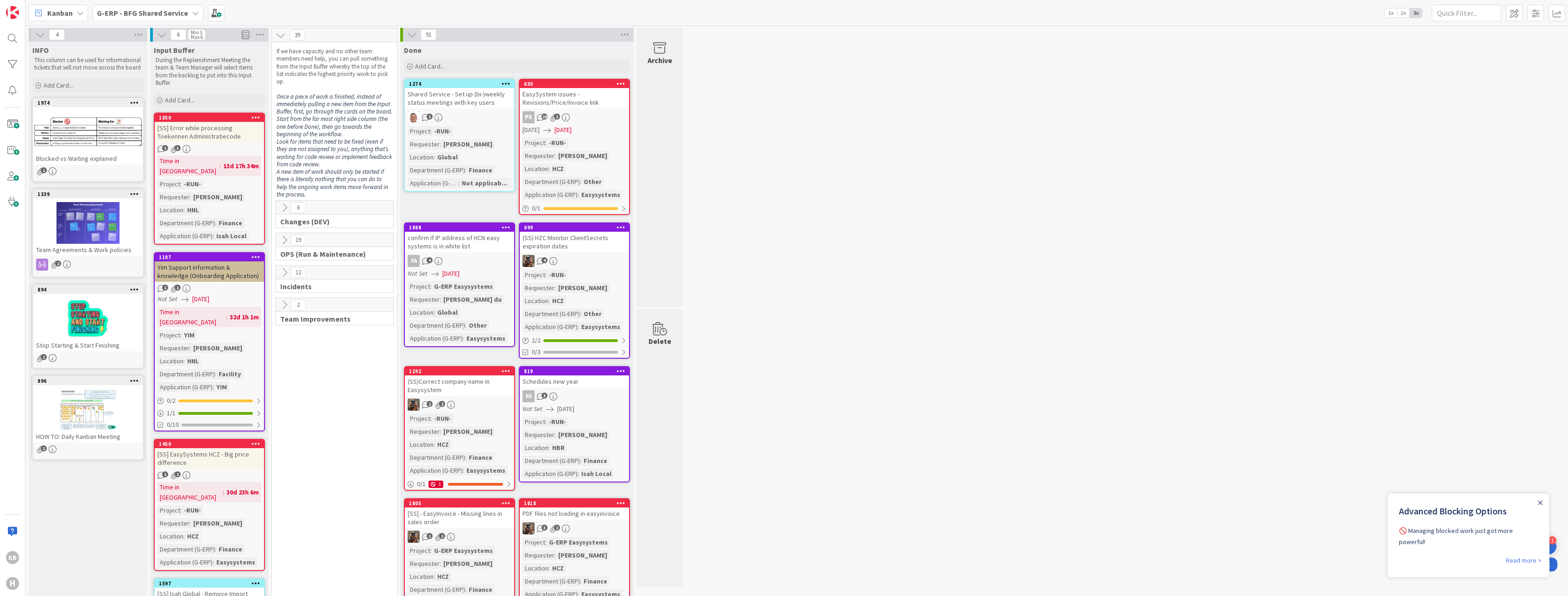
click at [281, 305] on icon at bounding box center [284, 305] width 10 height 10
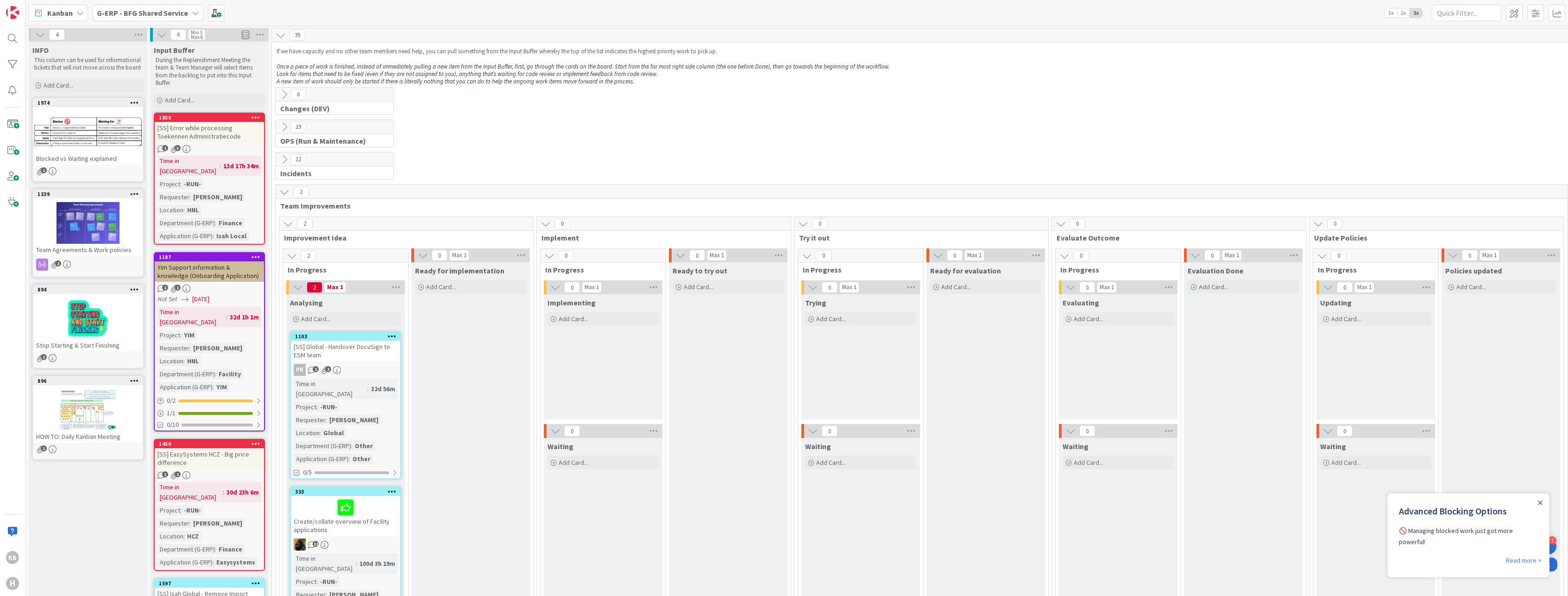
click at [287, 157] on icon at bounding box center [284, 159] width 10 height 10
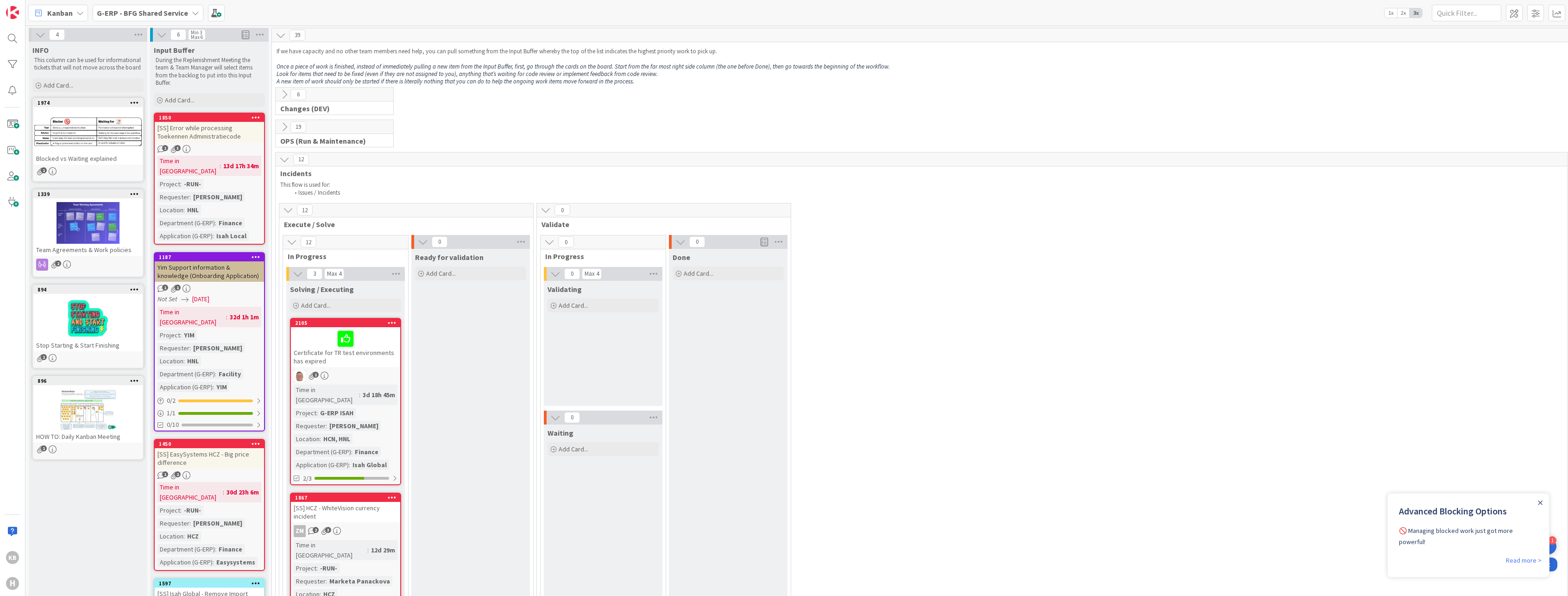
click at [282, 124] on icon at bounding box center [284, 126] width 10 height 10
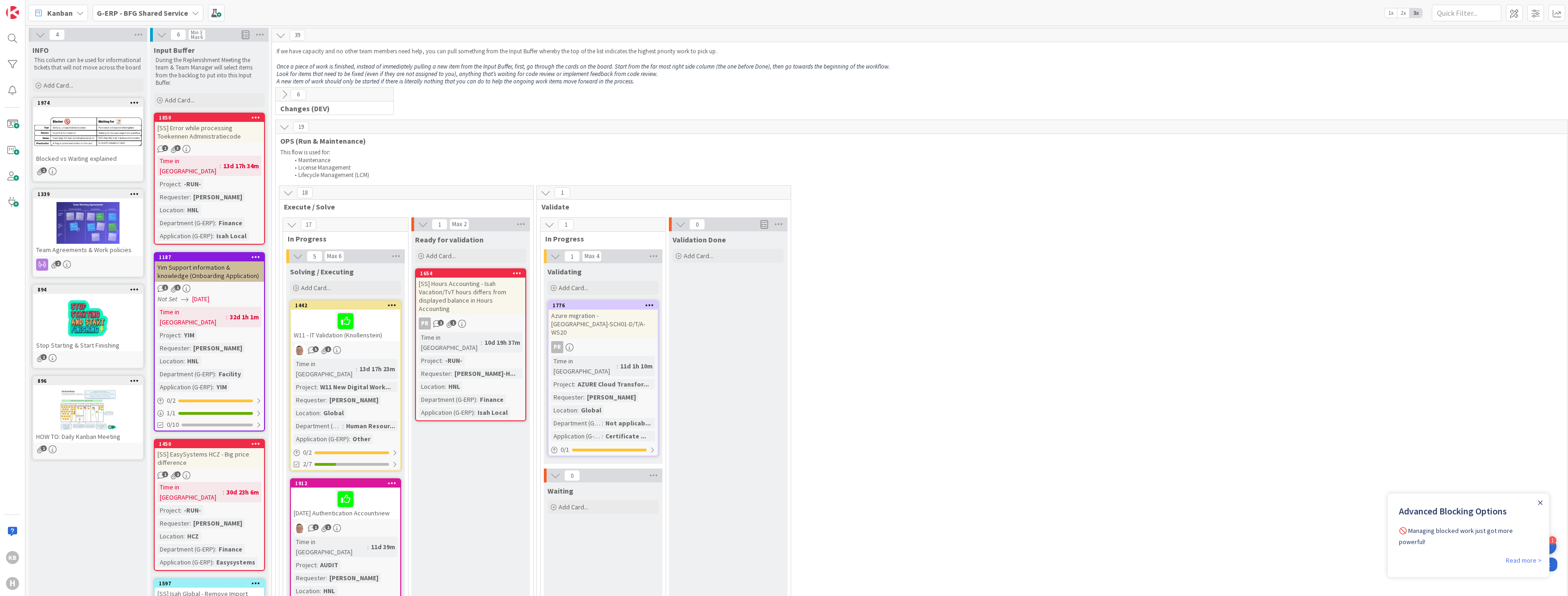
click at [285, 91] on icon at bounding box center [284, 94] width 10 height 10
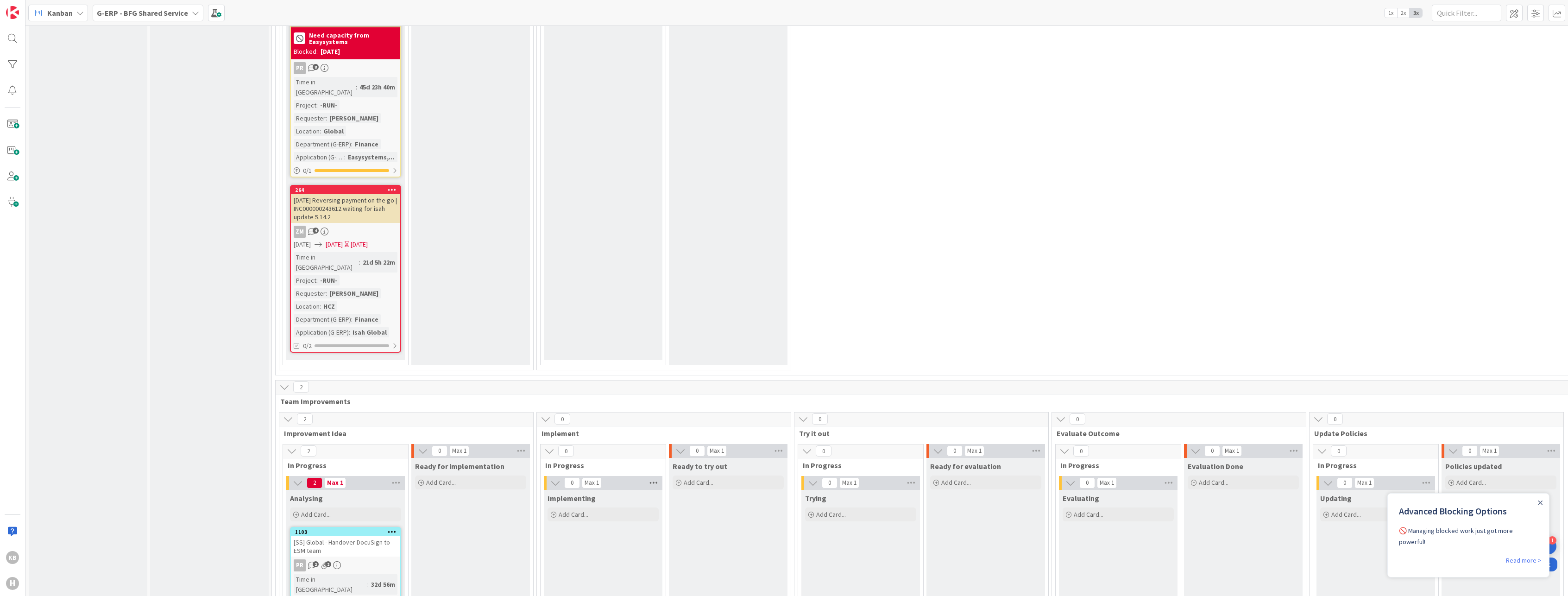
scroll to position [6127, 0]
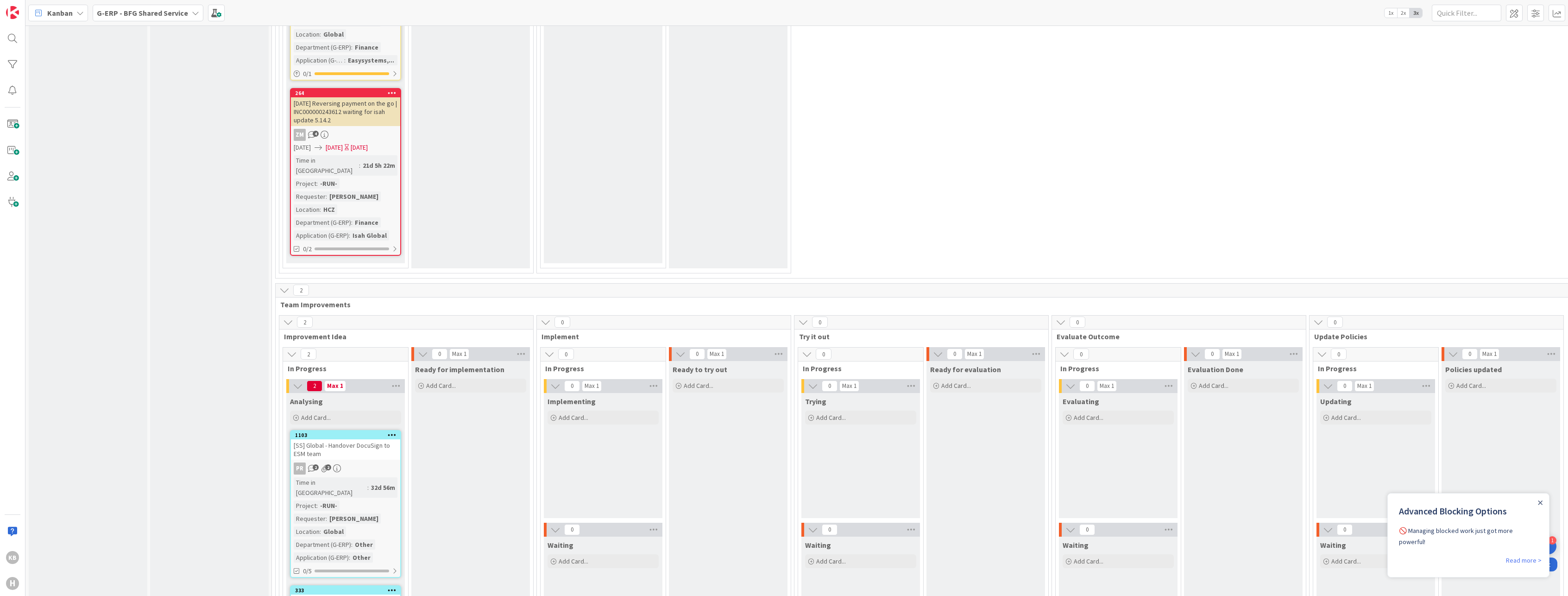
click at [148, 12] on b "G-ERP - BFG Shared Service" at bounding box center [142, 13] width 91 height 10
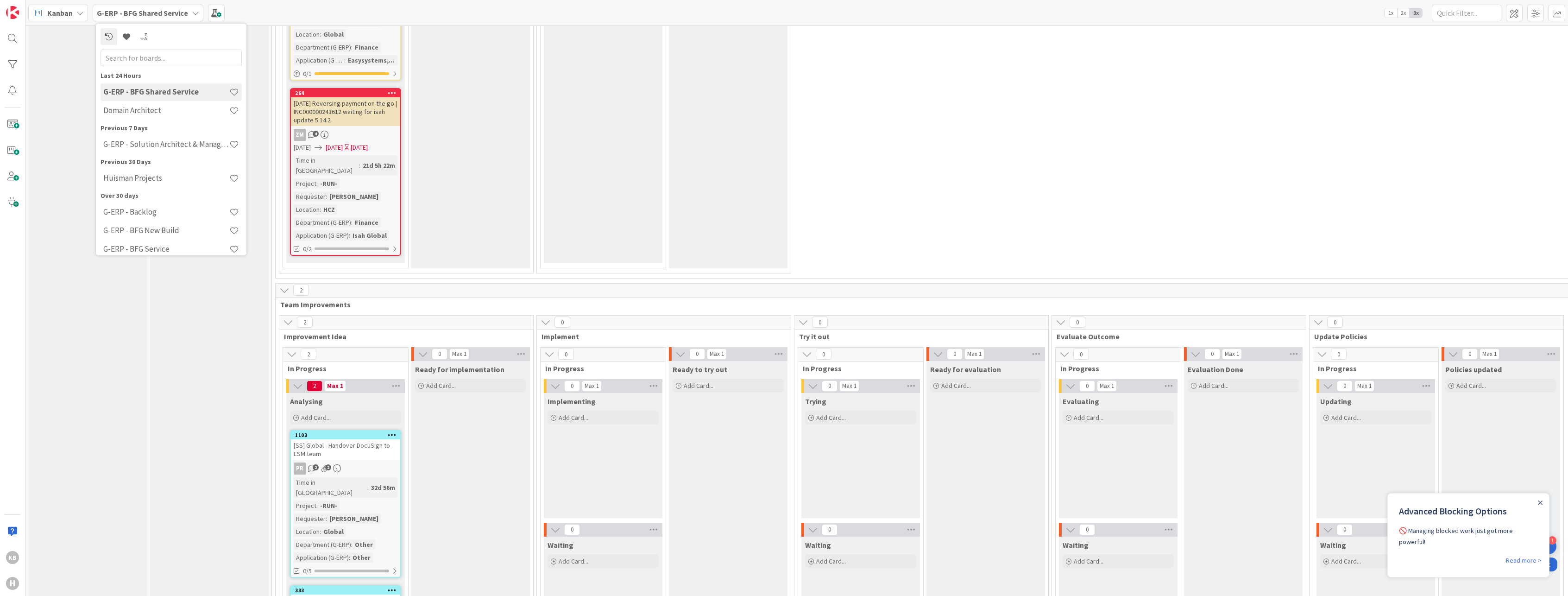
click at [131, 115] on div "Domain Architect" at bounding box center [171, 110] width 142 height 18
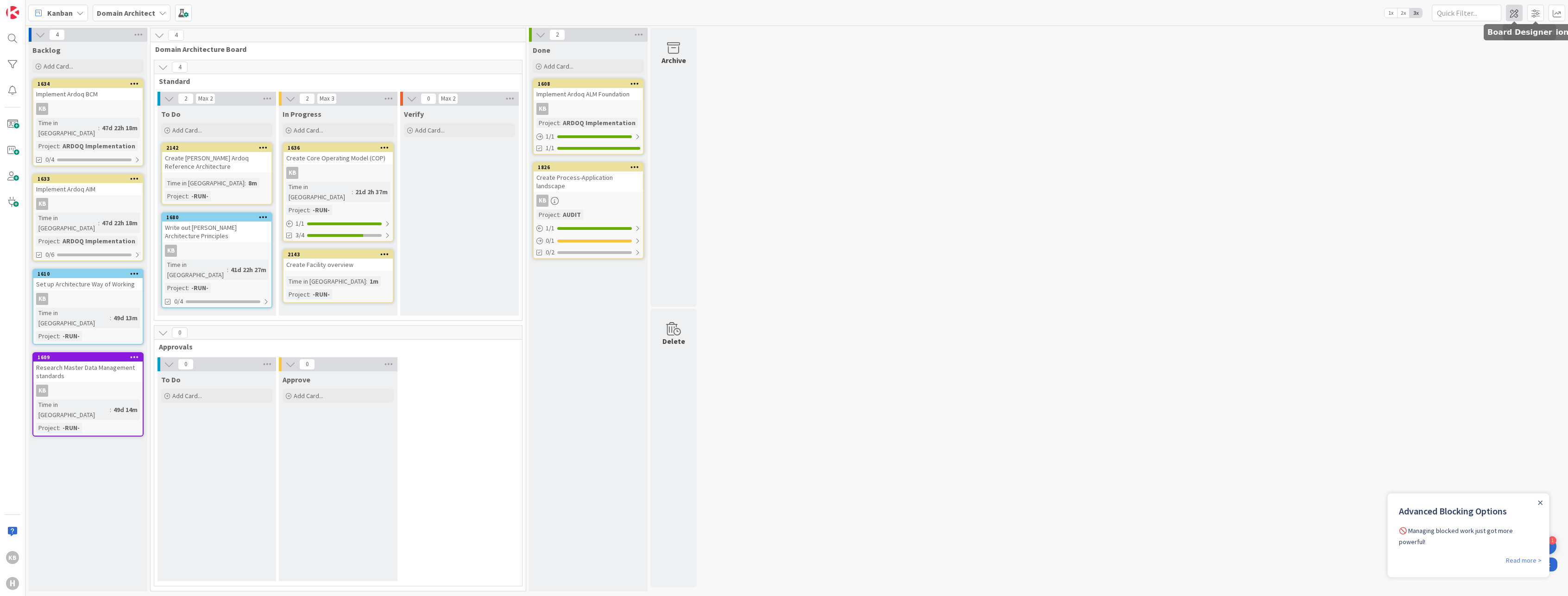
click at [1520, 15] on span at bounding box center [1514, 13] width 17 height 17
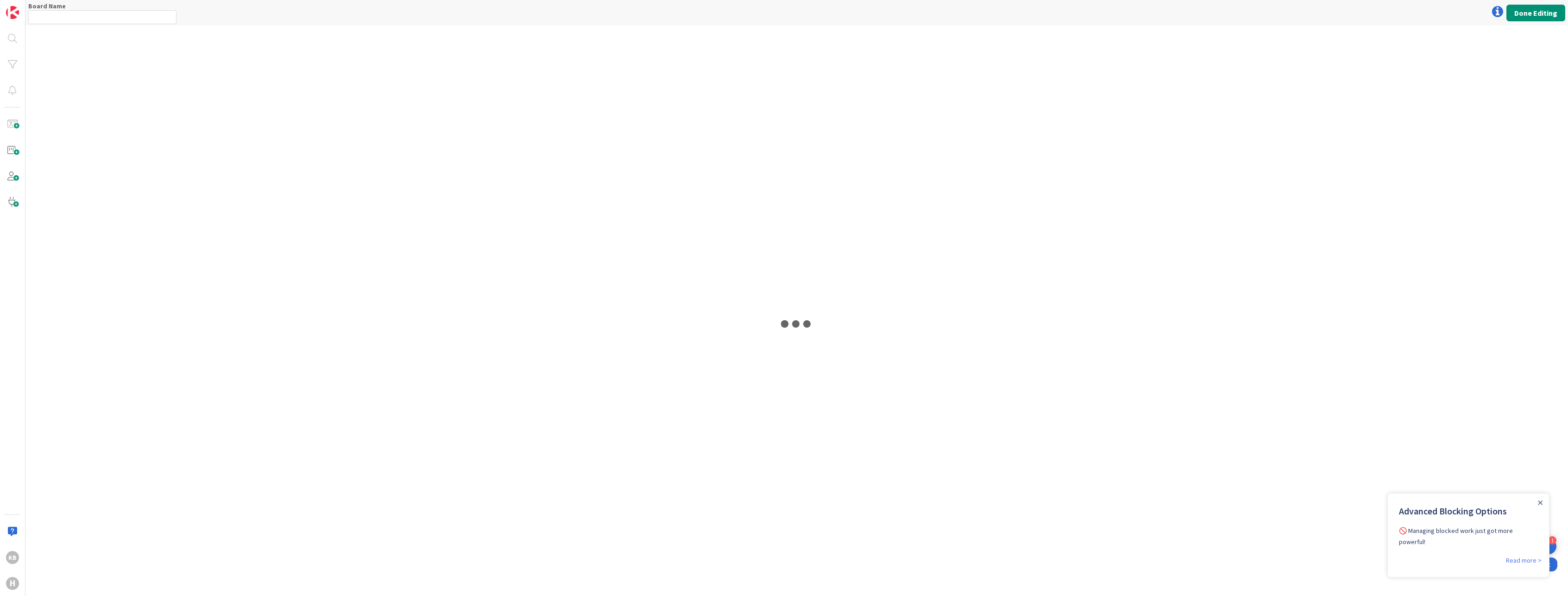
type input "Domain Architect"
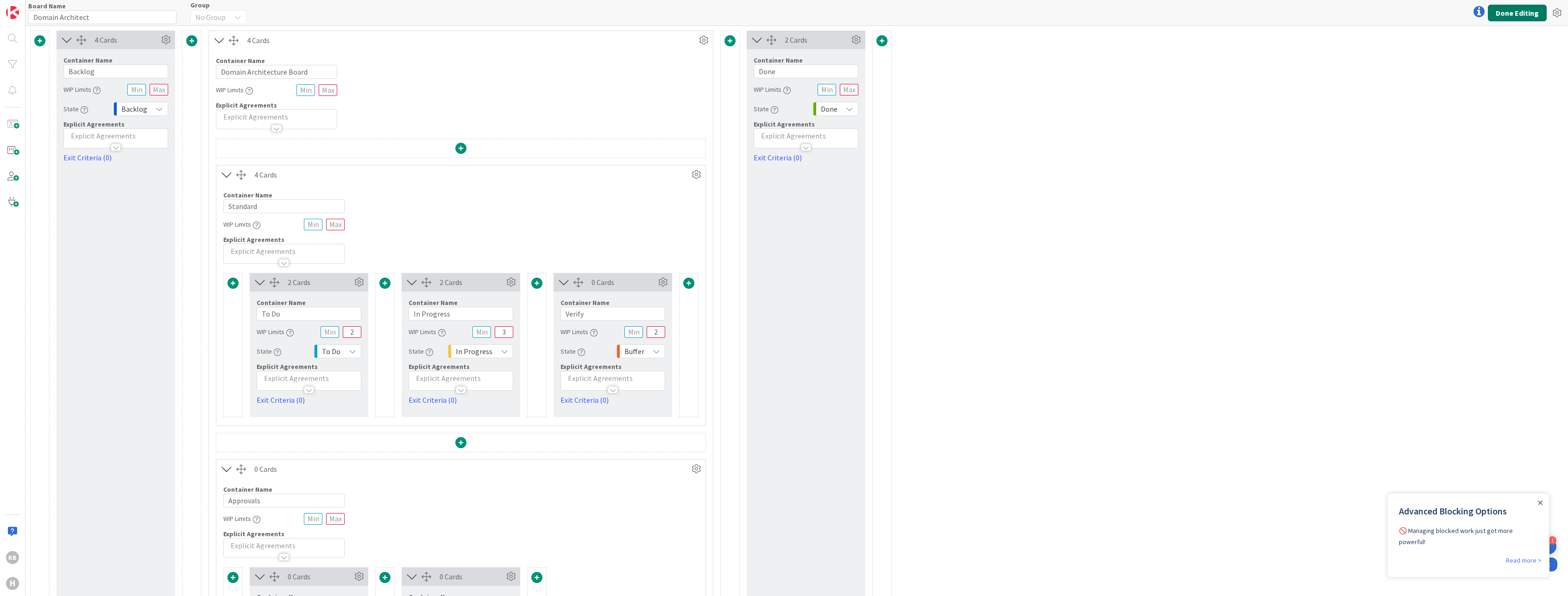
click at [1524, 8] on button "Done Editing" at bounding box center [1518, 13] width 59 height 17
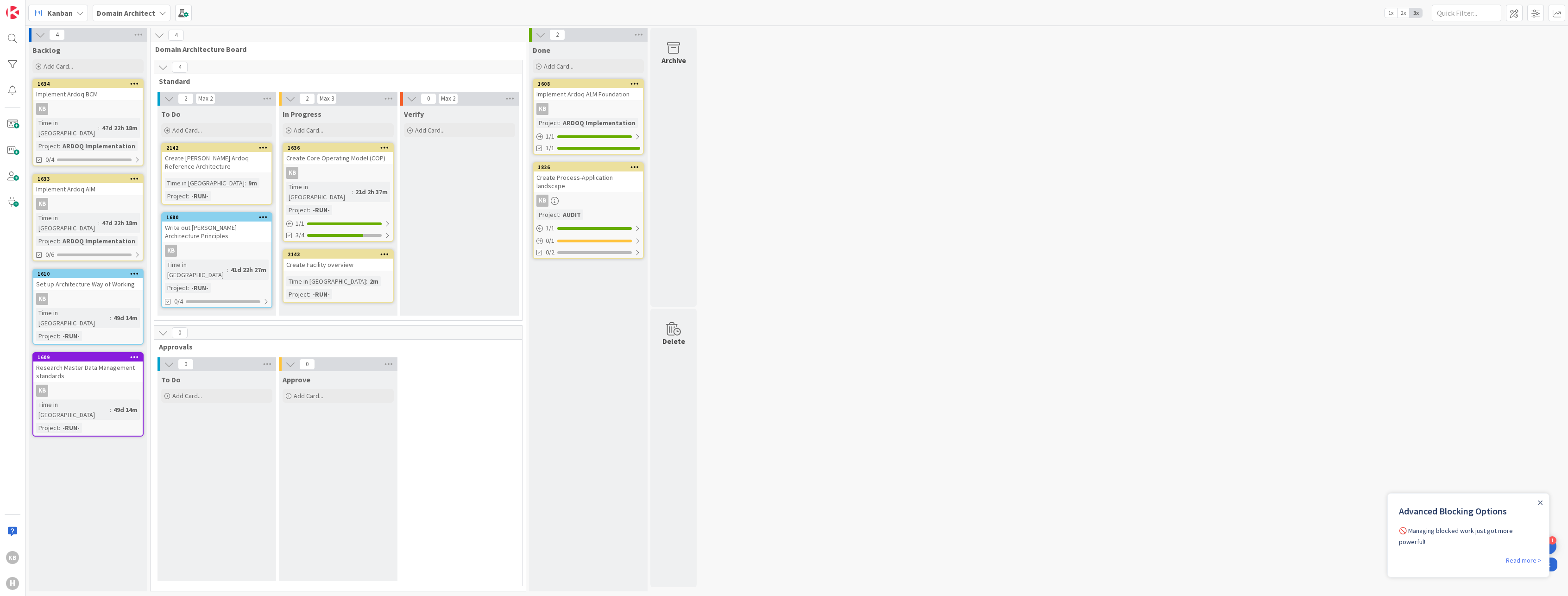
click at [197, 163] on div "Create [PERSON_NAME] Ardoq Reference Architecture" at bounding box center [217, 162] width 110 height 20
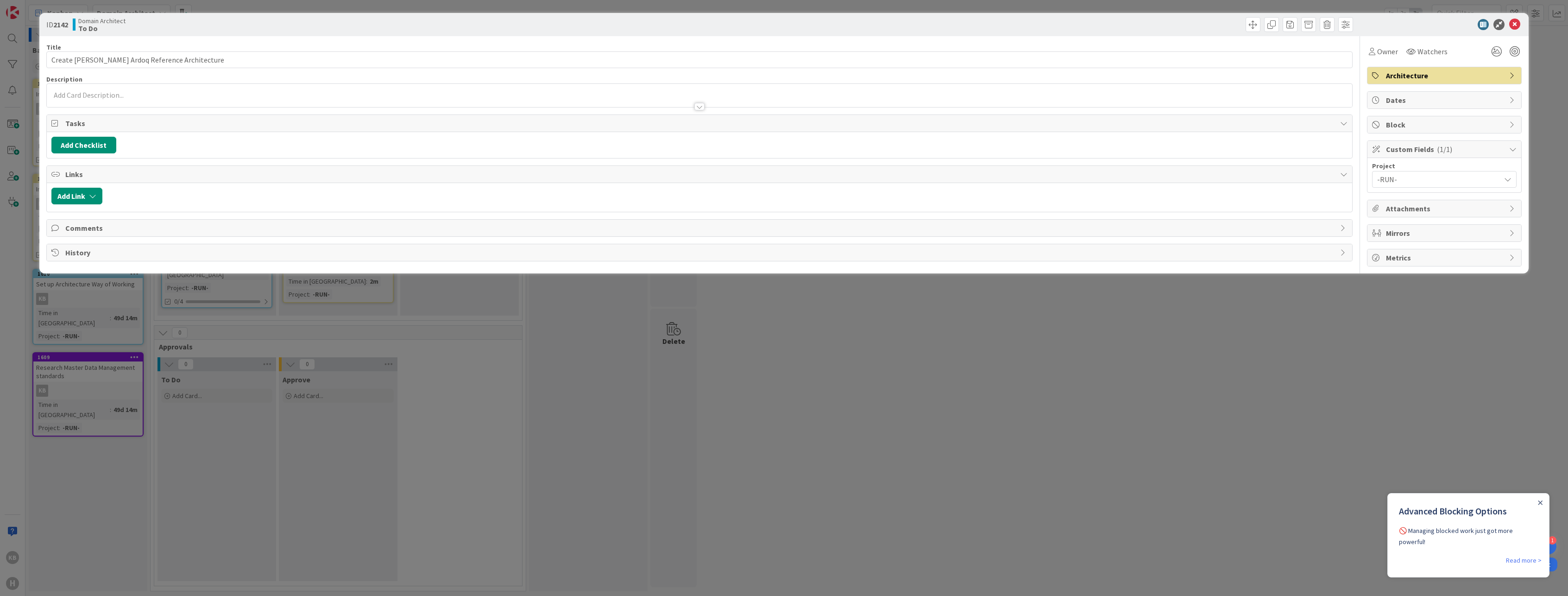
click at [1418, 254] on span "Metrics" at bounding box center [1445, 258] width 118 height 11
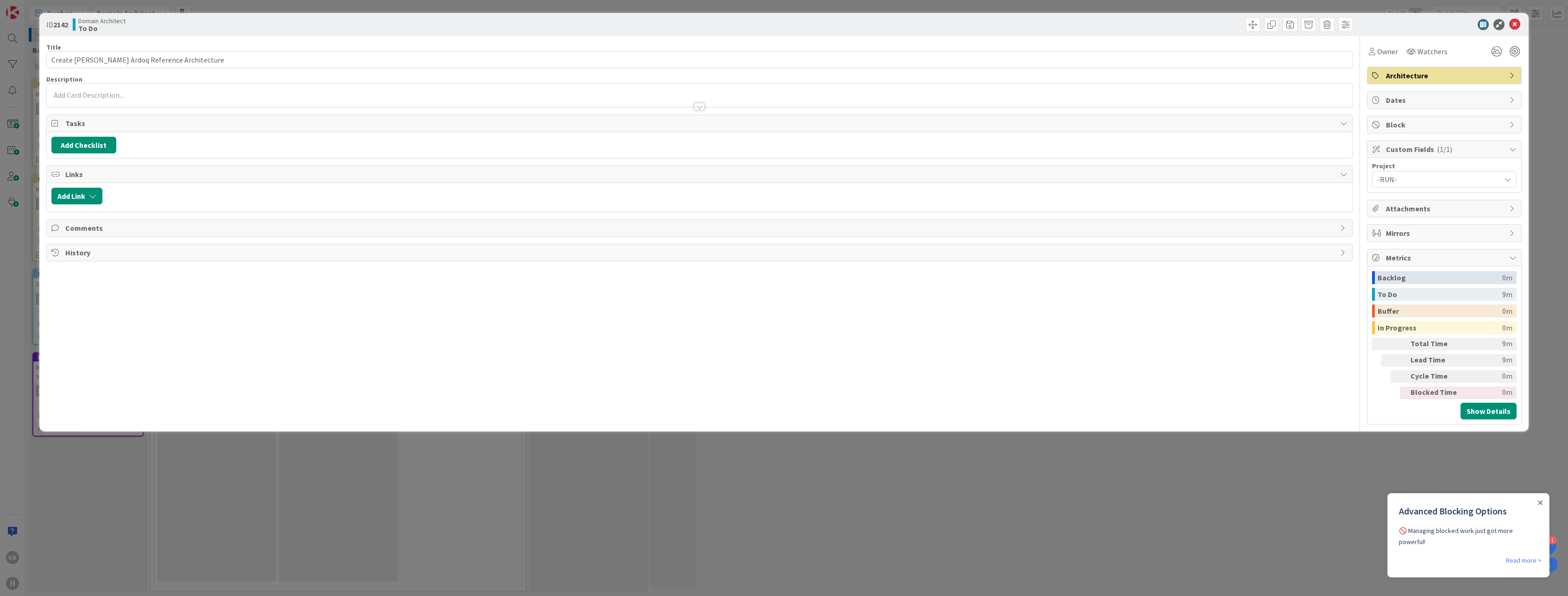
click at [1418, 255] on span "Metrics" at bounding box center [1445, 258] width 118 height 11
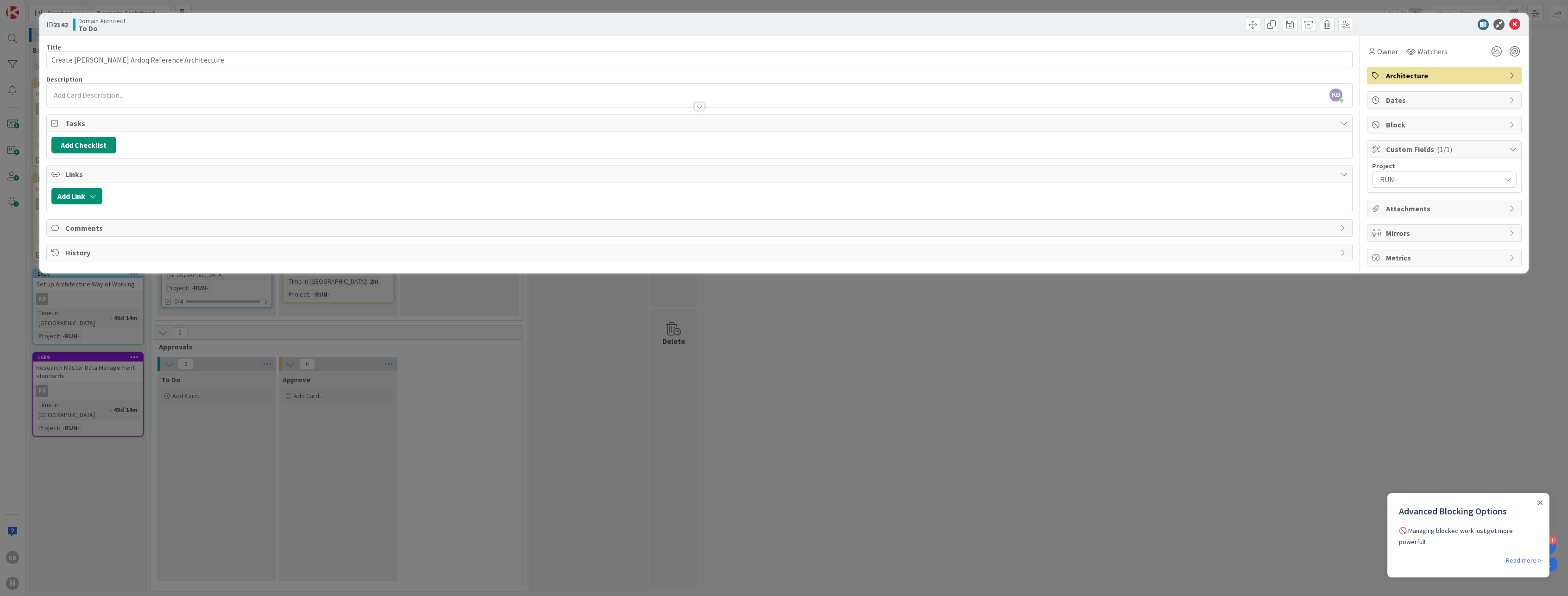
click at [1414, 80] on span "Architecture" at bounding box center [1445, 75] width 118 height 11
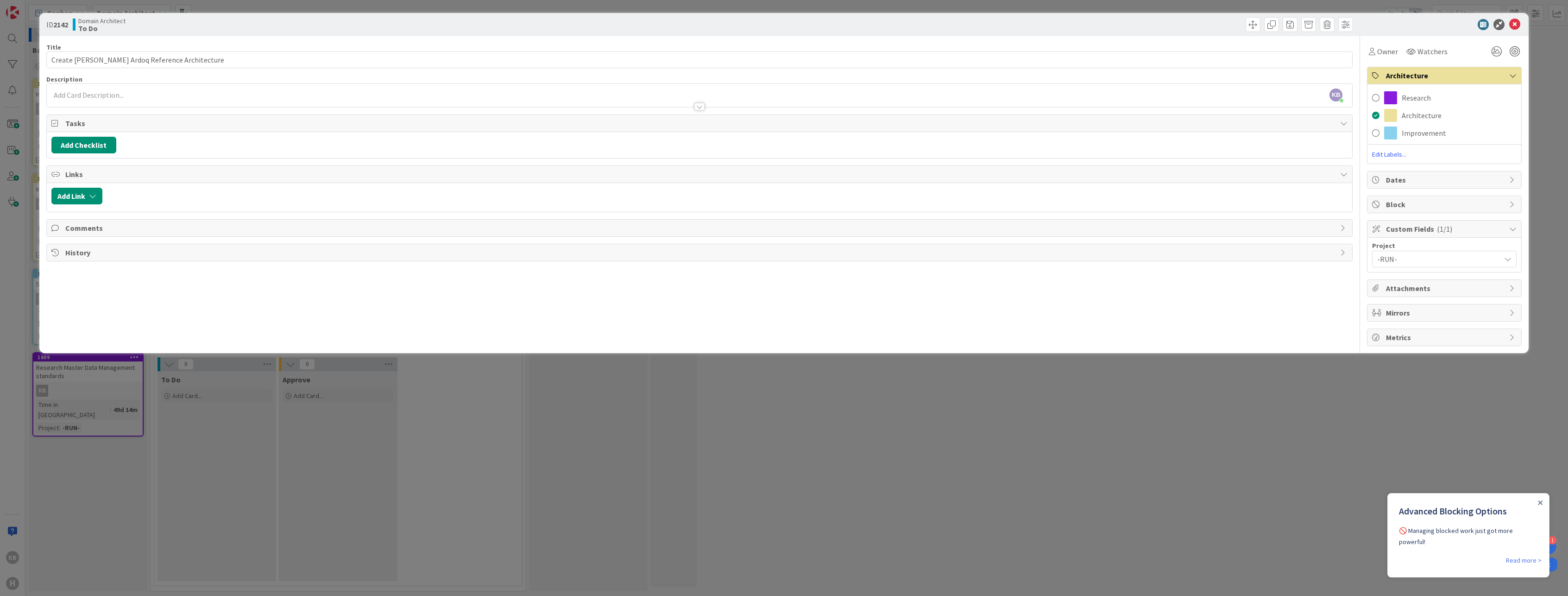
click at [1419, 77] on span "Architecture" at bounding box center [1445, 75] width 118 height 11
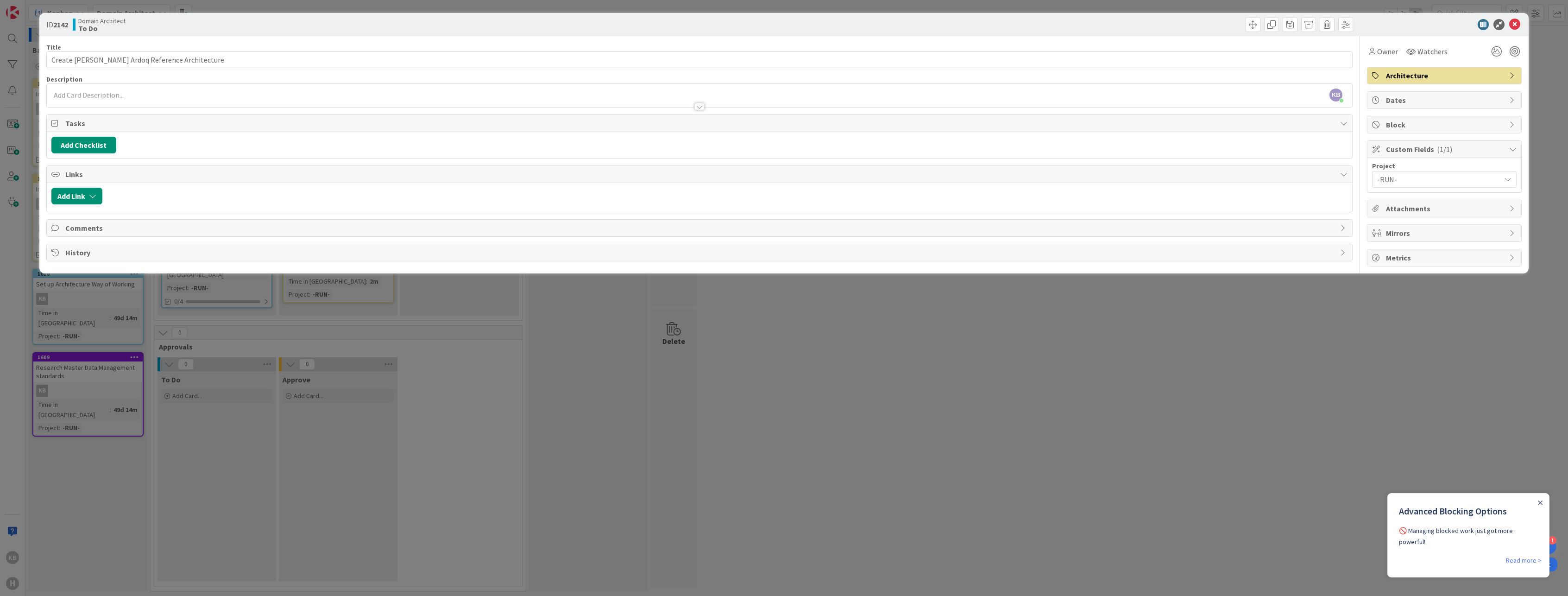
click at [1406, 99] on span "Dates" at bounding box center [1445, 100] width 118 height 11
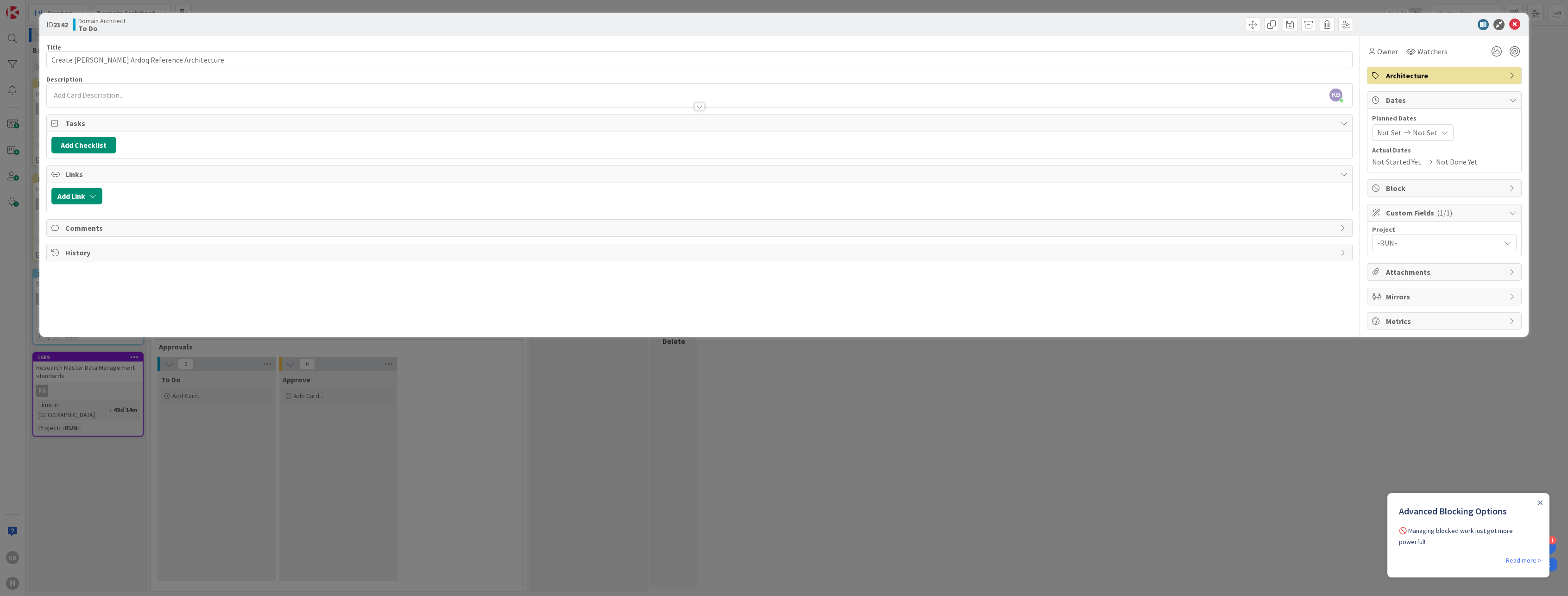
click at [1406, 99] on span "Dates" at bounding box center [1445, 100] width 118 height 11
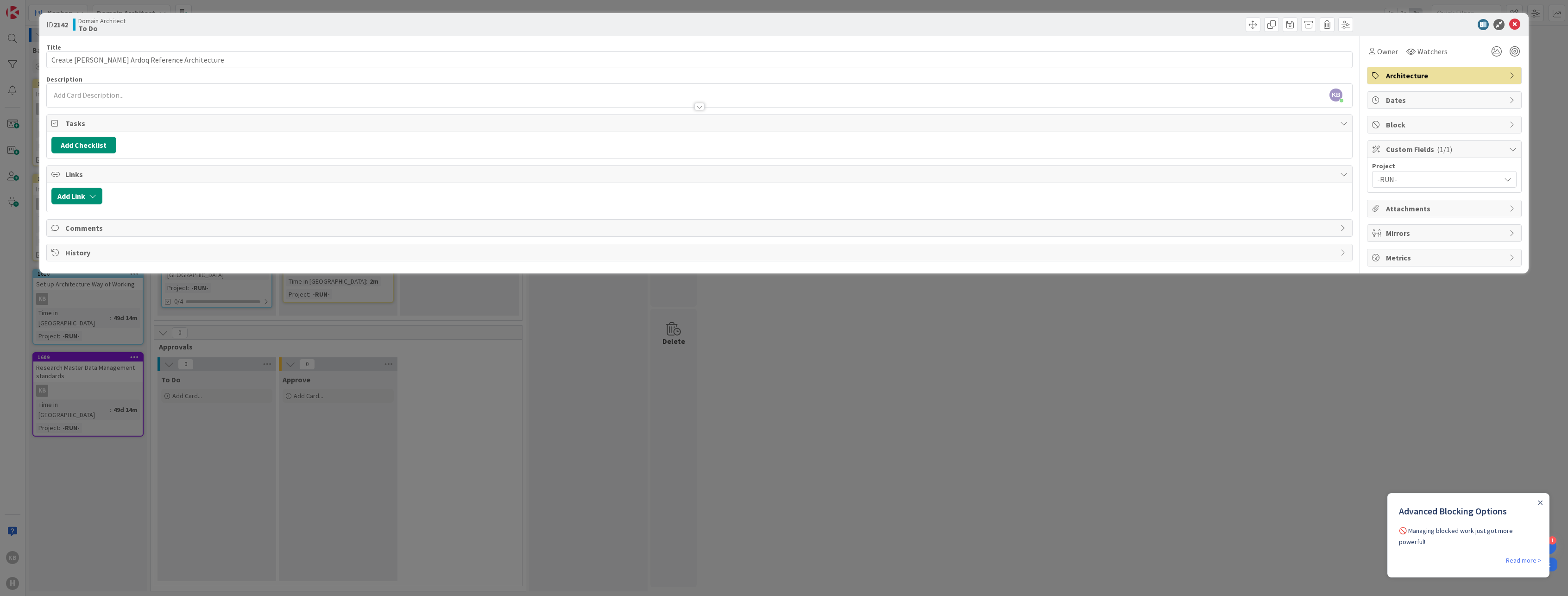
click at [1400, 118] on div "Block" at bounding box center [1444, 124] width 154 height 17
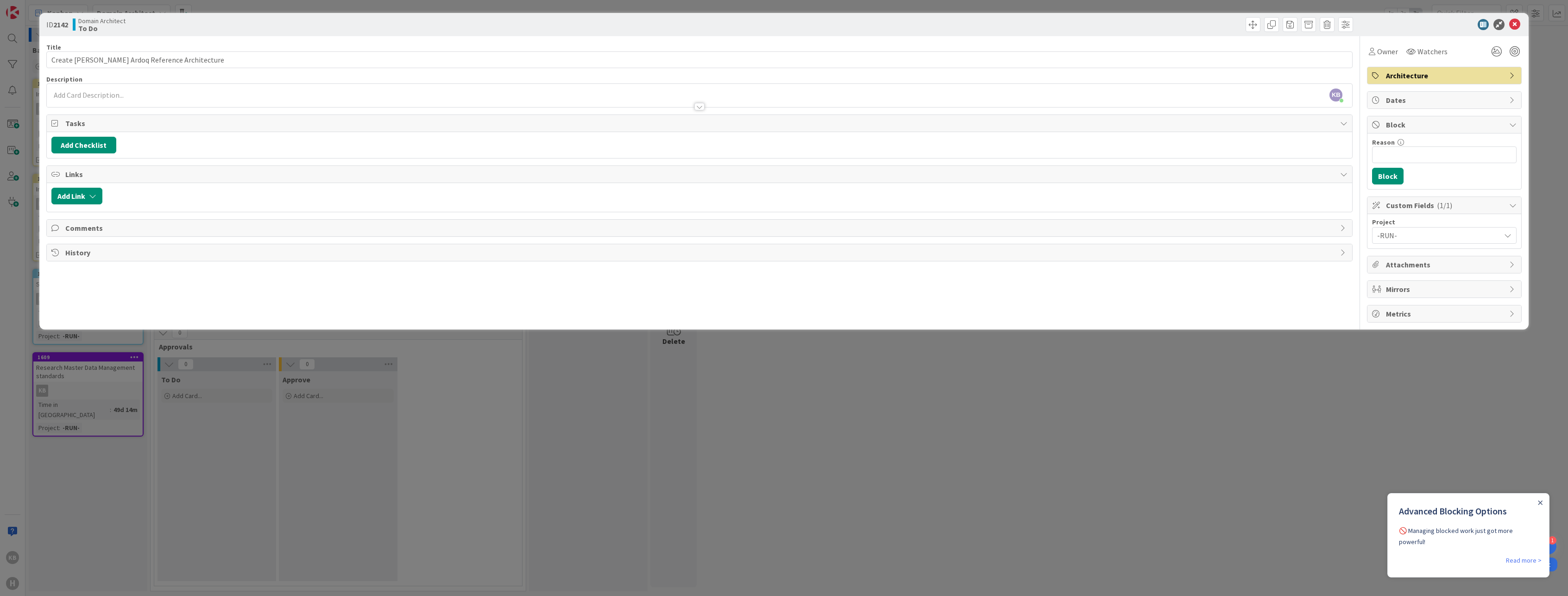
click at [1398, 125] on span "Block" at bounding box center [1445, 125] width 118 height 11
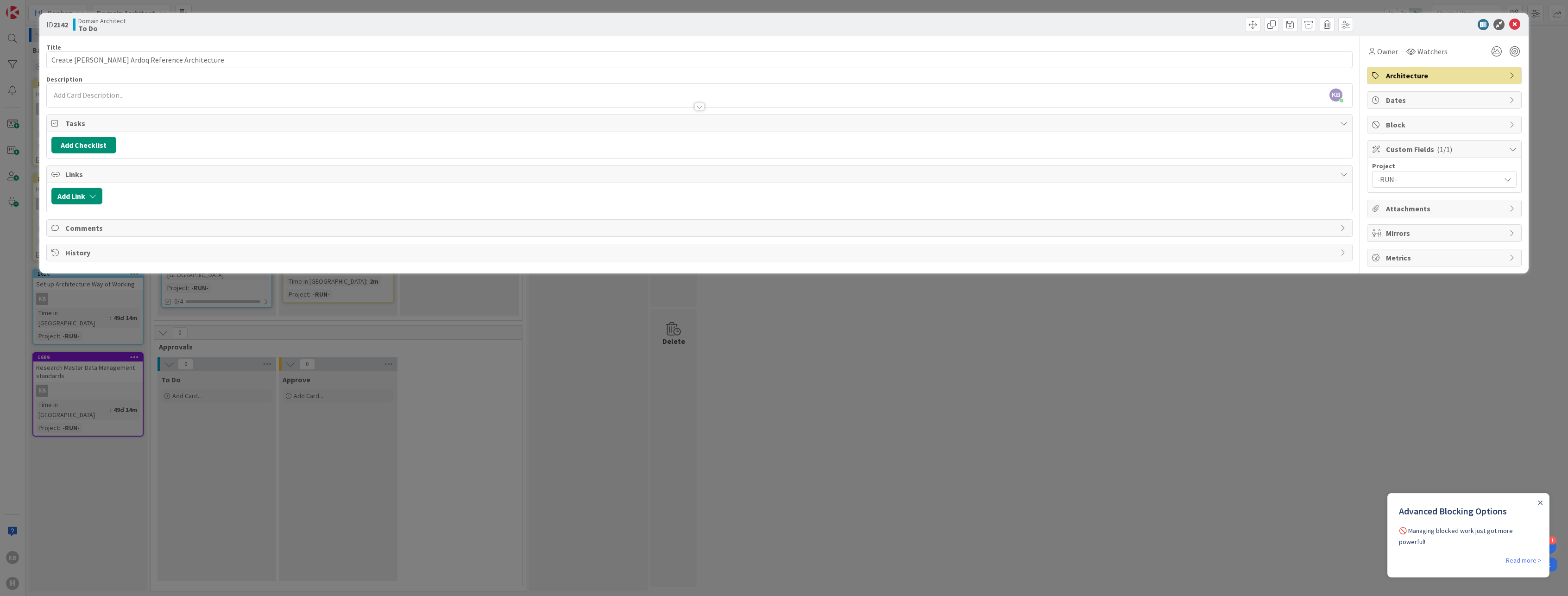
click at [1401, 154] on span "Custom Fields ( 1/1 )" at bounding box center [1445, 150] width 118 height 11
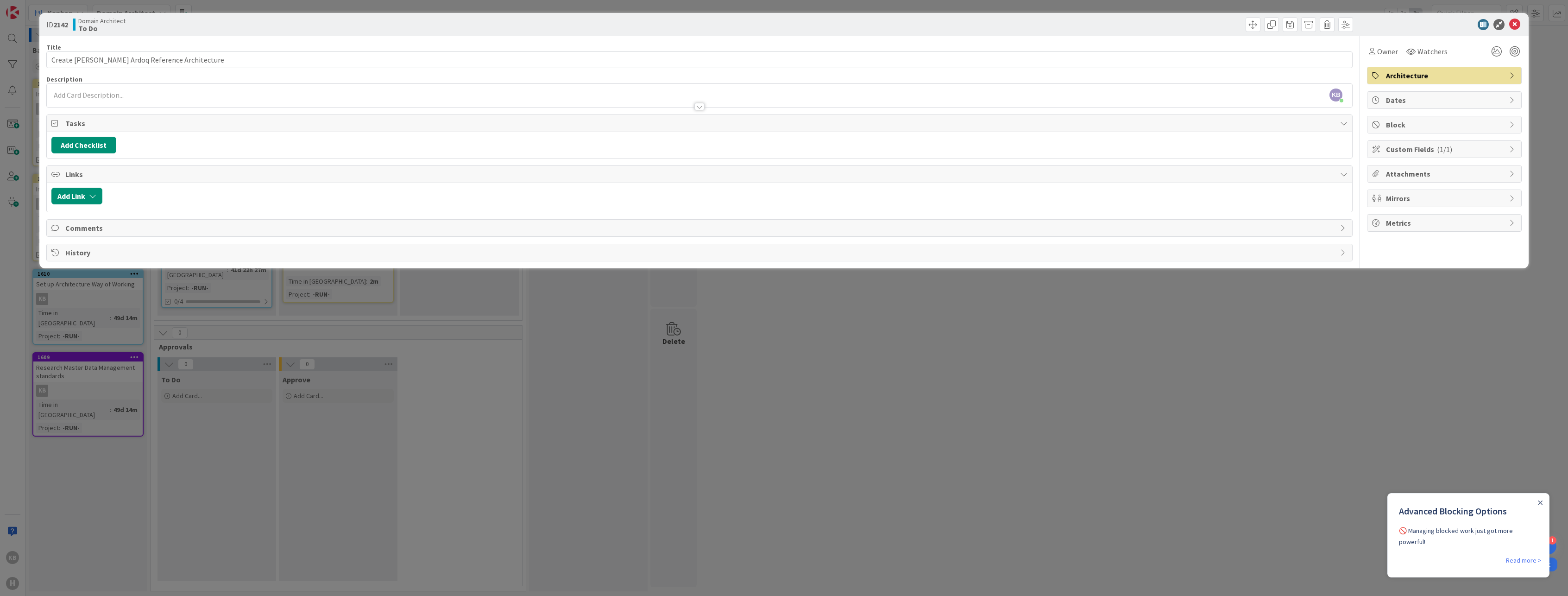
click at [1402, 152] on span "Custom Fields ( 1/1 )" at bounding box center [1445, 150] width 118 height 11
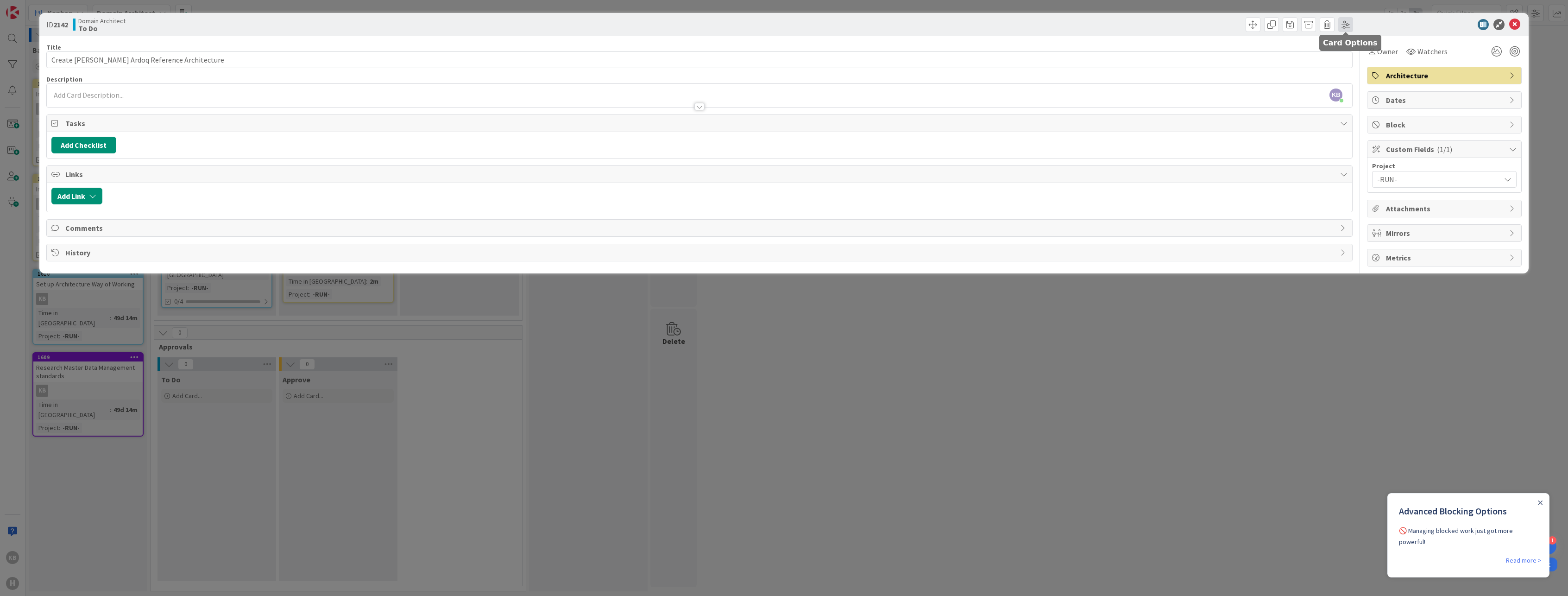
click at [1347, 24] on span at bounding box center [1345, 24] width 15 height 15
click at [1388, 24] on div at bounding box center [1439, 25] width 164 height 11
click at [159, 311] on div "ID 2142 Domain Architect To Do Card Options Large (on Full view) Tasks Links Co…" at bounding box center [784, 298] width 1568 height 596
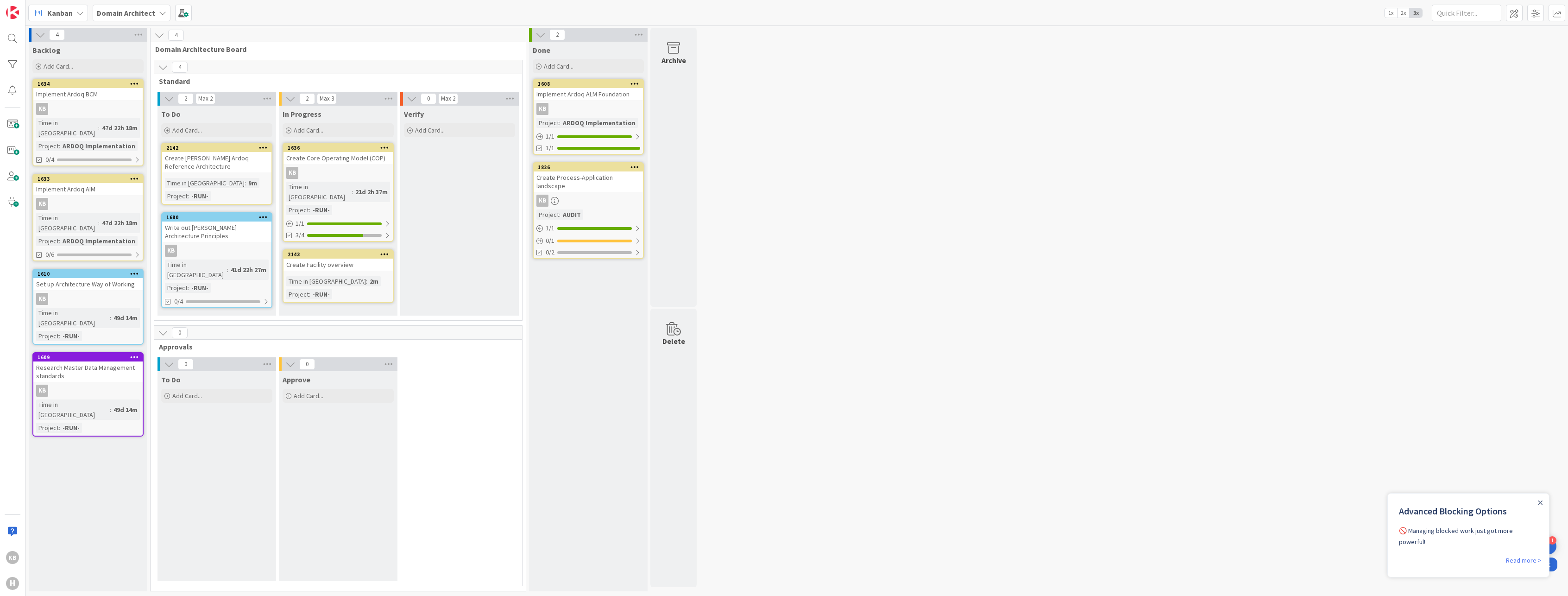
click at [208, 226] on div "Write out [PERSON_NAME] Architecture Principles" at bounding box center [217, 231] width 110 height 20
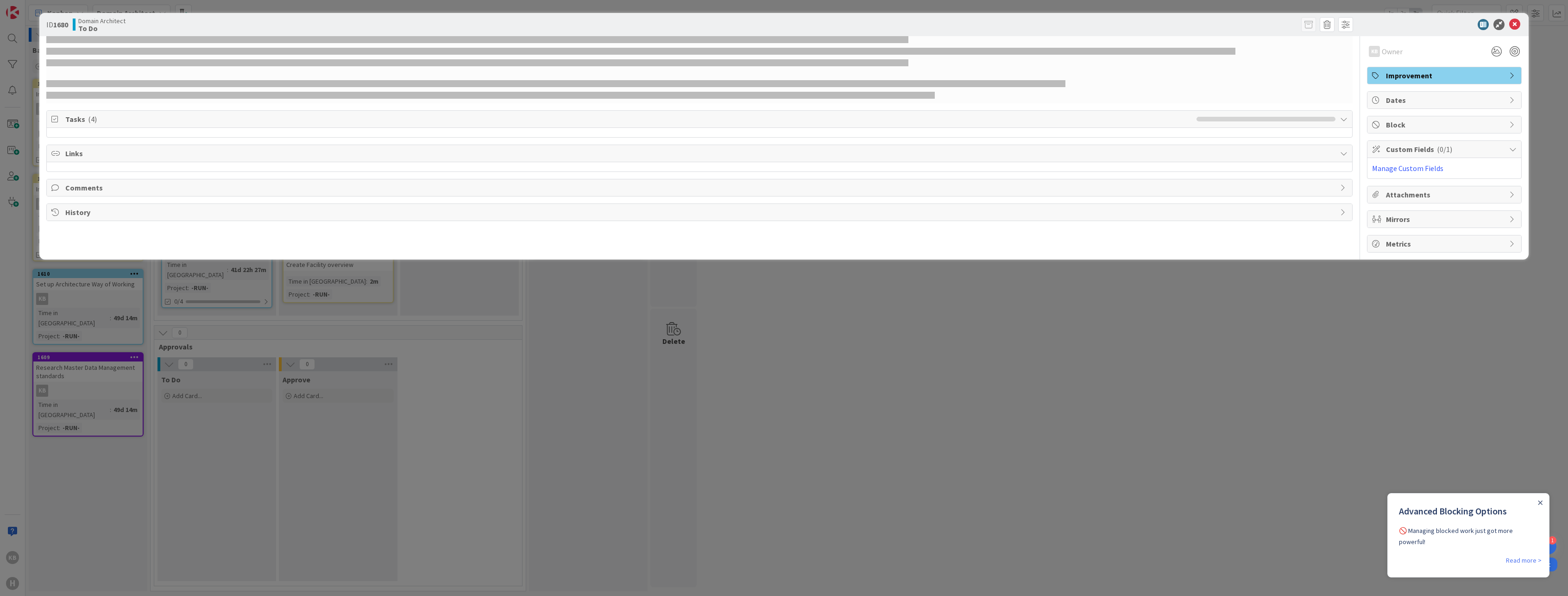
drag, startPoint x: 229, startPoint y: 372, endPoint x: 245, endPoint y: 367, distance: 16.8
click at [229, 372] on div "ID 1680 Domain Architect To Do KB Owner Improvement Tasks ( 4 ) Links Comments …" at bounding box center [784, 298] width 1568 height 596
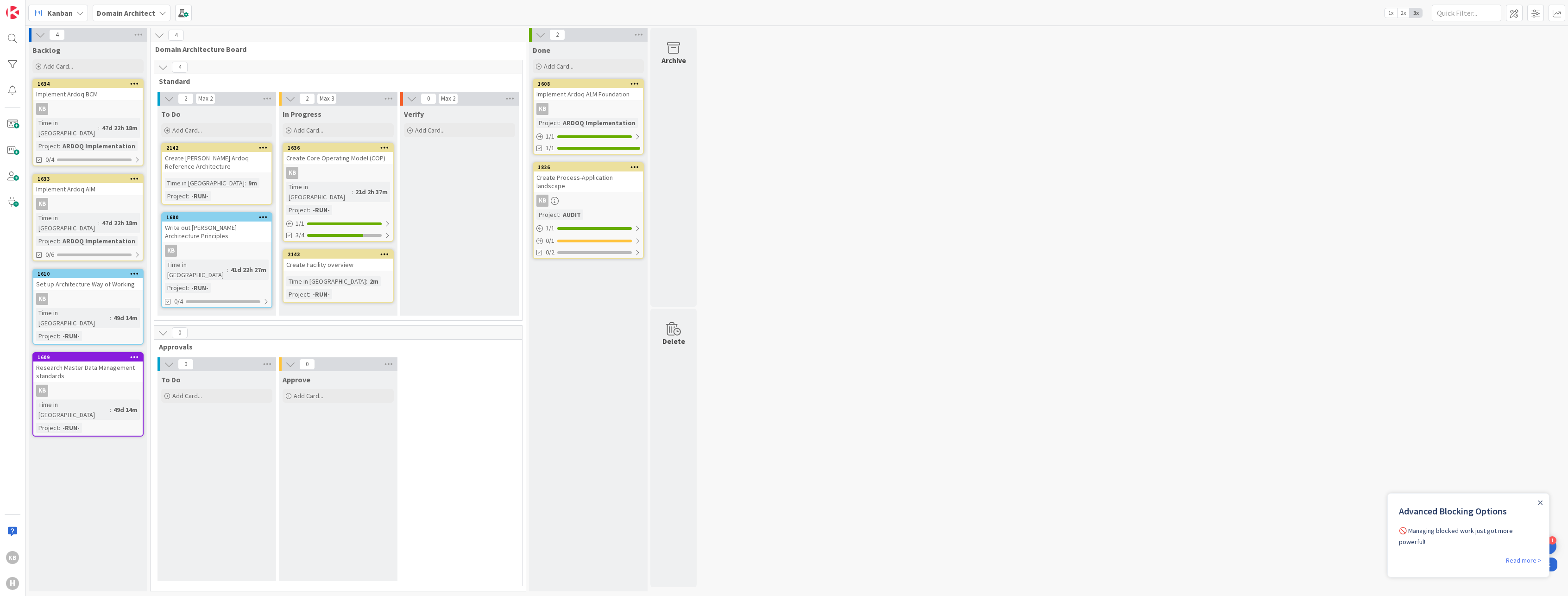
click at [329, 258] on div "Create Facility overview" at bounding box center [338, 264] width 110 height 12
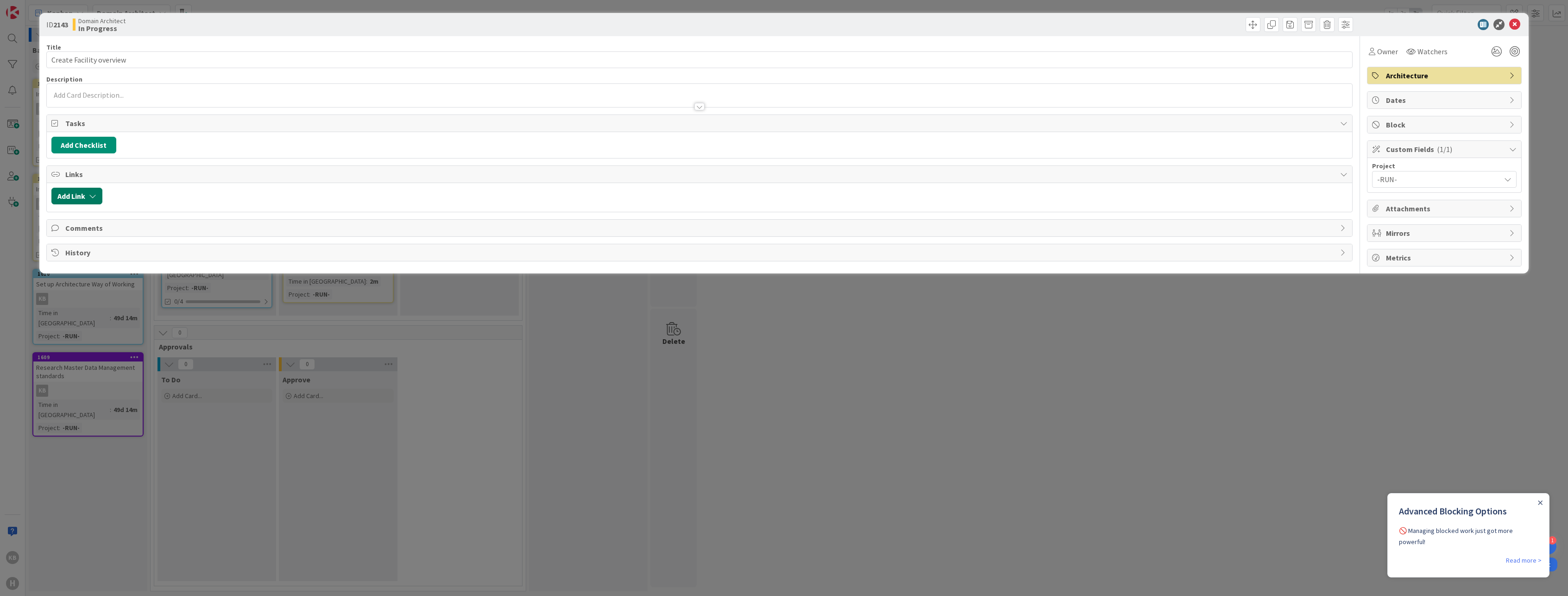
click at [90, 200] on button "Add Link" at bounding box center [77, 196] width 51 height 17
click at [86, 258] on span "Current Board" at bounding box center [86, 254] width 45 height 10
click at [89, 291] on span "All Boards" at bounding box center [125, 291] width 129 height 14
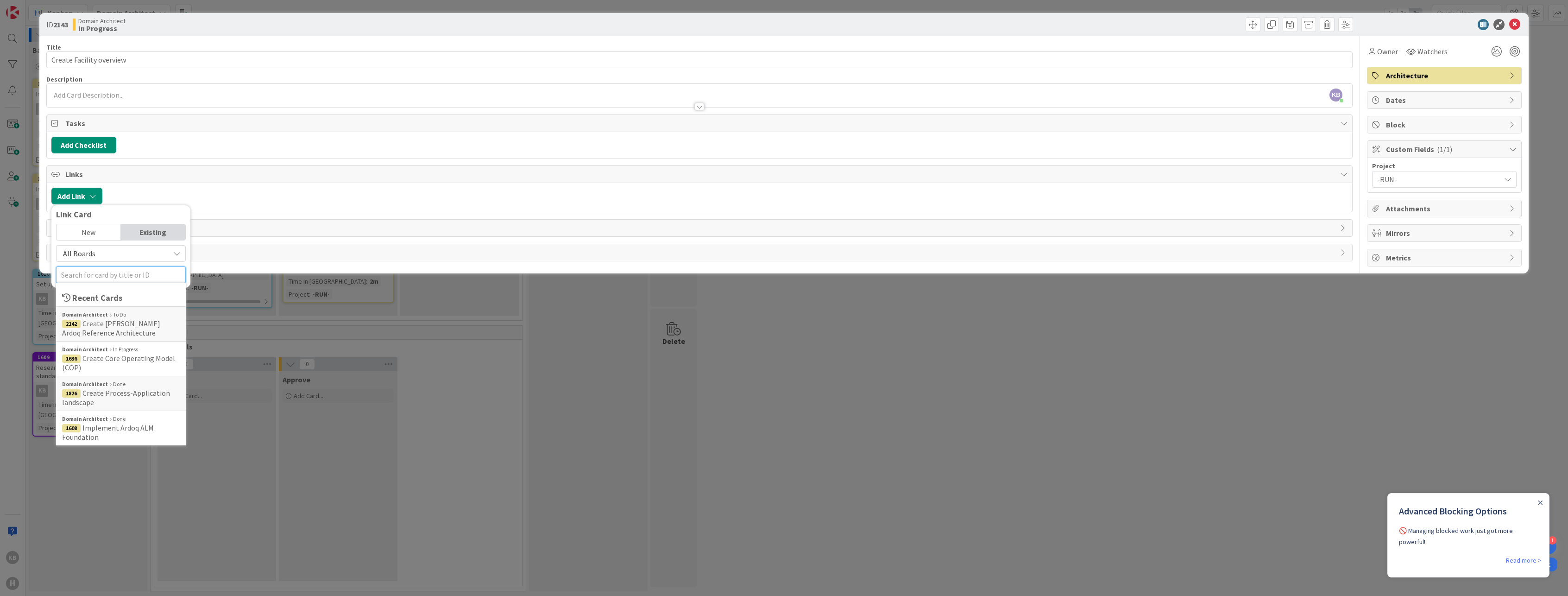
click at [91, 280] on input "text" at bounding box center [121, 274] width 130 height 17
type input "facility"
click at [146, 354] on span "Create/collate overview of" at bounding box center [110, 362] width 96 height 18
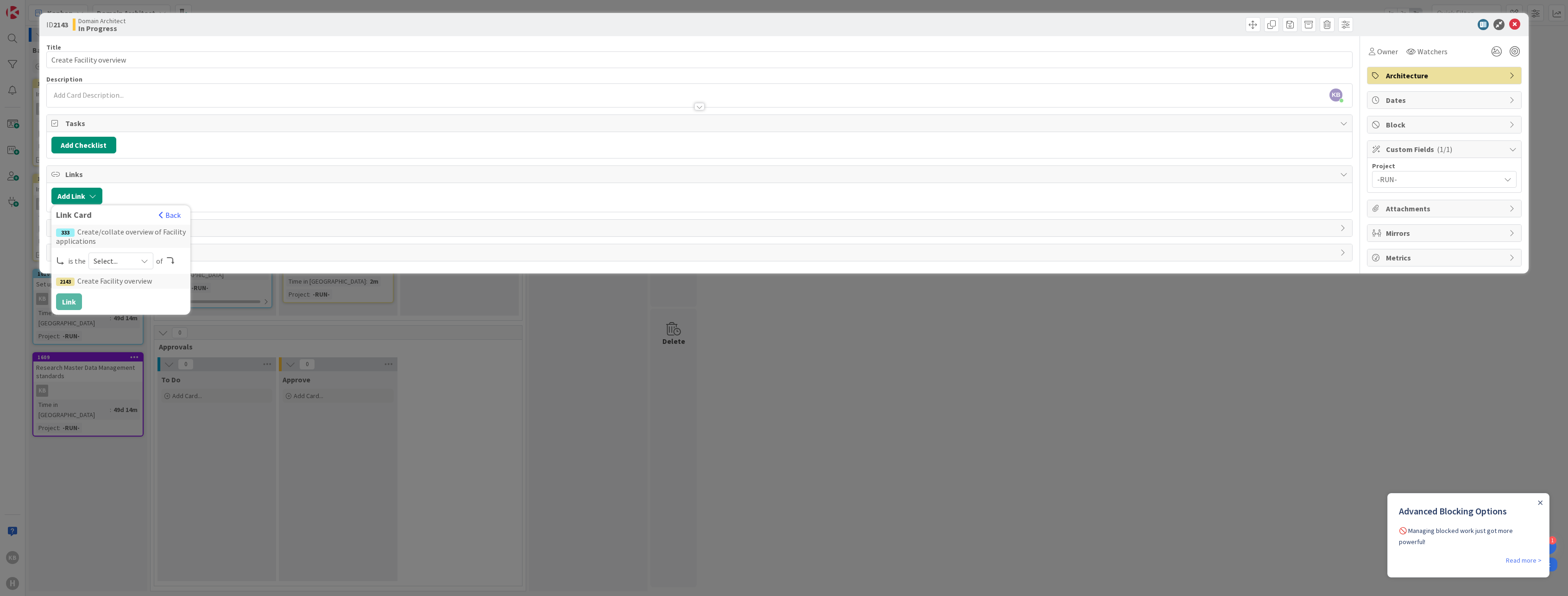
click at [134, 259] on div "Select..." at bounding box center [121, 261] width 65 height 17
click at [126, 297] on span "child" at bounding box center [170, 299] width 105 height 14
click at [82, 305] on button "Link" at bounding box center [69, 302] width 26 height 17
click at [1398, 201] on div "Attachments" at bounding box center [1444, 208] width 154 height 17
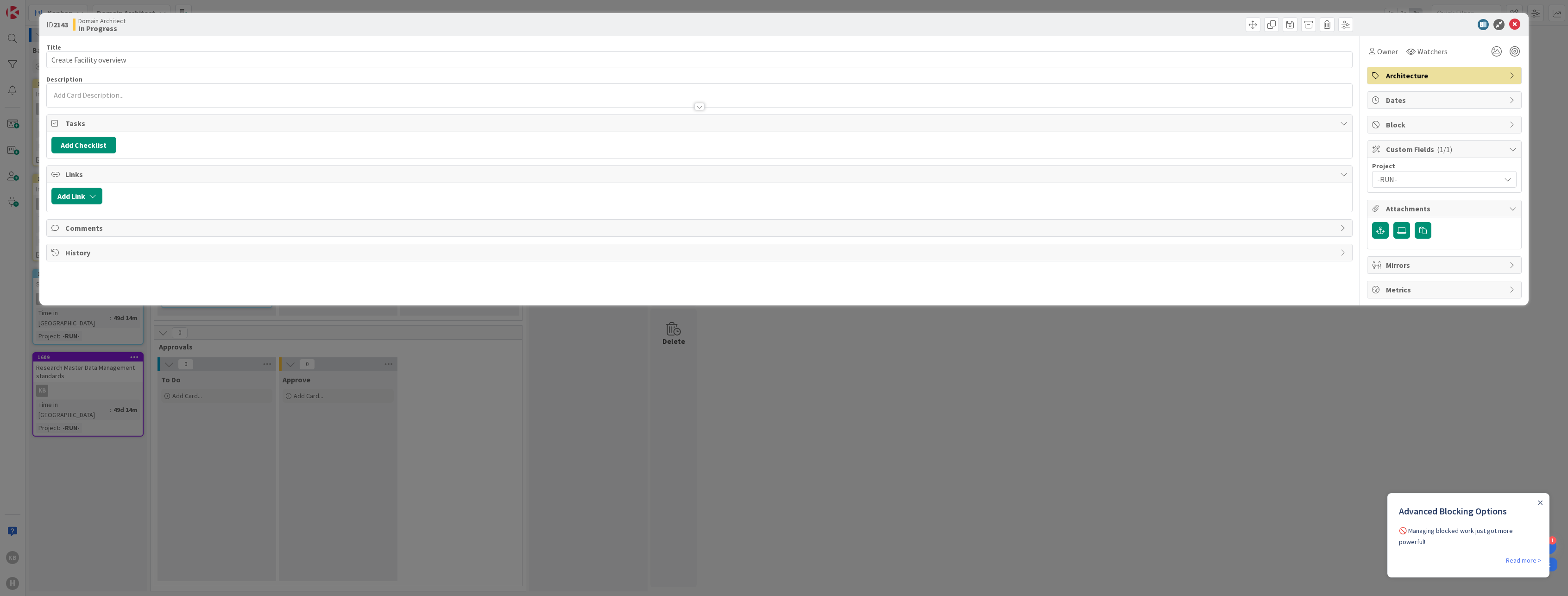
click at [1398, 201] on div "Attachments" at bounding box center [1444, 208] width 154 height 17
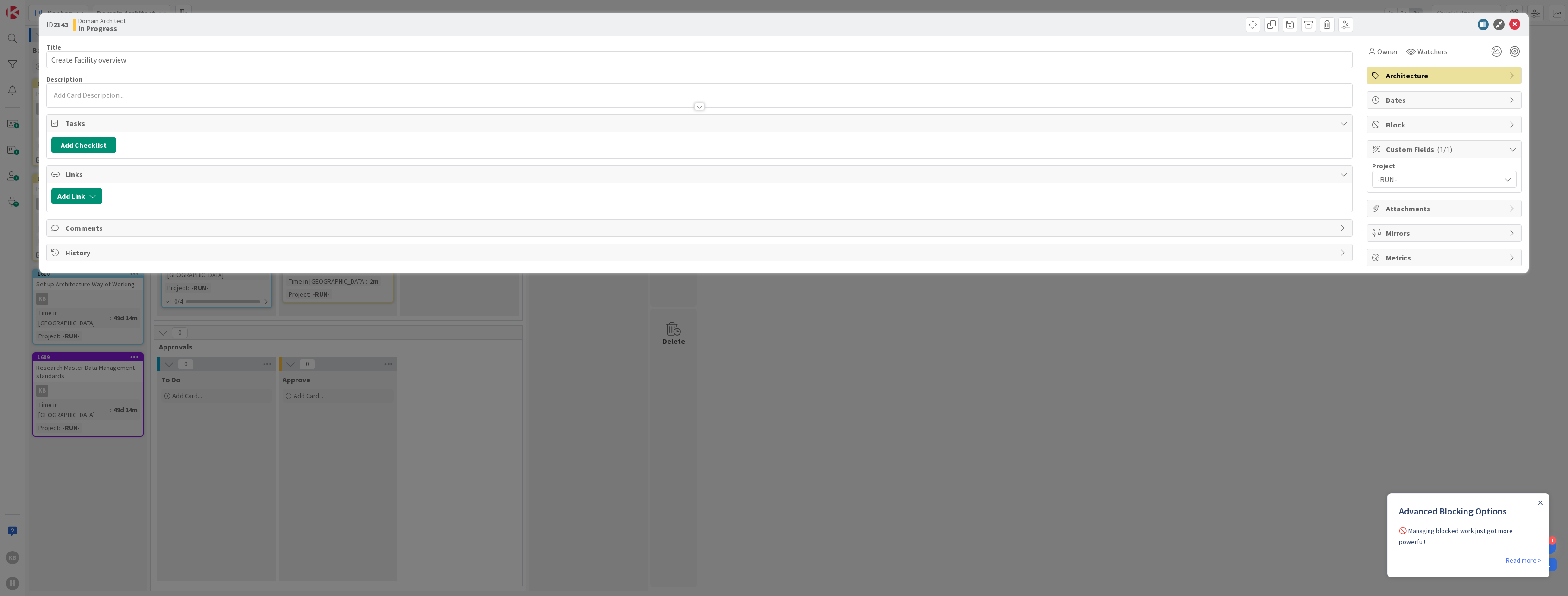
click at [1394, 233] on span "Mirrors" at bounding box center [1445, 233] width 118 height 11
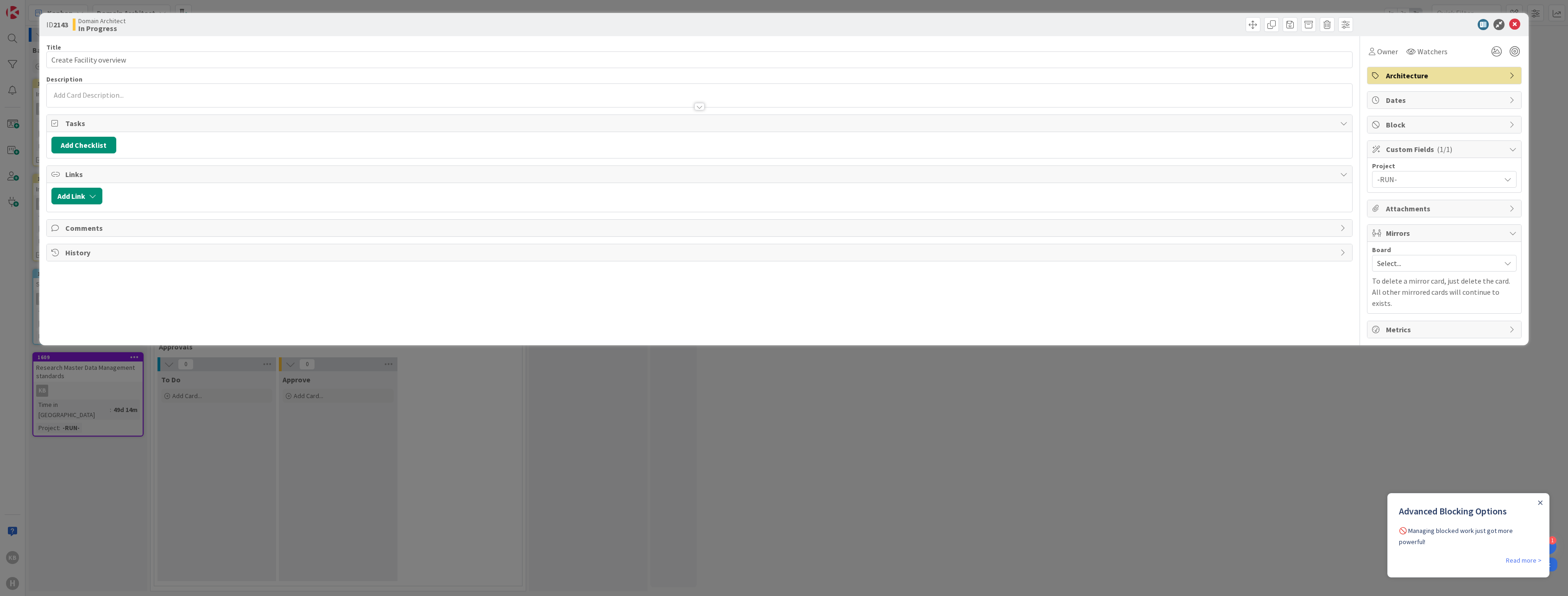
click at [1394, 233] on span "Mirrors" at bounding box center [1445, 233] width 118 height 11
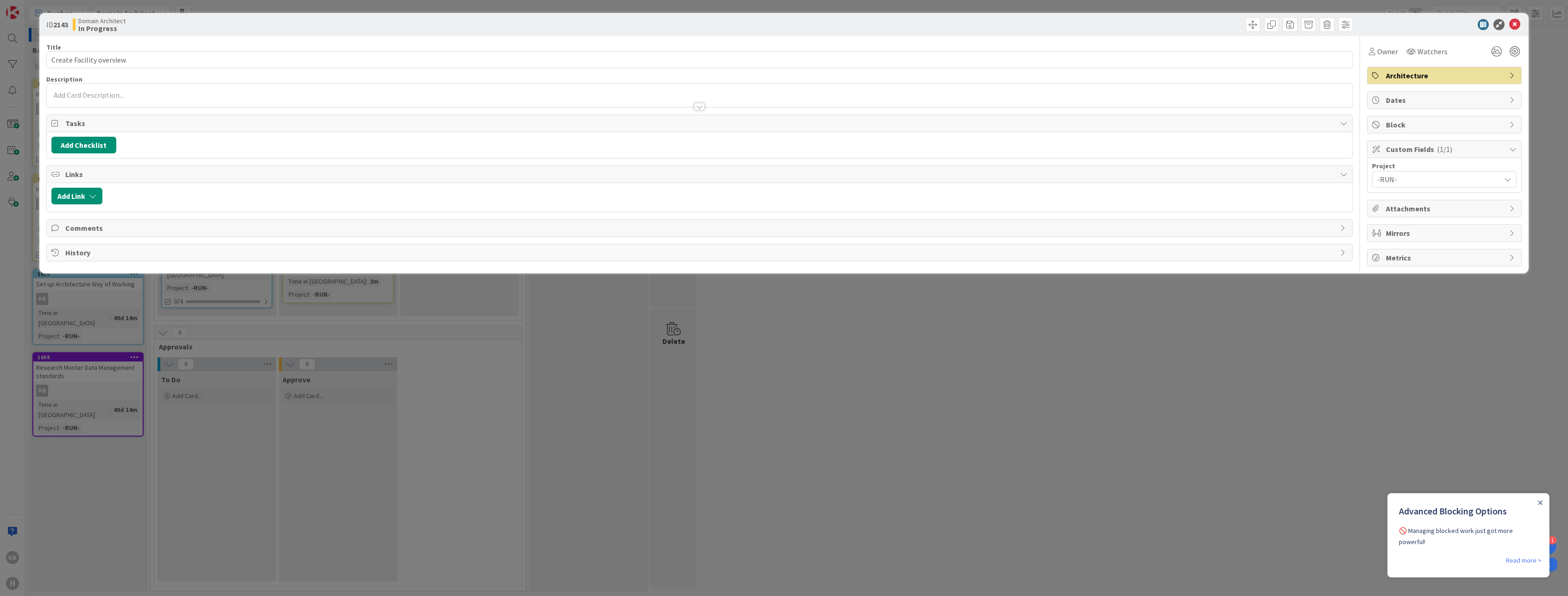
click at [1373, 262] on div "Metrics" at bounding box center [1444, 258] width 154 height 17
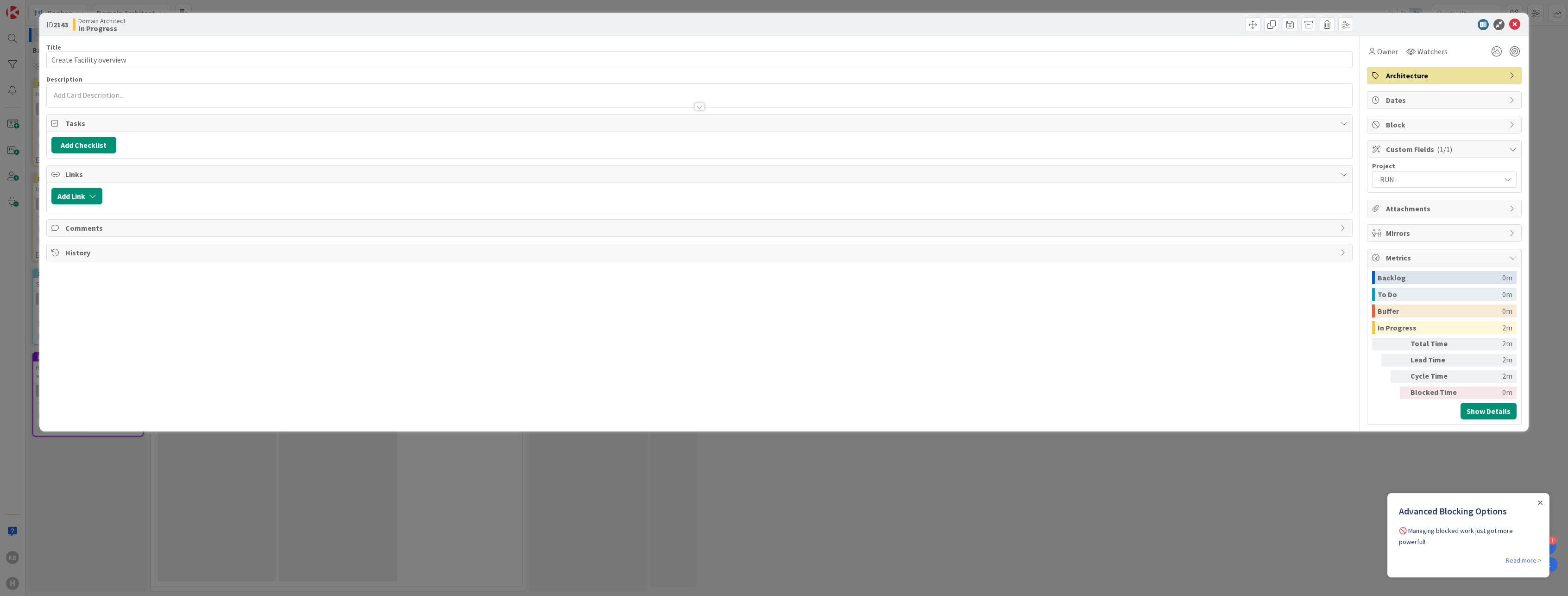
click at [1413, 254] on span "Metrics" at bounding box center [1445, 258] width 118 height 11
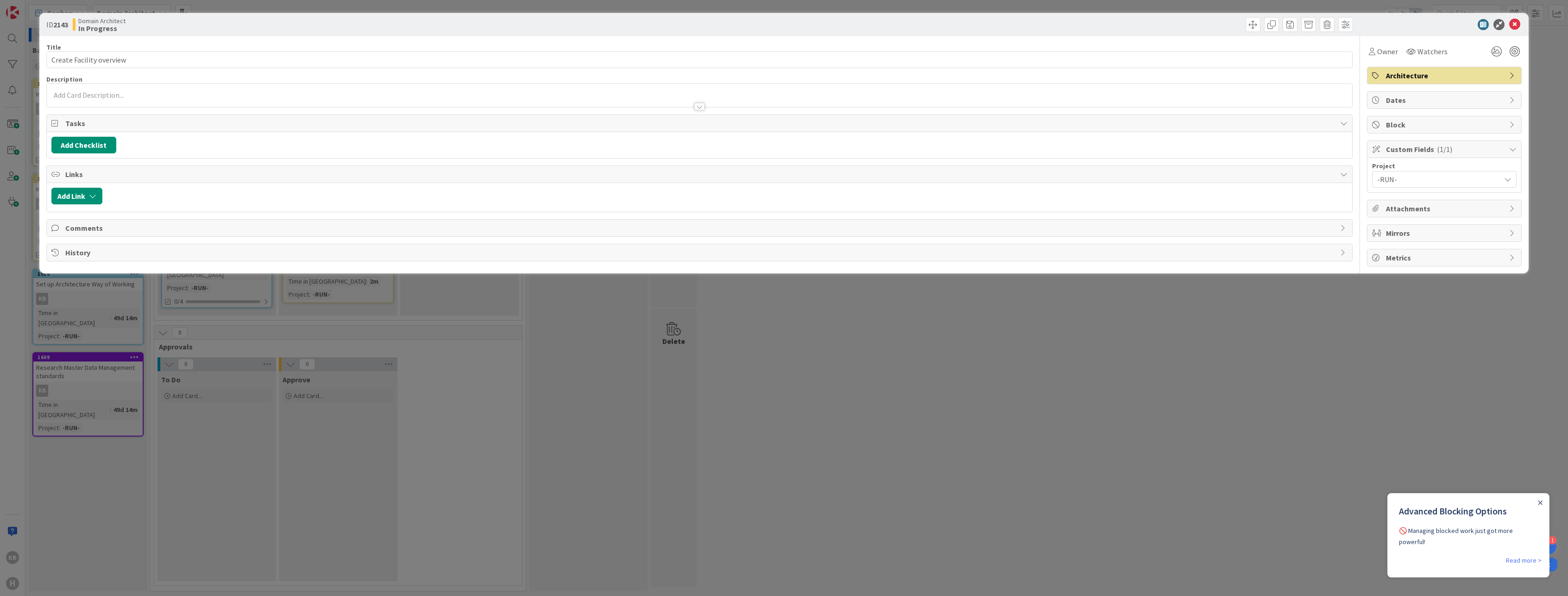
click at [1409, 235] on span "Mirrors" at bounding box center [1445, 233] width 118 height 11
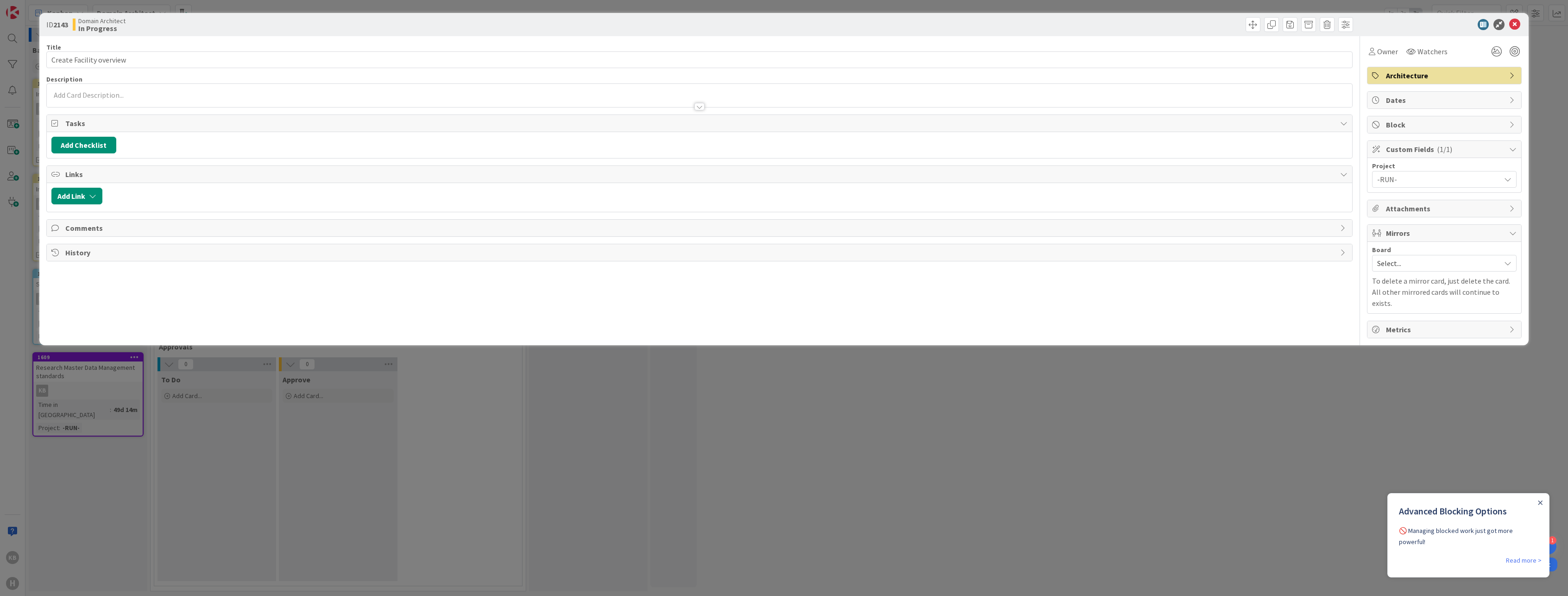
click at [1409, 235] on span "Mirrors" at bounding box center [1445, 233] width 118 height 11
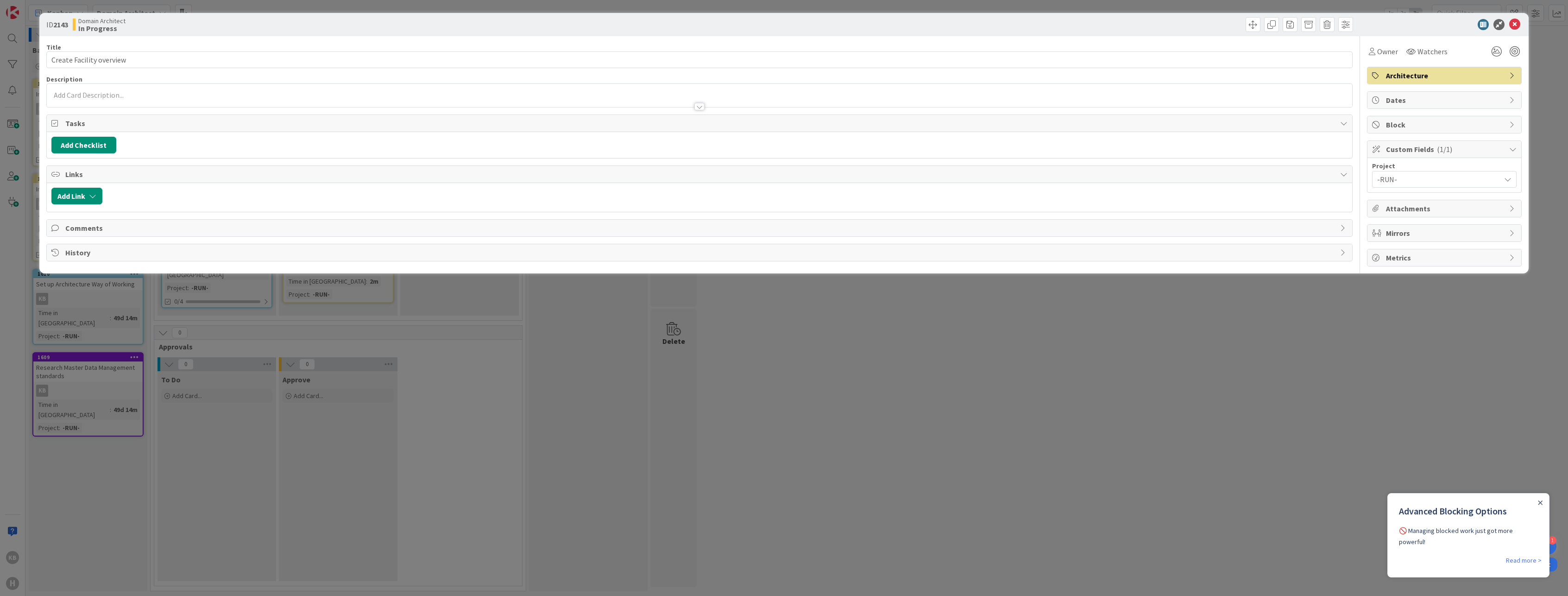
click at [1410, 210] on span "Attachments" at bounding box center [1445, 209] width 118 height 11
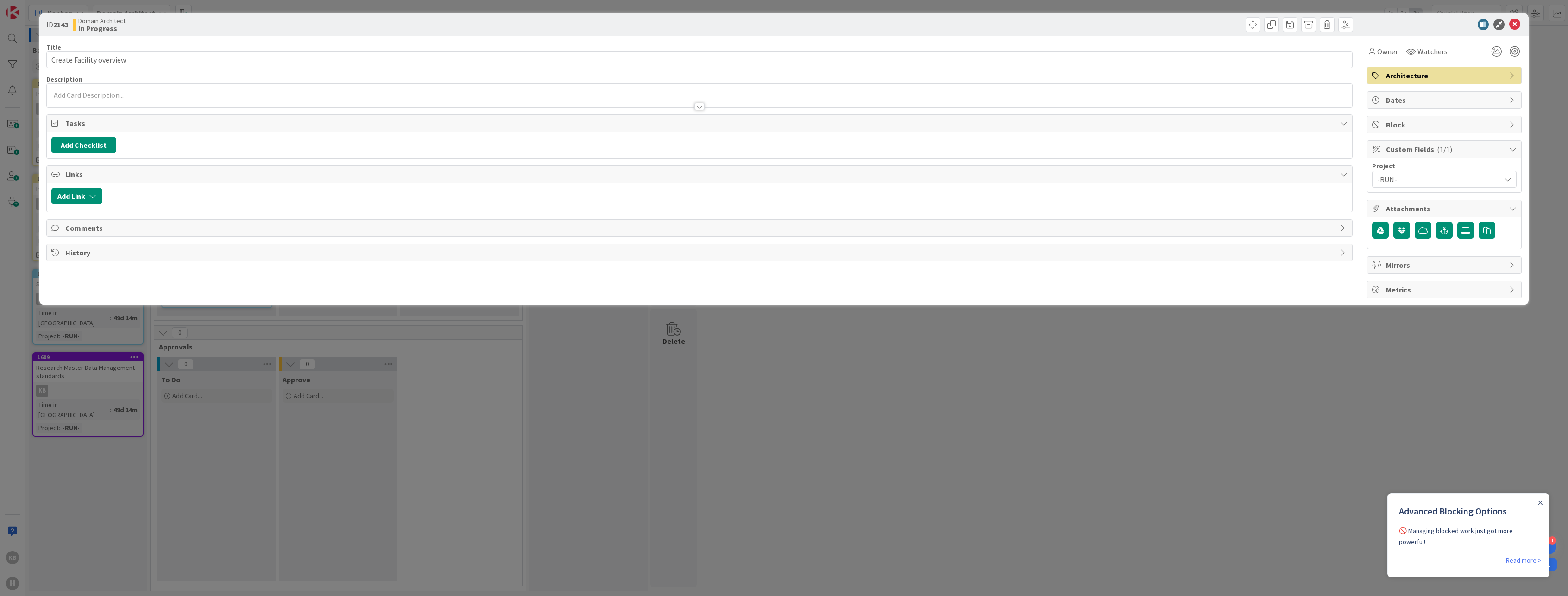
click at [1410, 210] on span "Attachments" at bounding box center [1445, 209] width 118 height 11
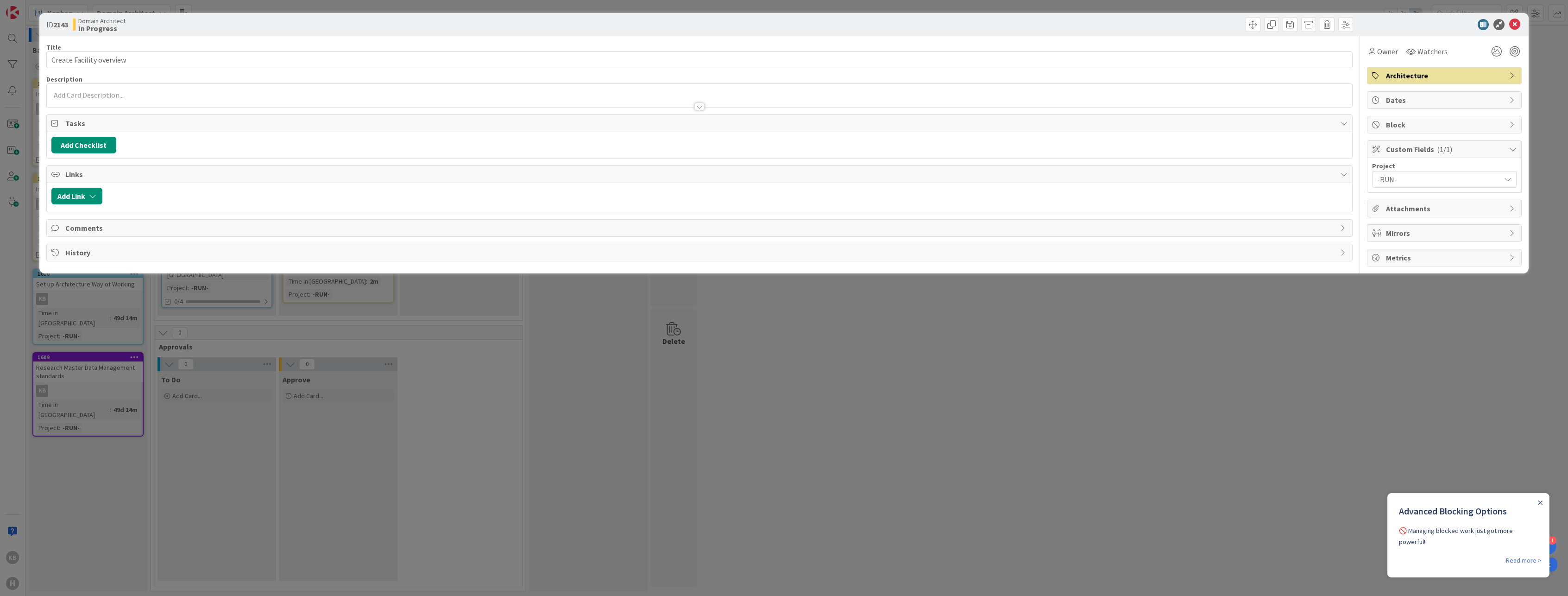
click at [1412, 153] on span "Custom Fields ( 1/1 )" at bounding box center [1445, 150] width 118 height 11
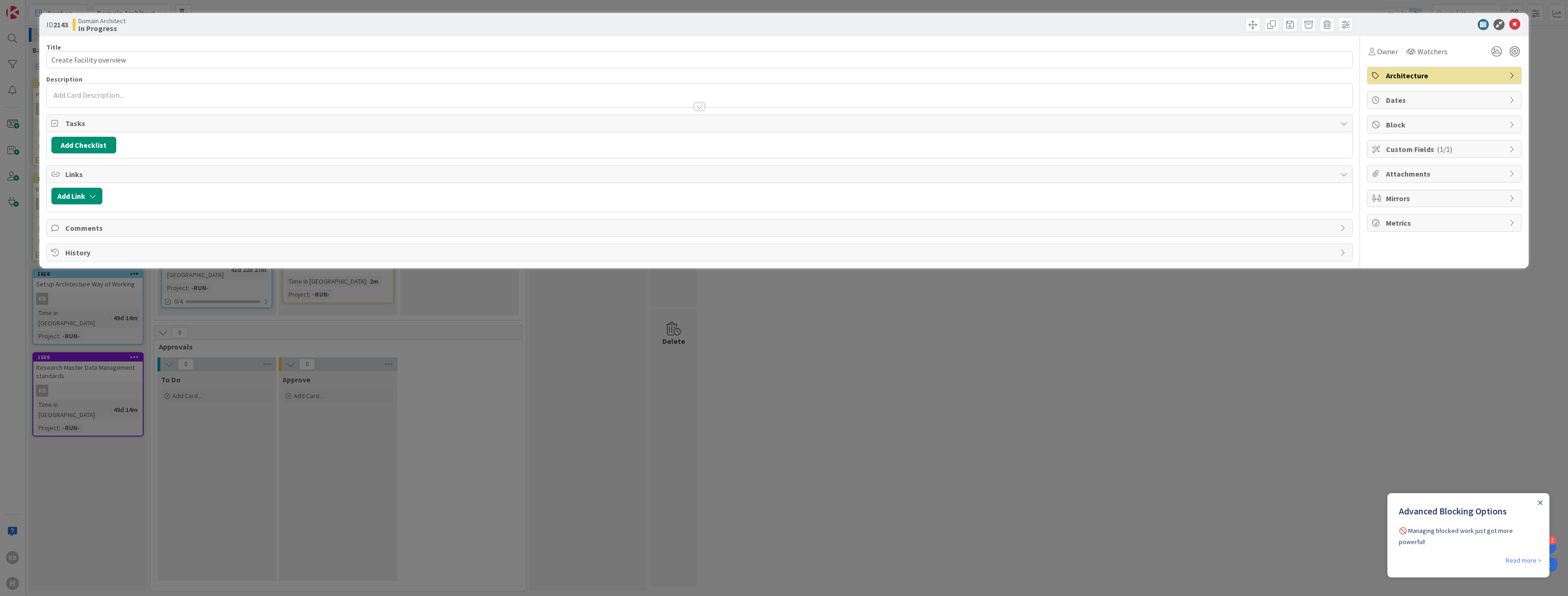
click at [1412, 153] on span "Custom Fields ( 1/1 )" at bounding box center [1445, 150] width 118 height 11
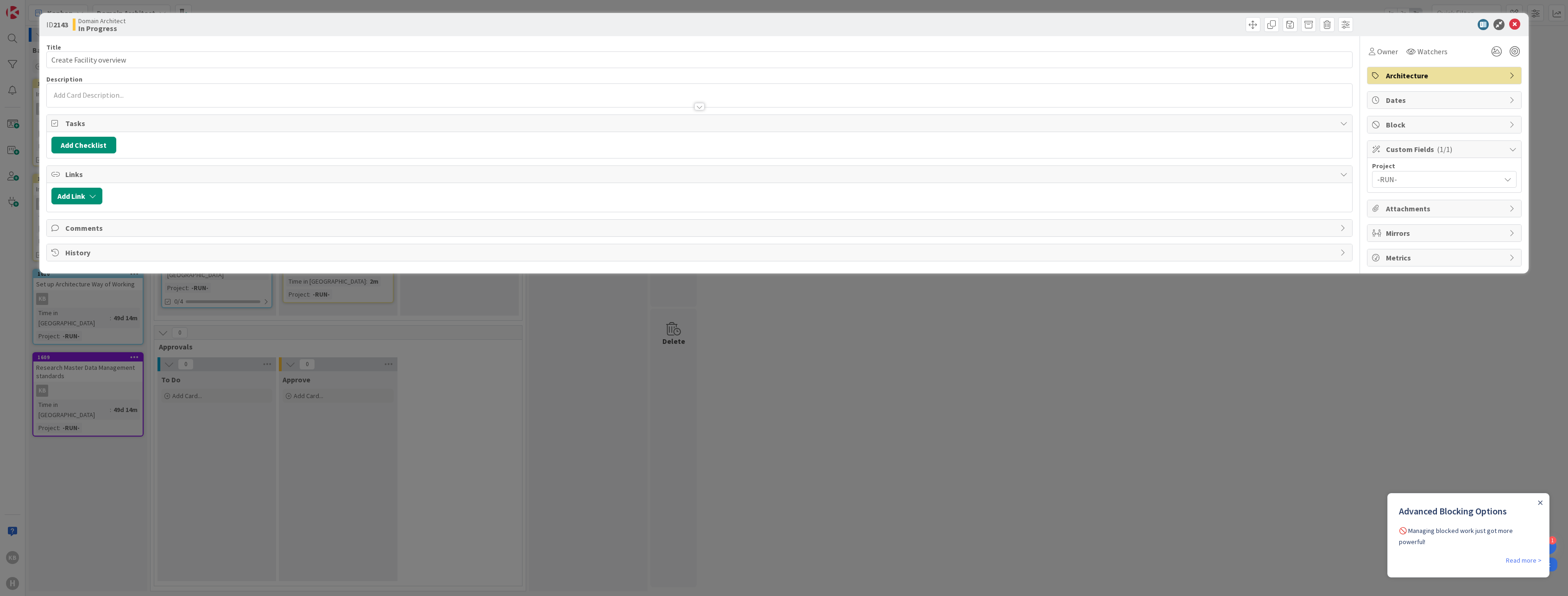
click at [1463, 150] on span "Custom Fields ( 1/1 )" at bounding box center [1445, 150] width 118 height 11
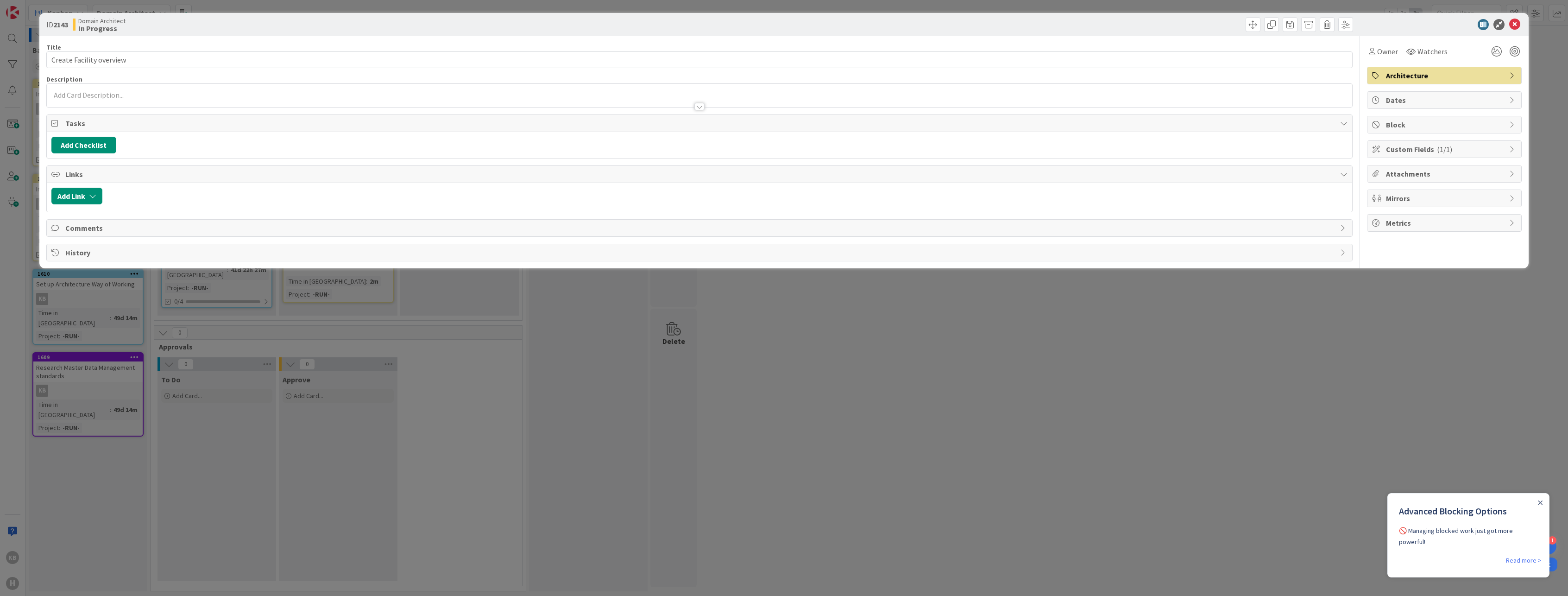
click at [1463, 150] on span "Custom Fields ( 1/1 )" at bounding box center [1445, 150] width 118 height 11
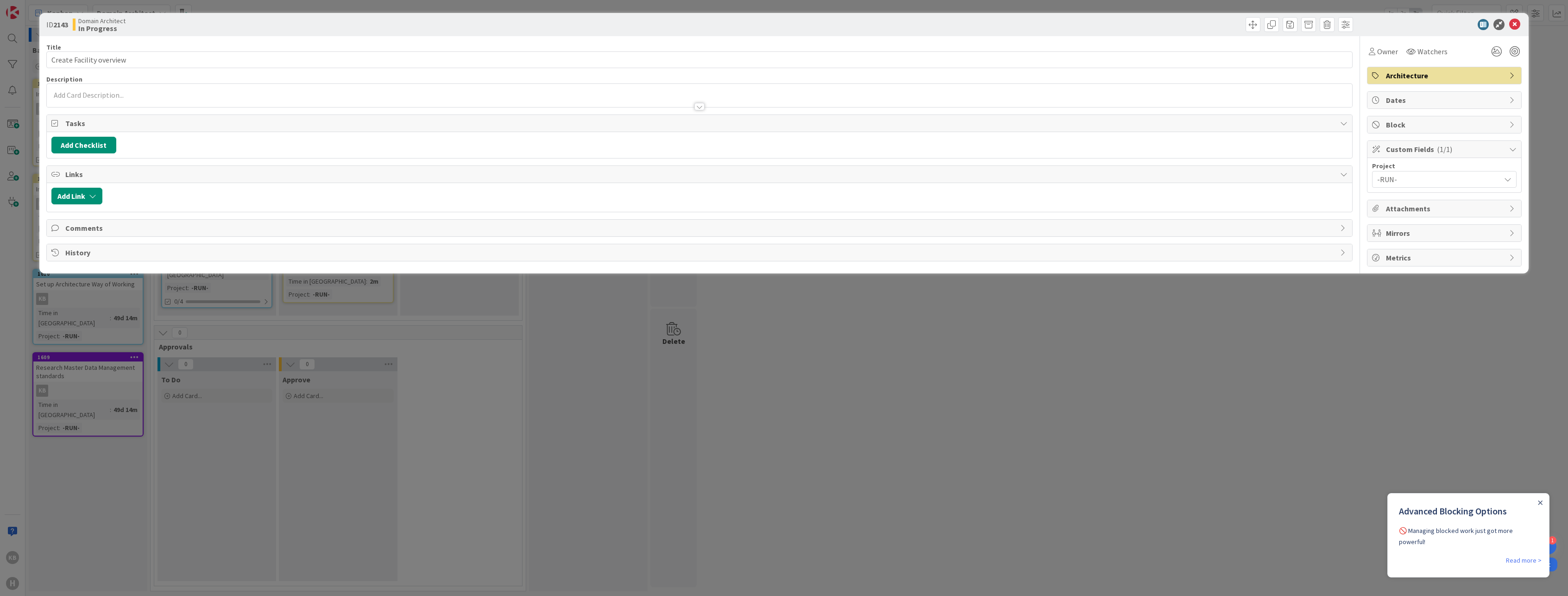
click at [1548, 7] on div "ID 2143 Domain Architect In Progress Title 24 / 128 Create Facility overview De…" at bounding box center [784, 298] width 1568 height 596
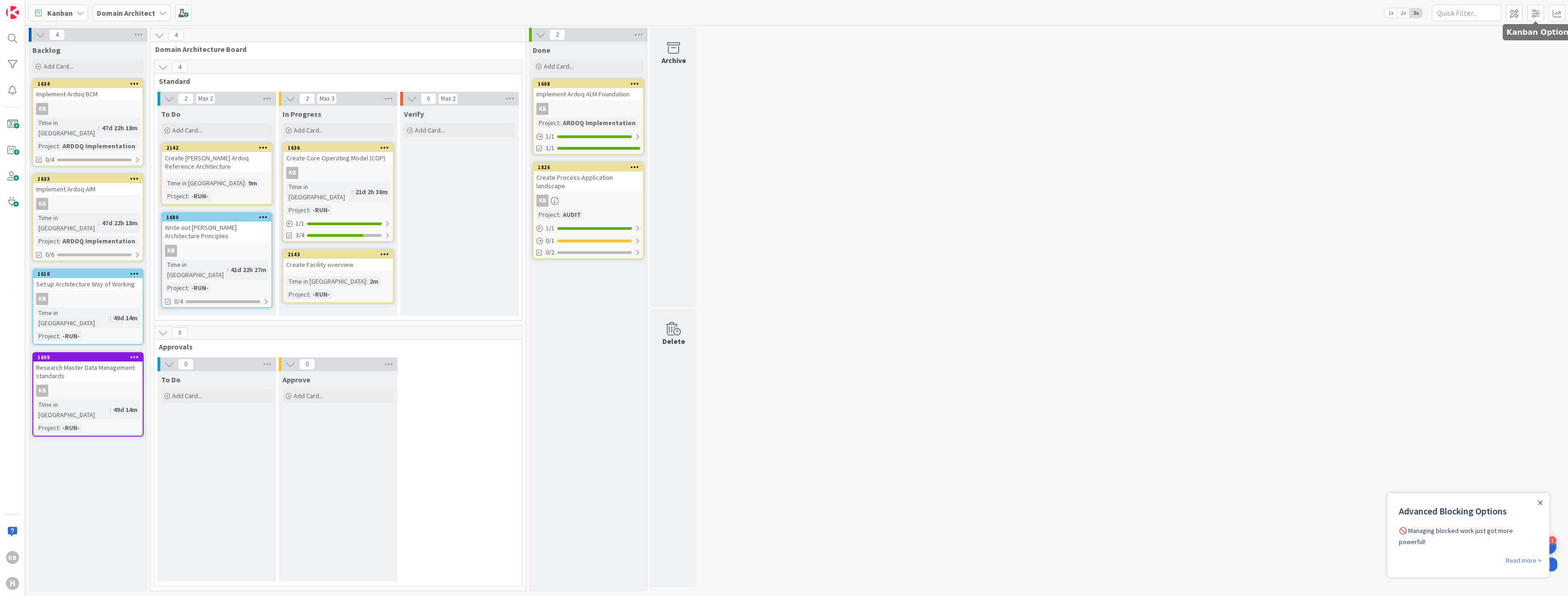
click at [1523, 14] on div at bounding box center [1535, 13] width 59 height 17
click at [1516, 14] on span at bounding box center [1514, 13] width 17 height 17
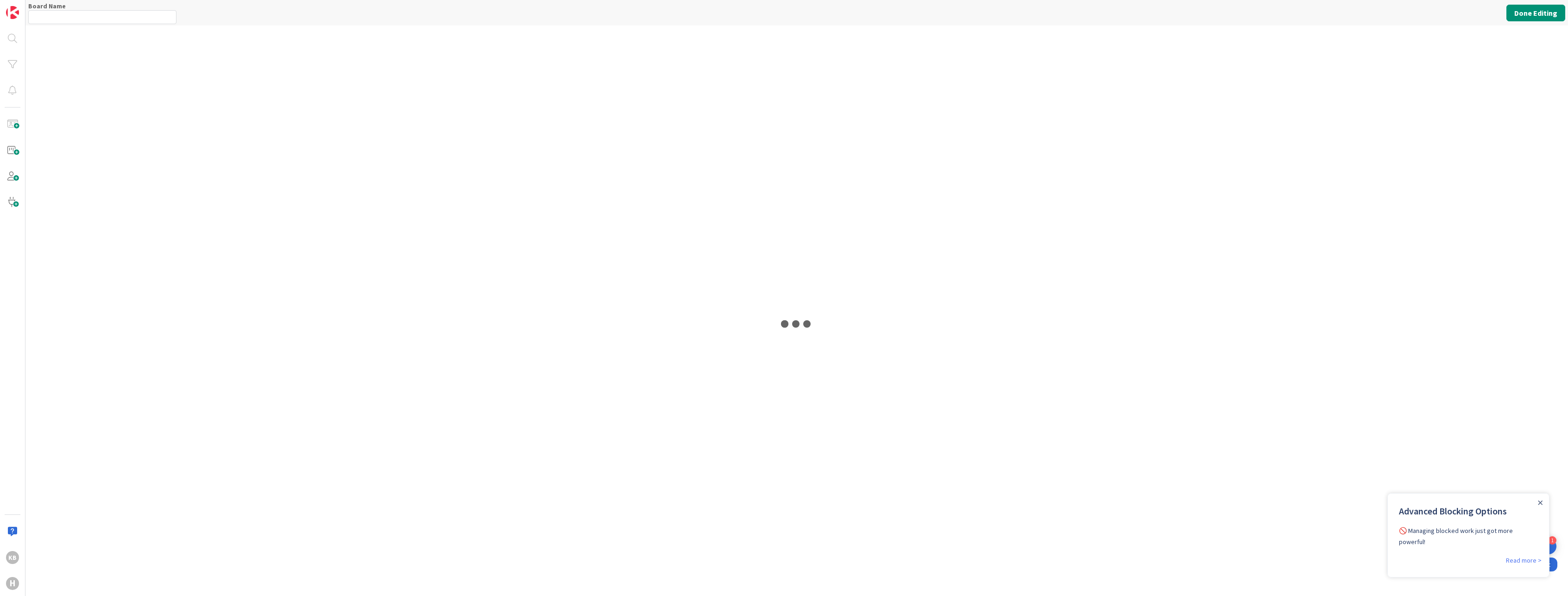
type input "Domain Architect"
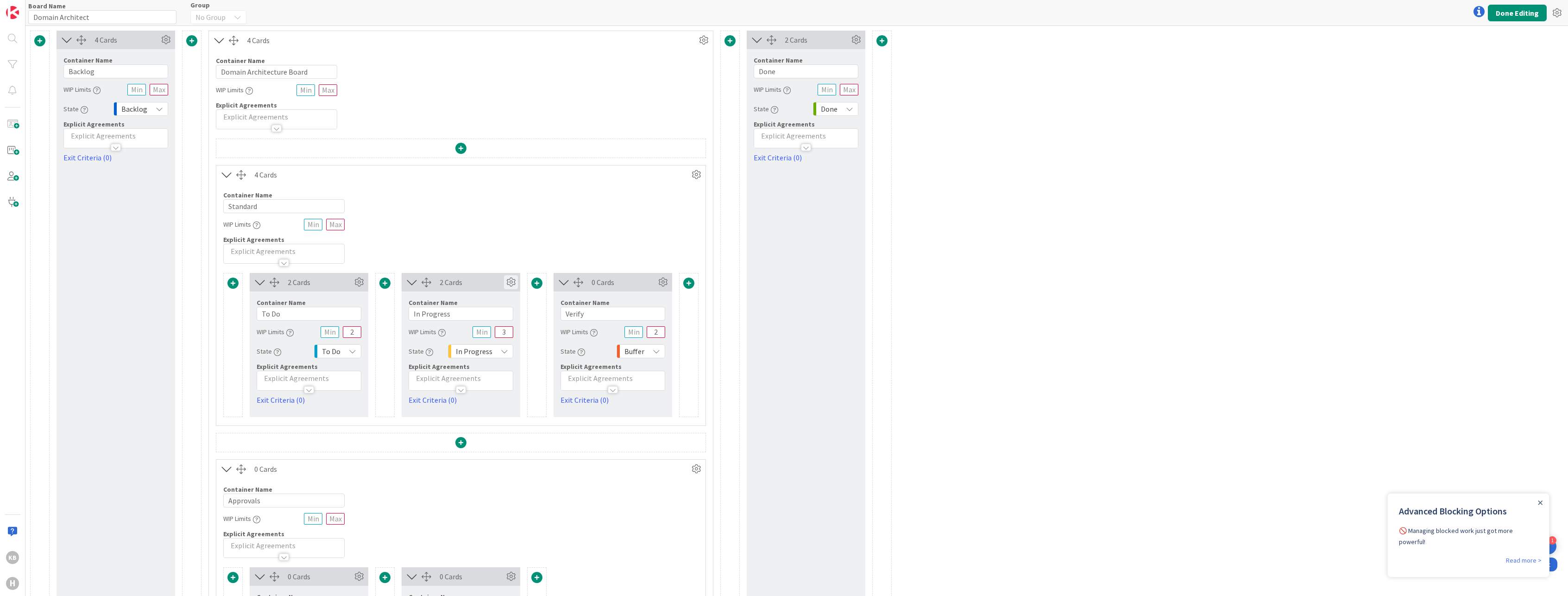
click at [501, 278] on div "2 Cards" at bounding box center [472, 282] width 65 height 11
click at [509, 280] on icon at bounding box center [510, 282] width 14 height 14
click at [511, 280] on icon at bounding box center [510, 282] width 14 height 14
click at [1533, 10] on button "Done Editing" at bounding box center [1518, 13] width 59 height 17
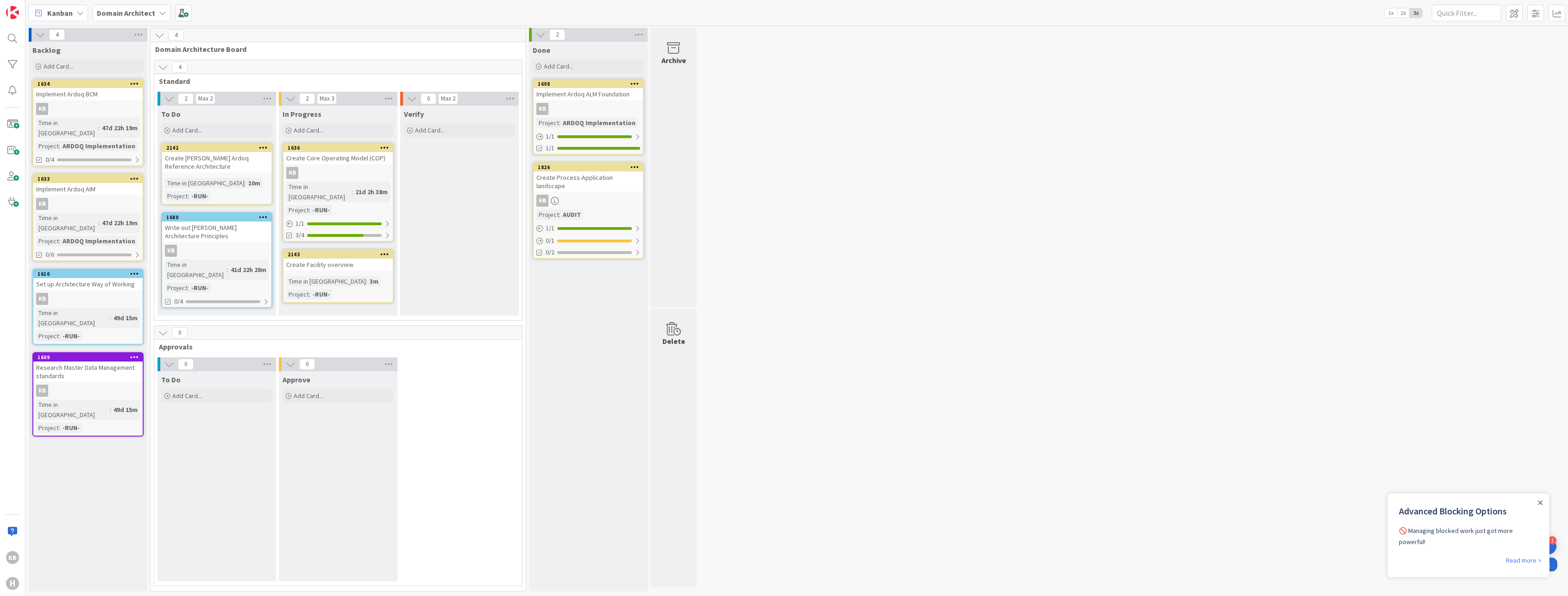
click at [265, 146] on icon at bounding box center [263, 147] width 9 height 6
click at [384, 250] on icon at bounding box center [385, 254] width 9 height 6
drag, startPoint x: 467, startPoint y: 267, endPoint x: 457, endPoint y: 268, distance: 10.0
click at [467, 267] on div "Verify Add Card..." at bounding box center [459, 210] width 118 height 210
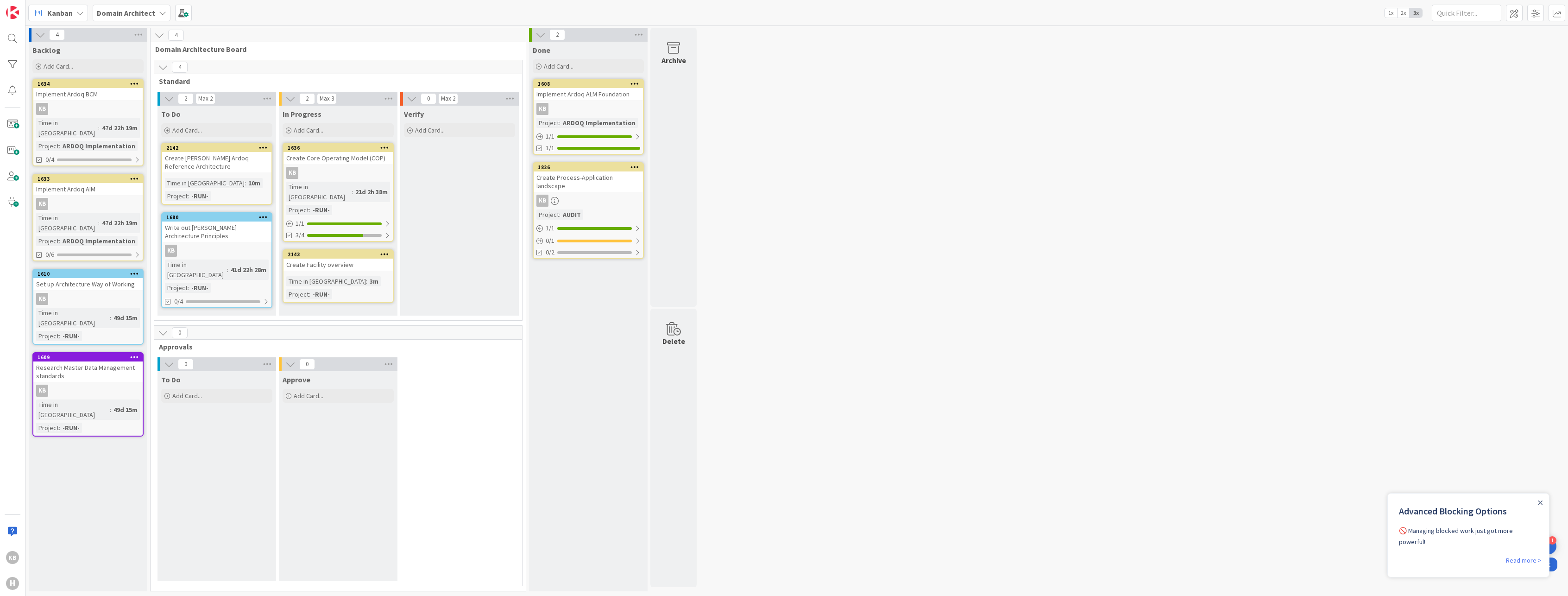
click at [341, 258] on div "Create Facility overview" at bounding box center [338, 264] width 110 height 12
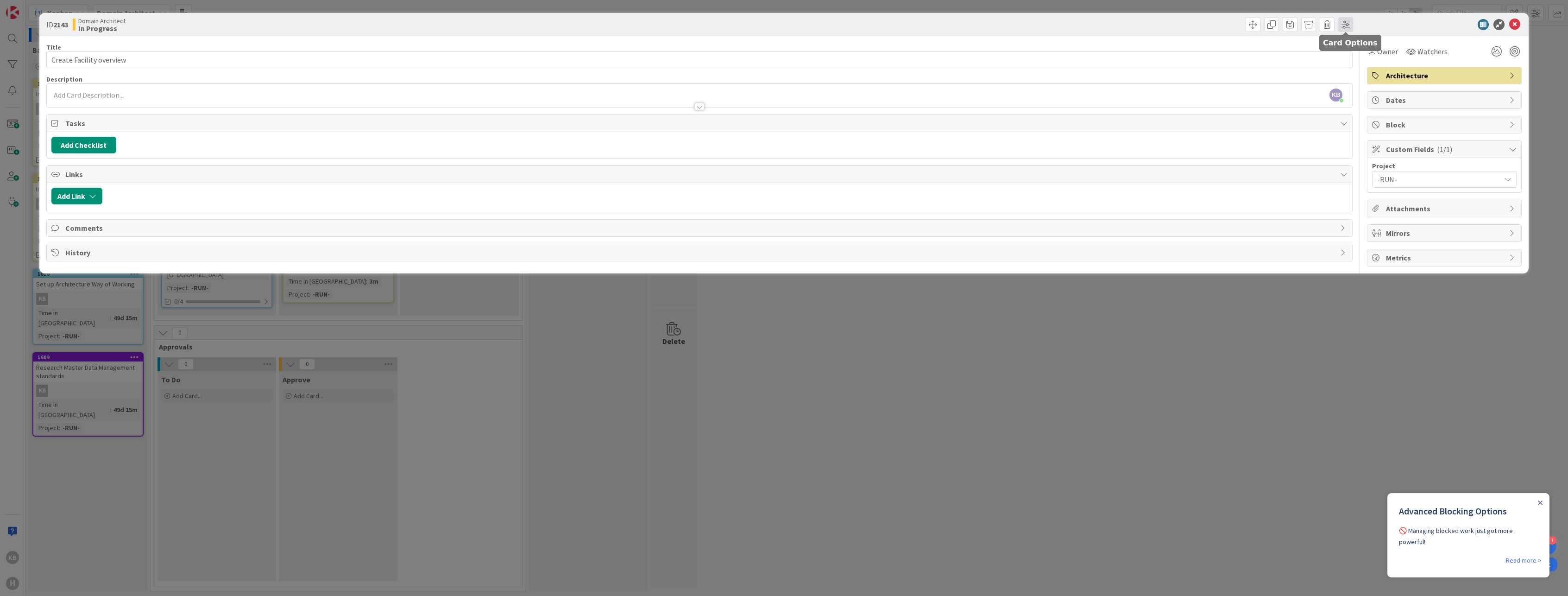
click at [1340, 21] on span at bounding box center [1345, 24] width 15 height 15
click at [1258, 168] on span "Custom Fields" at bounding box center [1299, 172] width 101 height 11
click at [1249, 170] on span "Custom Fields" at bounding box center [1299, 172] width 101 height 11
click at [1392, 20] on div at bounding box center [1439, 25] width 164 height 11
click at [1480, 28] on icon at bounding box center [1483, 25] width 11 height 11
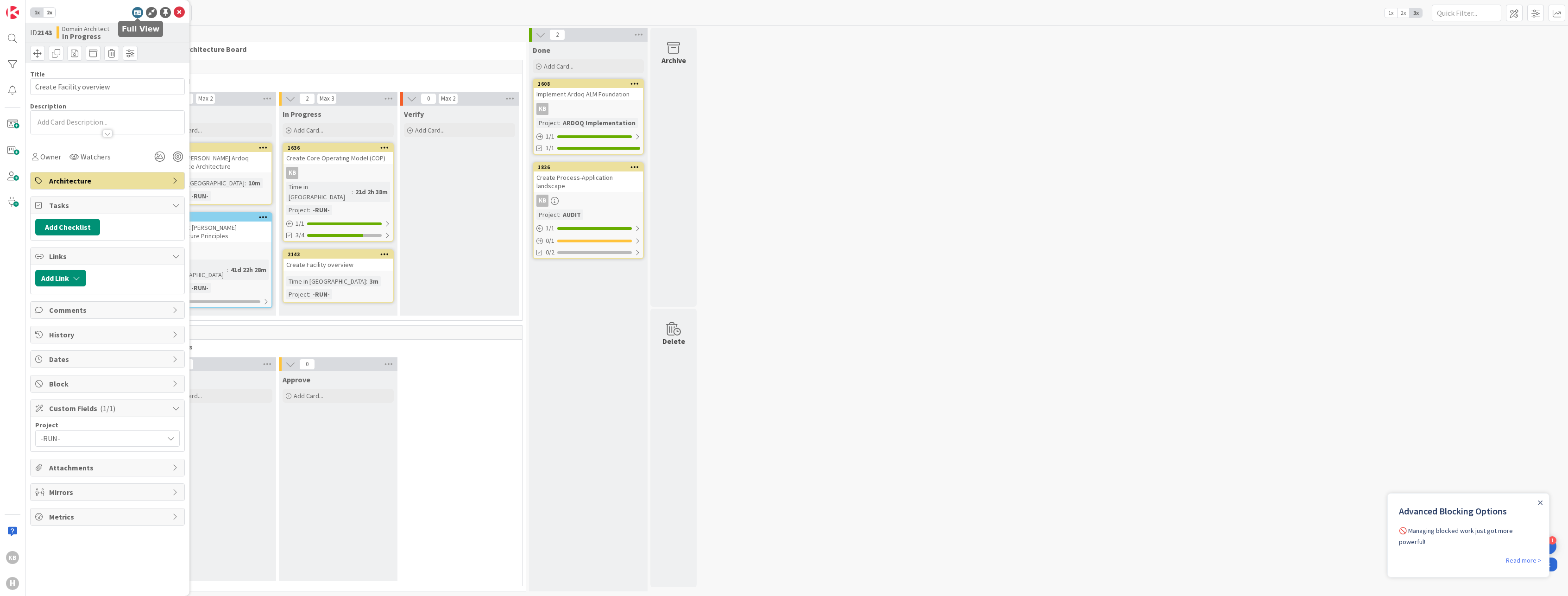
click at [139, 13] on icon at bounding box center [138, 13] width 11 height 11
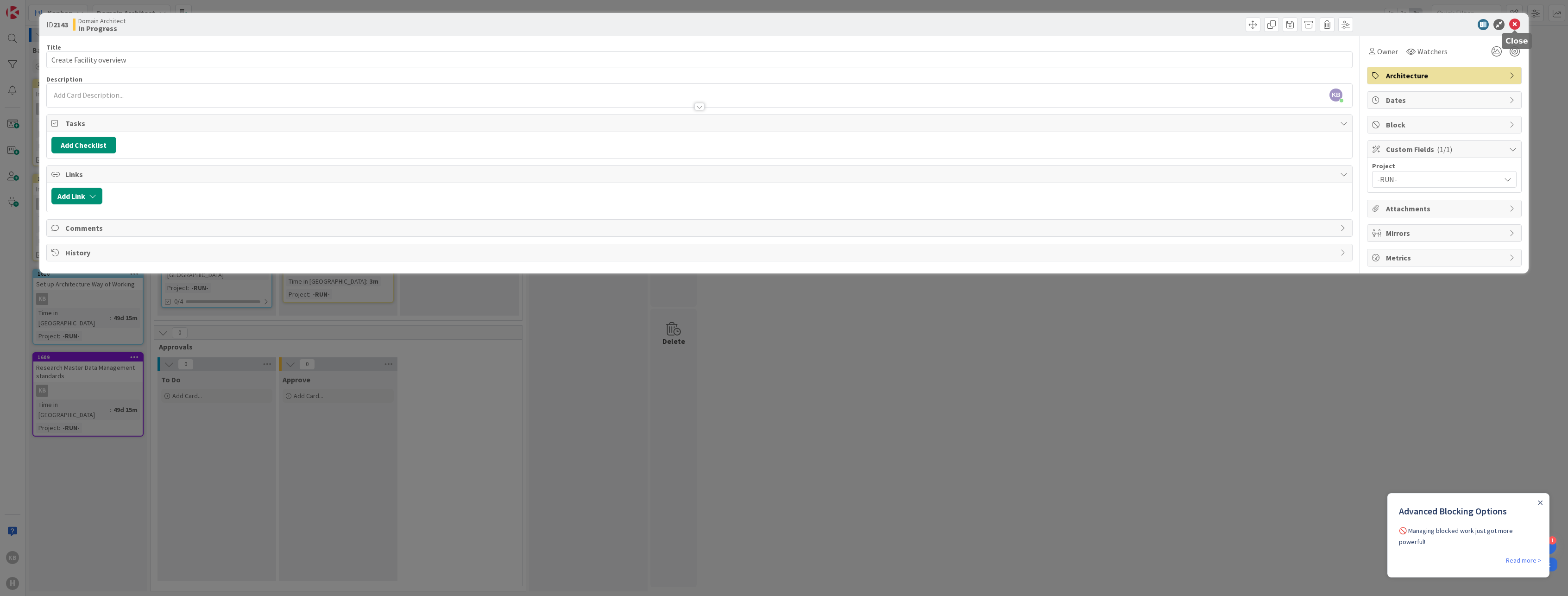
click at [1510, 20] on icon at bounding box center [1514, 25] width 11 height 11
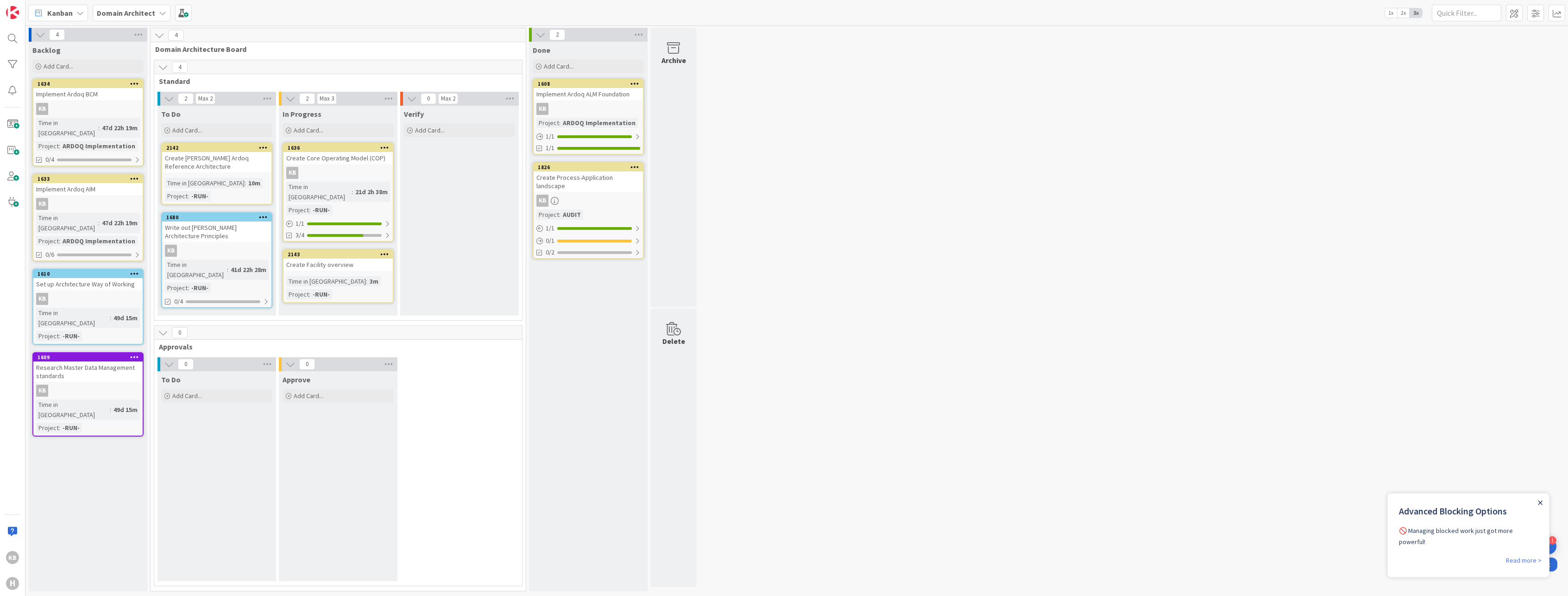
click at [1541, 503] on icon "Close Announcement" at bounding box center [1540, 502] width 4 height 4
click at [184, 14] on span at bounding box center [183, 13] width 17 height 17
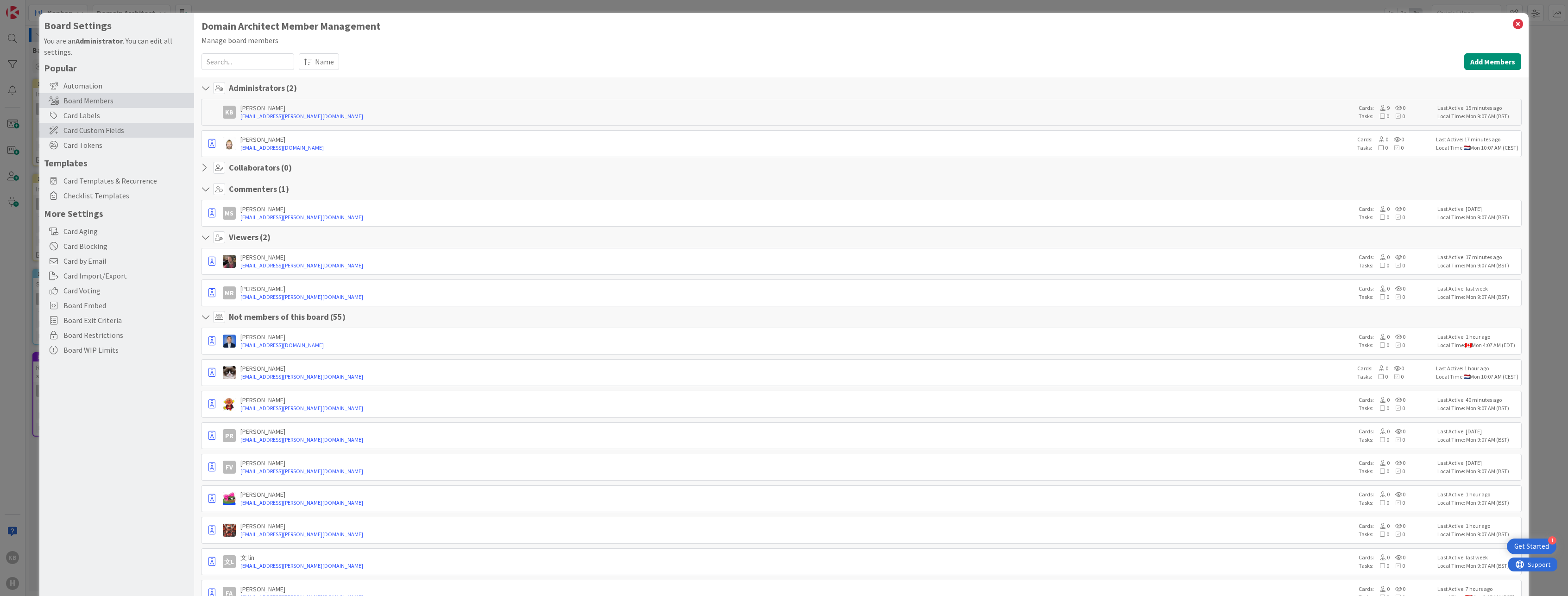
click at [69, 132] on span "Card Custom Fields" at bounding box center [126, 130] width 126 height 11
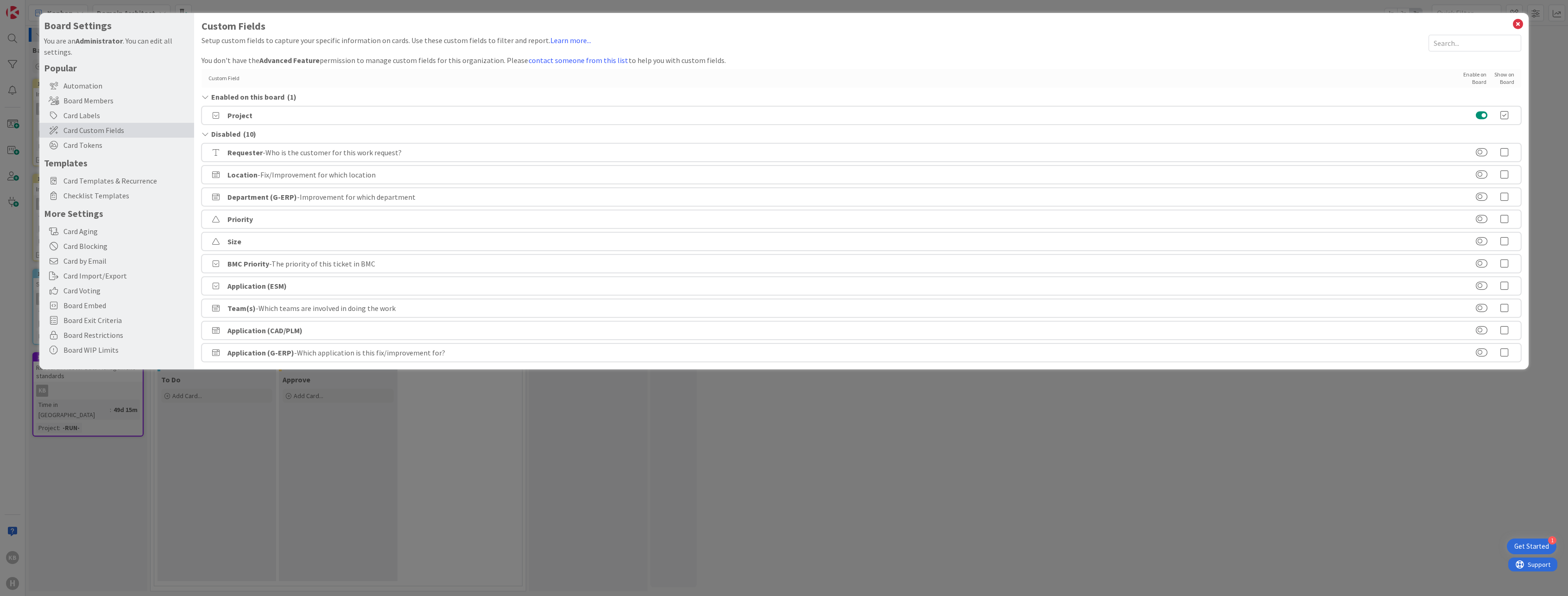
click at [1506, 153] on icon at bounding box center [1504, 153] width 18 height 10
click at [367, 467] on div "Board Settings You are an Administrator . You can edit all settings. Popular Au…" at bounding box center [784, 298] width 1568 height 596
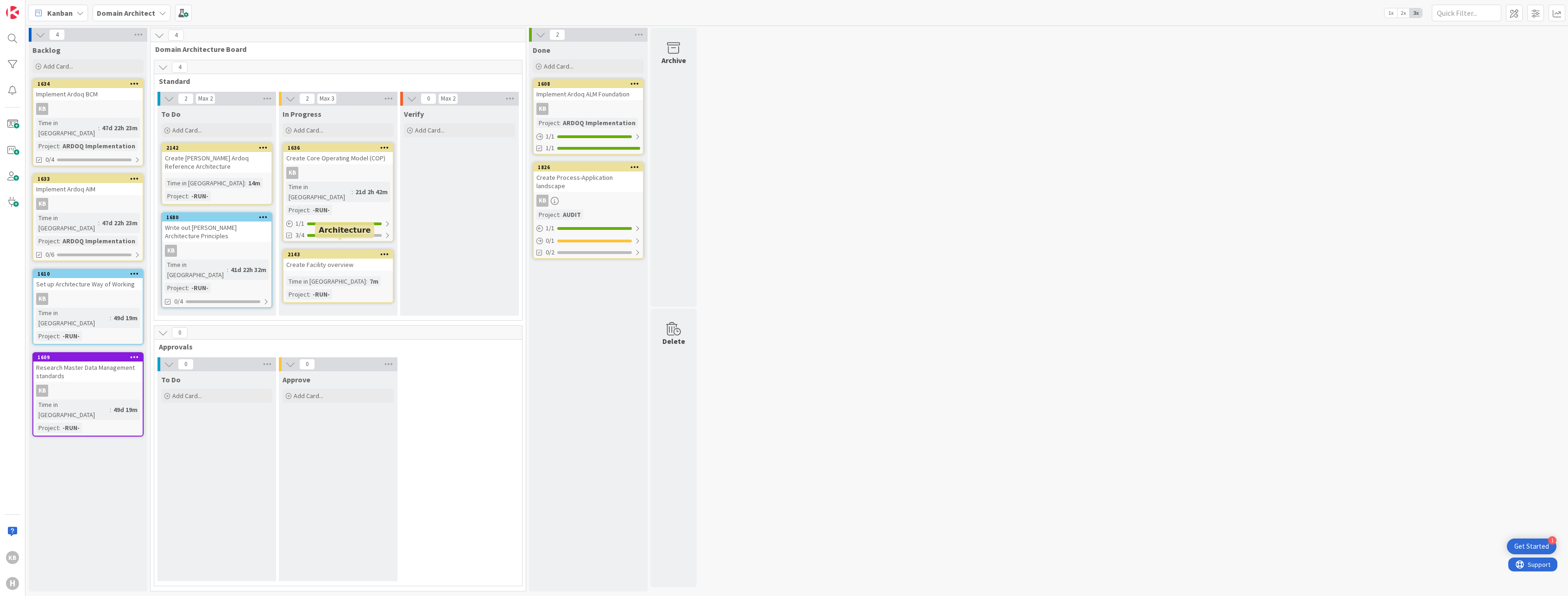
click at [347, 250] on div "2143 Move to Top Move to Bottom Assign Labels... Assign Tokens... Link Card... …" at bounding box center [338, 254] width 110 height 8
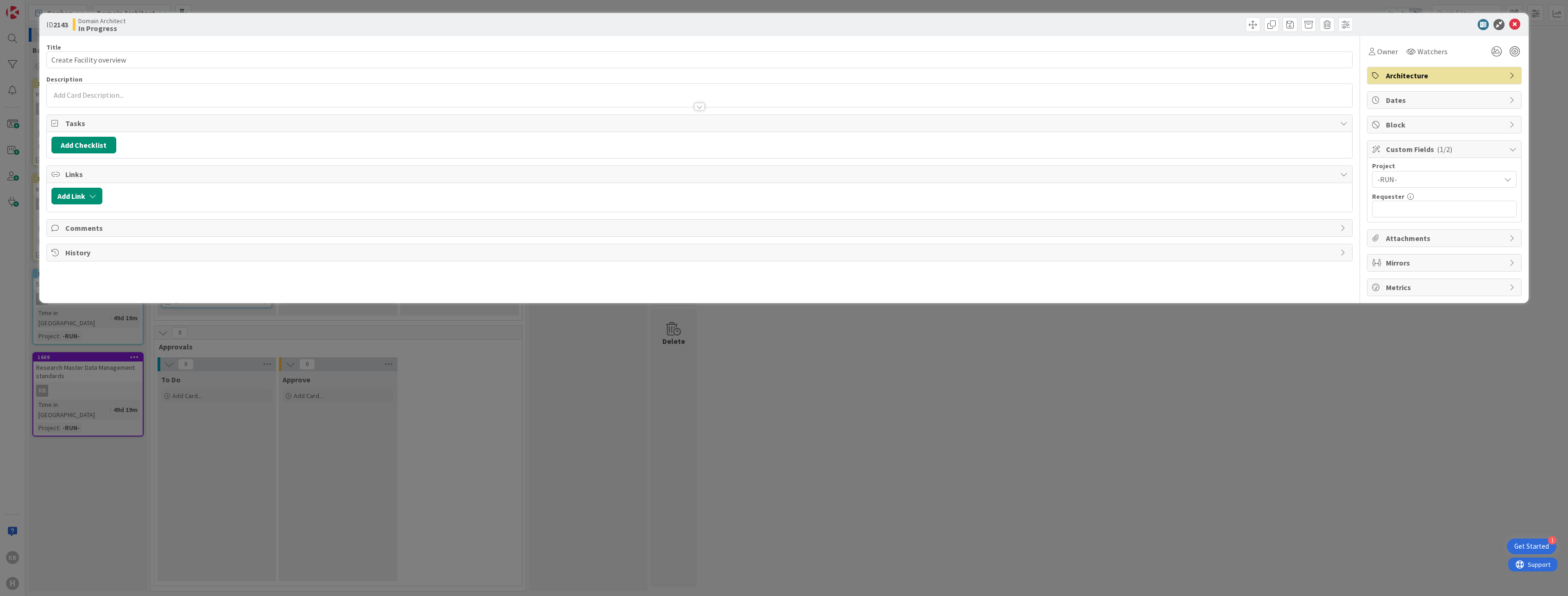
click at [1406, 218] on div "Project -RUN- Requester 0 / 32" at bounding box center [1444, 190] width 154 height 64
click at [1410, 208] on input "text" at bounding box center [1444, 209] width 145 height 17
drag, startPoint x: 1409, startPoint y: 208, endPoint x: 1351, endPoint y: 206, distance: 58.0
click at [1351, 206] on div "Title 24 / 128 Create Facility overview Description KB Kevin Berk just joined O…" at bounding box center [784, 166] width 1476 height 260
type input "Kevin van Dijk"
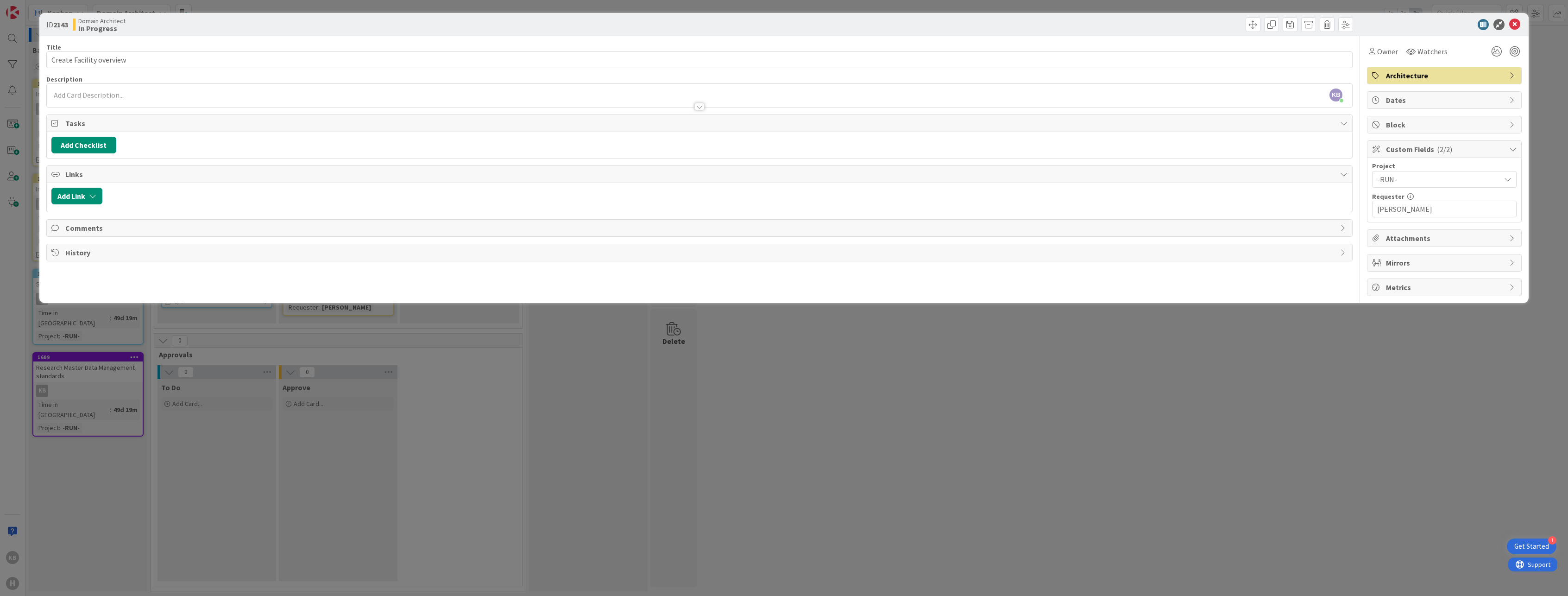
click at [1335, 313] on div "ID 2143 Domain Architect In Progress Title 24 / 128 Create Facility overview De…" at bounding box center [784, 298] width 1568 height 596
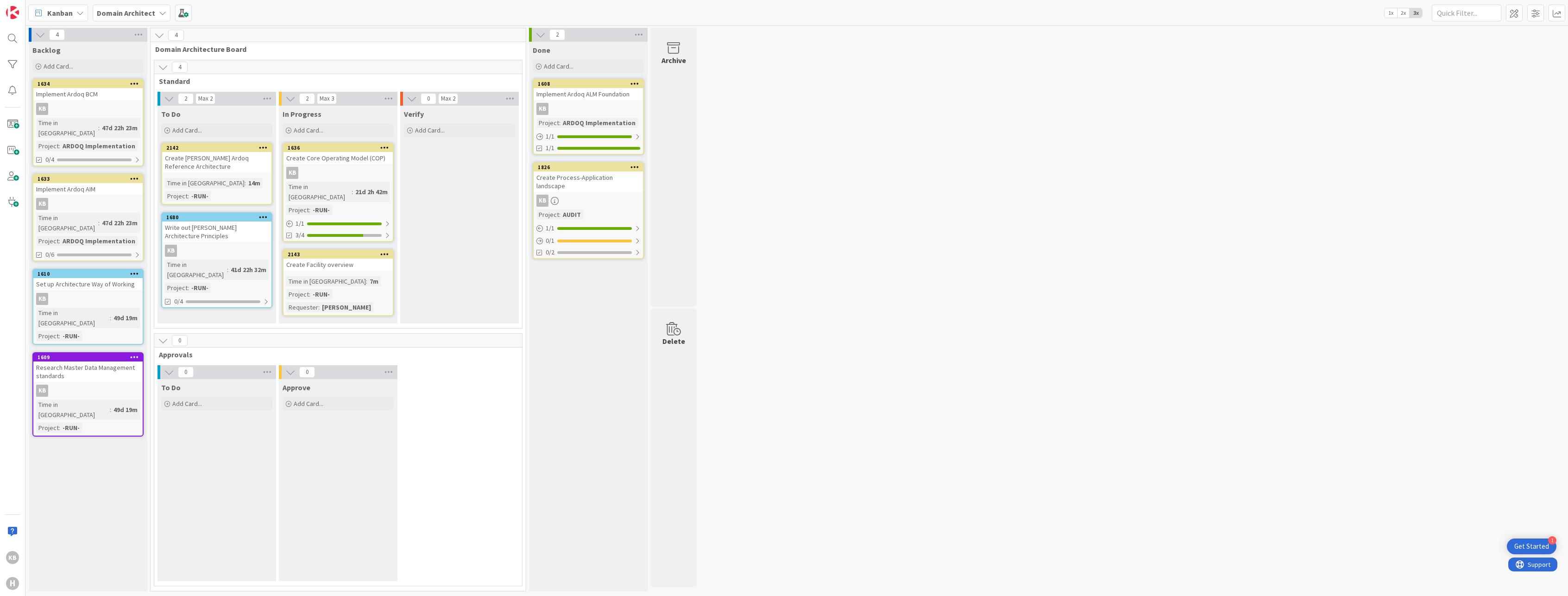
click at [326, 258] on div "Create Facility overview" at bounding box center [338, 264] width 110 height 12
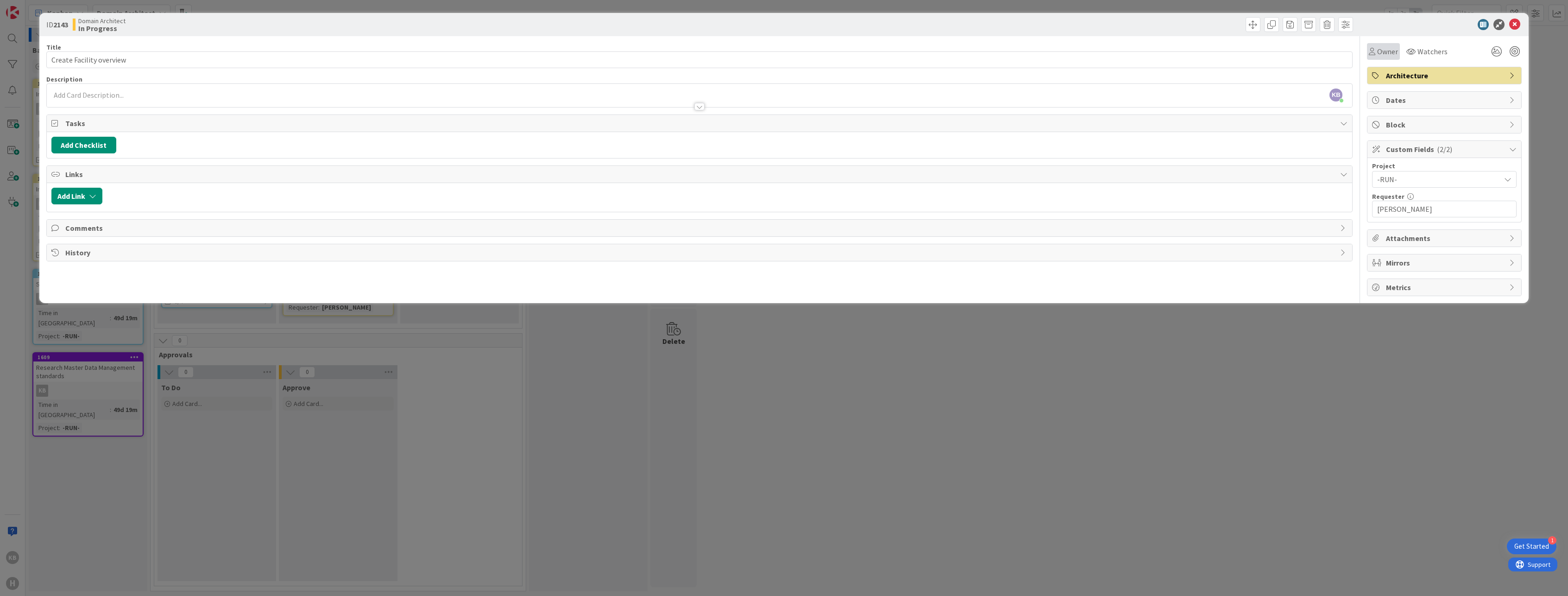
click at [1375, 47] on div "Owner" at bounding box center [1383, 51] width 29 height 11
click at [1401, 115] on link "KB Kevin Berk" at bounding box center [1441, 119] width 147 height 18
click at [1520, 22] on icon at bounding box center [1514, 25] width 11 height 11
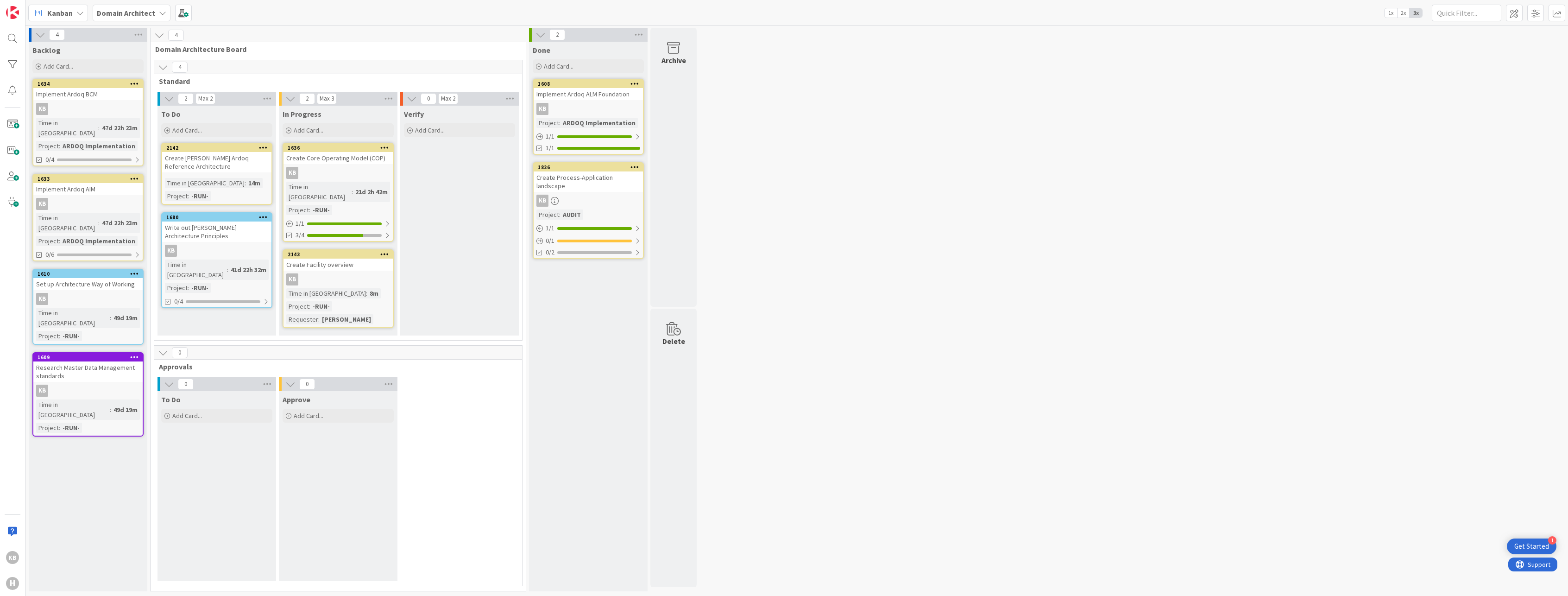
click at [232, 161] on div "Create [PERSON_NAME] Ardoq Reference Architecture" at bounding box center [217, 162] width 110 height 20
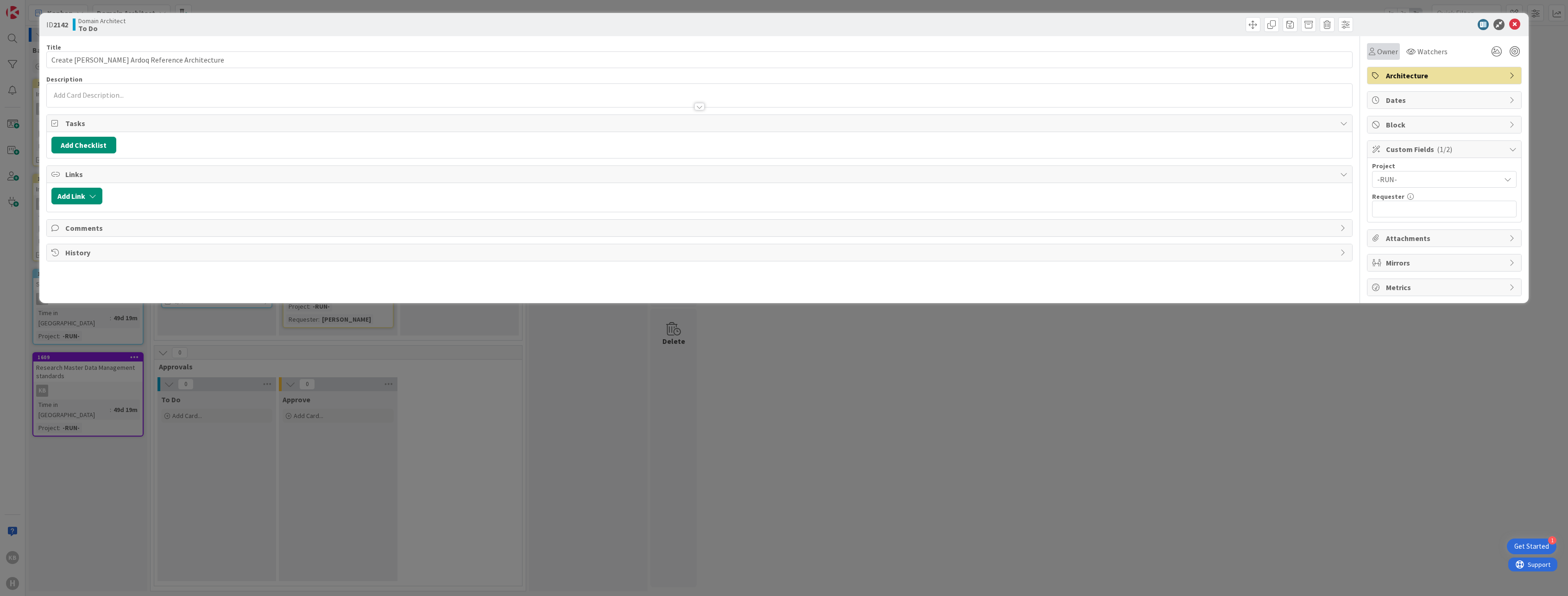
click at [1385, 45] on div "Owner" at bounding box center [1382, 51] width 33 height 17
click at [1391, 118] on div "KB" at bounding box center [1390, 119] width 14 height 14
click at [1521, 24] on div "ID 2142 Domain Architect To Do" at bounding box center [784, 24] width 1490 height 23
click at [1518, 24] on icon at bounding box center [1514, 25] width 11 height 11
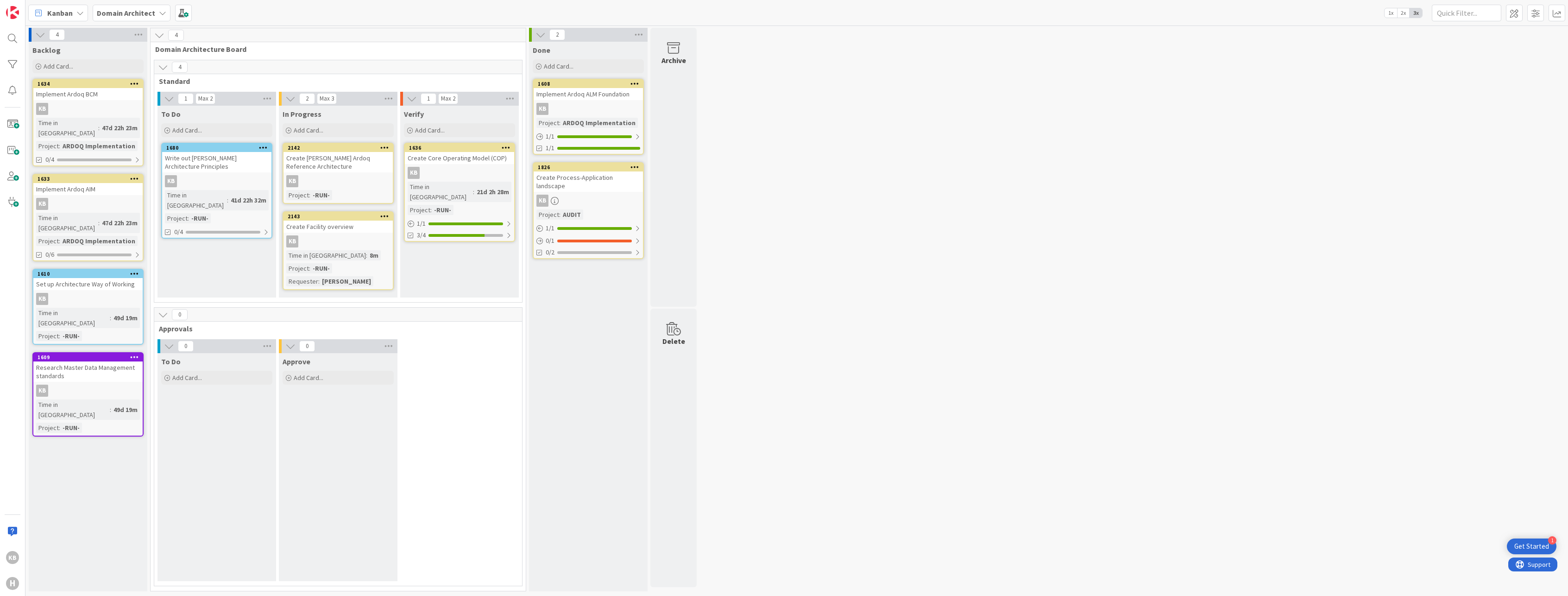
click at [463, 166] on div "1636 Create Core Operating Model (COP) KB Time in Column : 21d 2h 28m Project :…" at bounding box center [459, 192] width 111 height 99
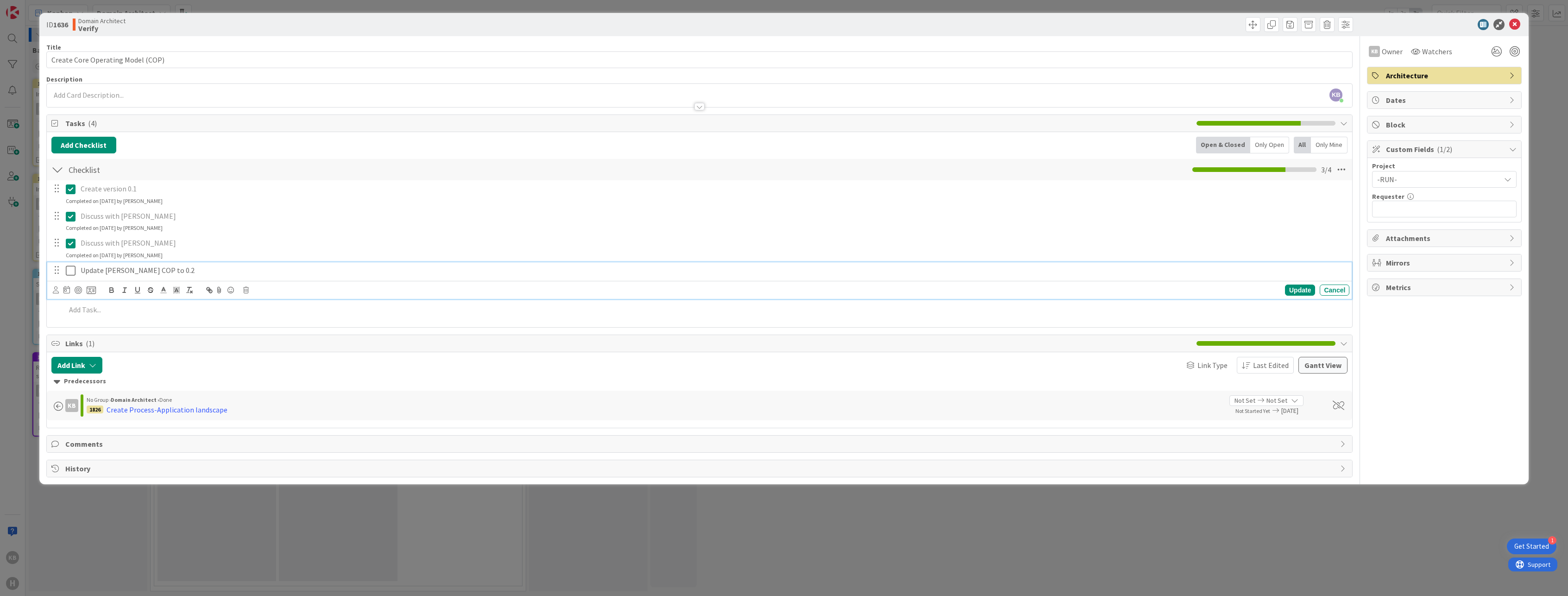
click at [71, 273] on icon at bounding box center [70, 270] width 10 height 11
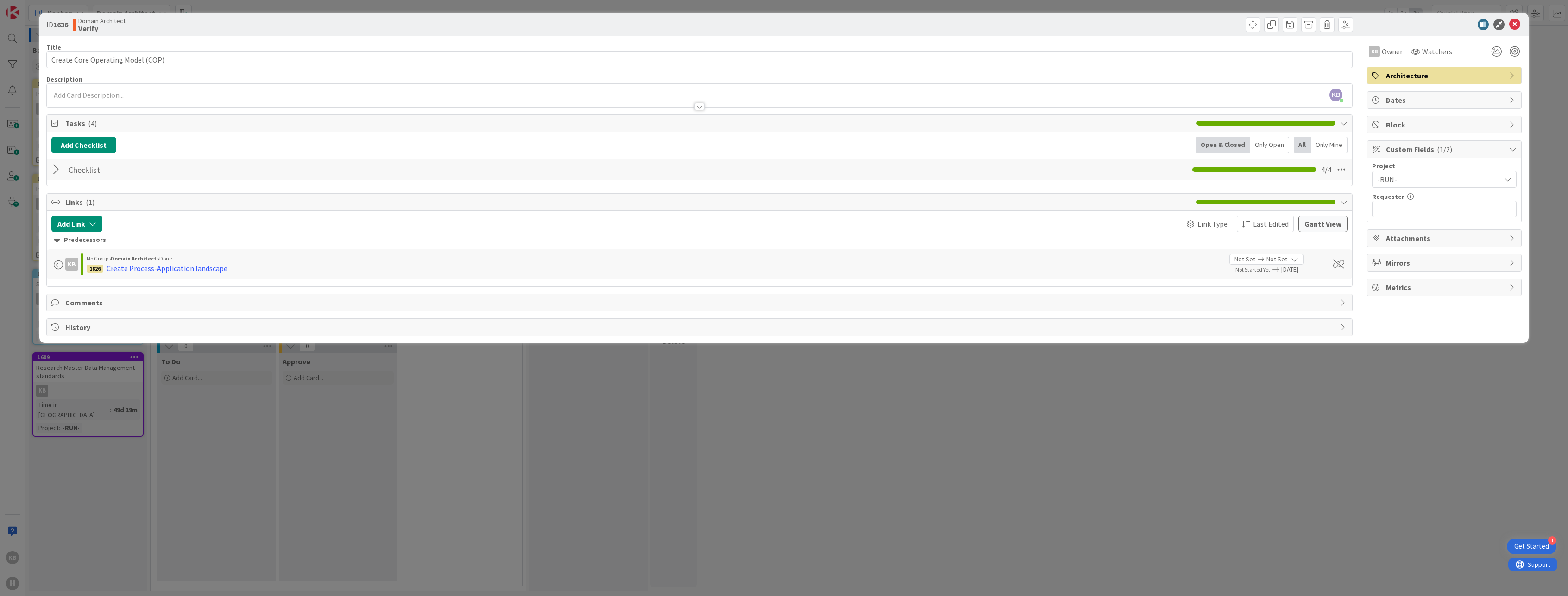
click at [939, 387] on div "ID 1636 Domain Architect Verify Title 33 / 128 Create Core Operating Model (COP…" at bounding box center [784, 298] width 1568 height 596
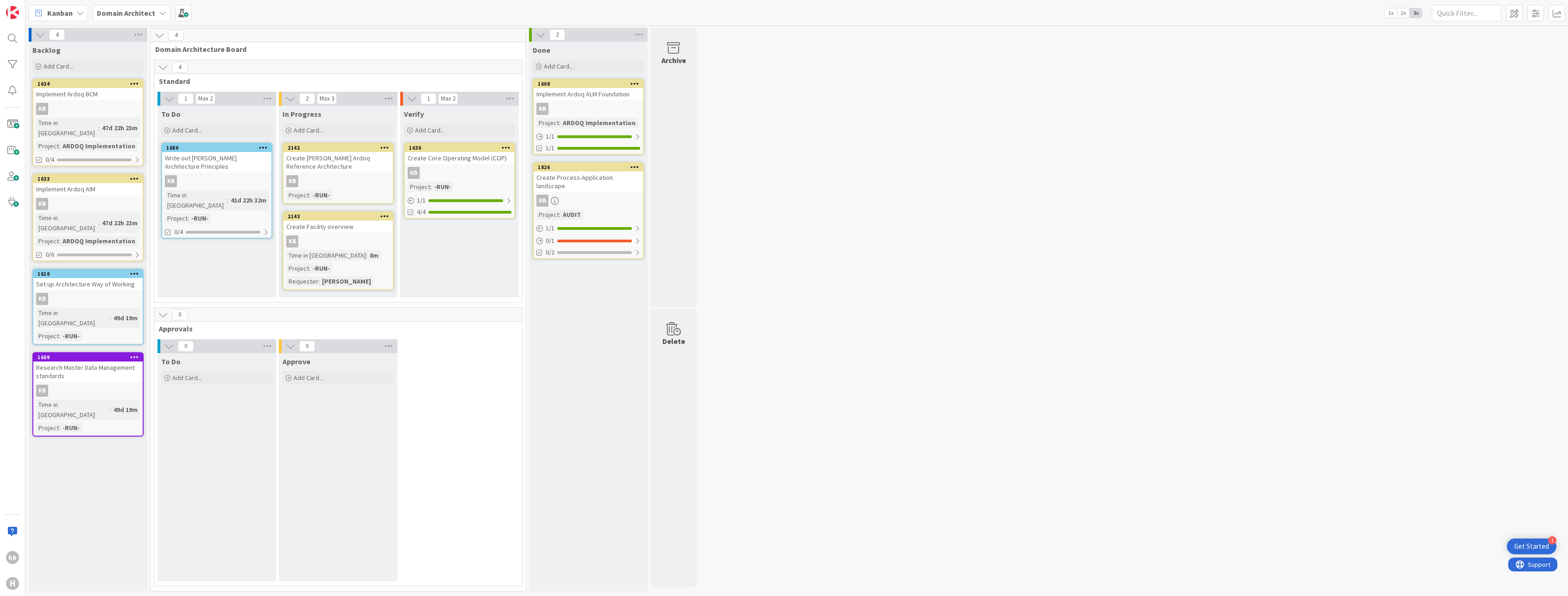
click at [341, 178] on div "KB" at bounding box center [338, 181] width 110 height 12
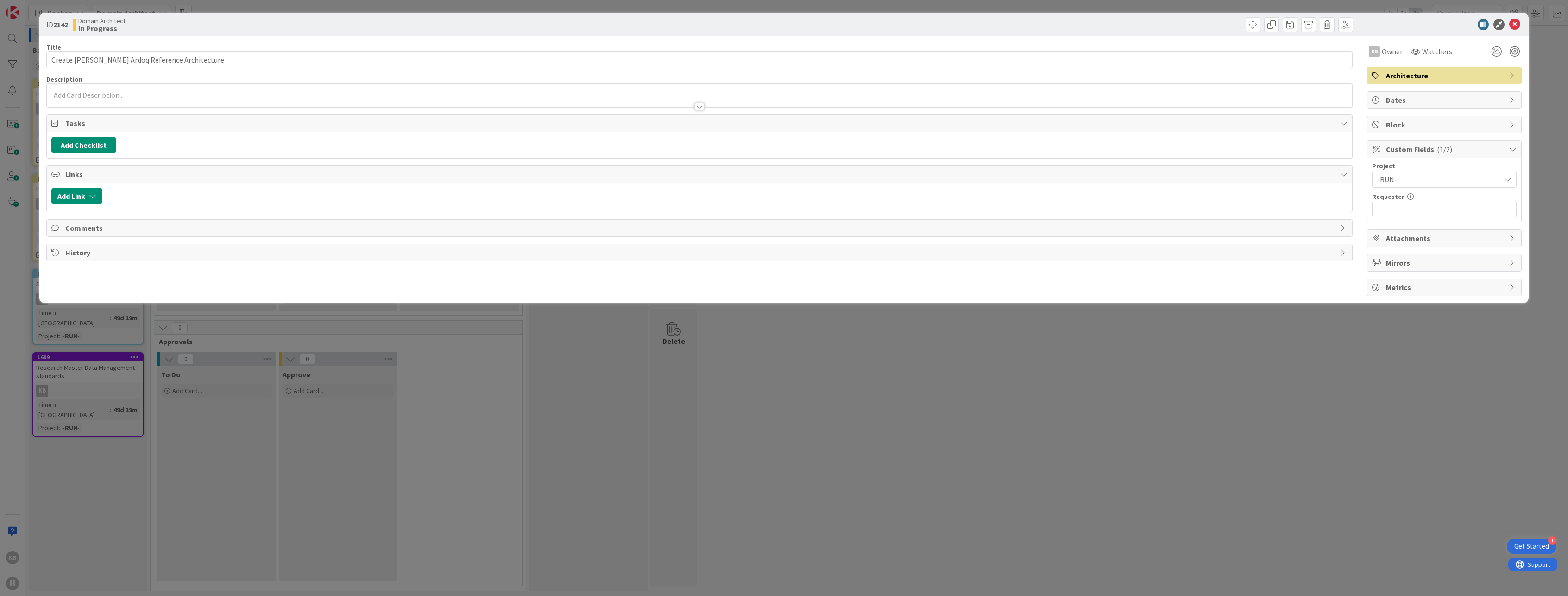
click at [1398, 181] on span "-RUN-" at bounding box center [1436, 179] width 118 height 13
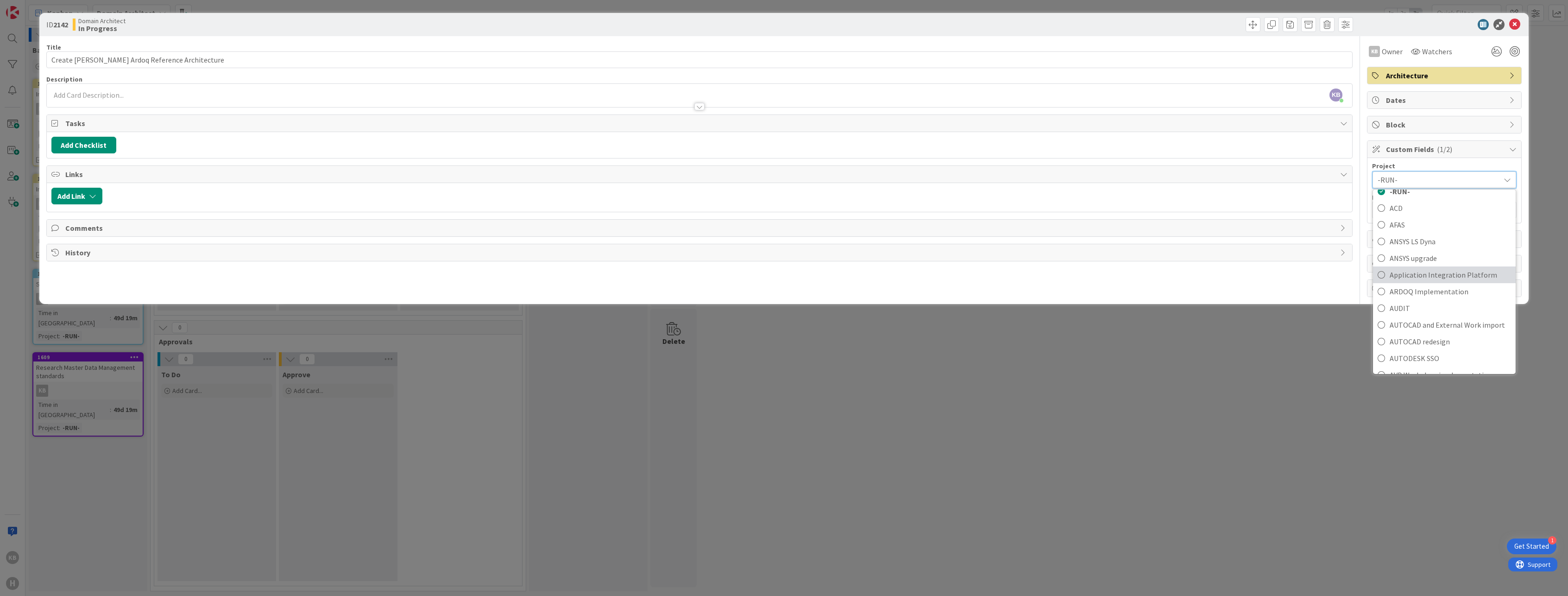
scroll to position [93, 0]
drag, startPoint x: 1430, startPoint y: 250, endPoint x: 1426, endPoint y: 248, distance: 4.5
click at [1430, 250] on link "ARDOQ Implementation" at bounding box center [1444, 242] width 142 height 17
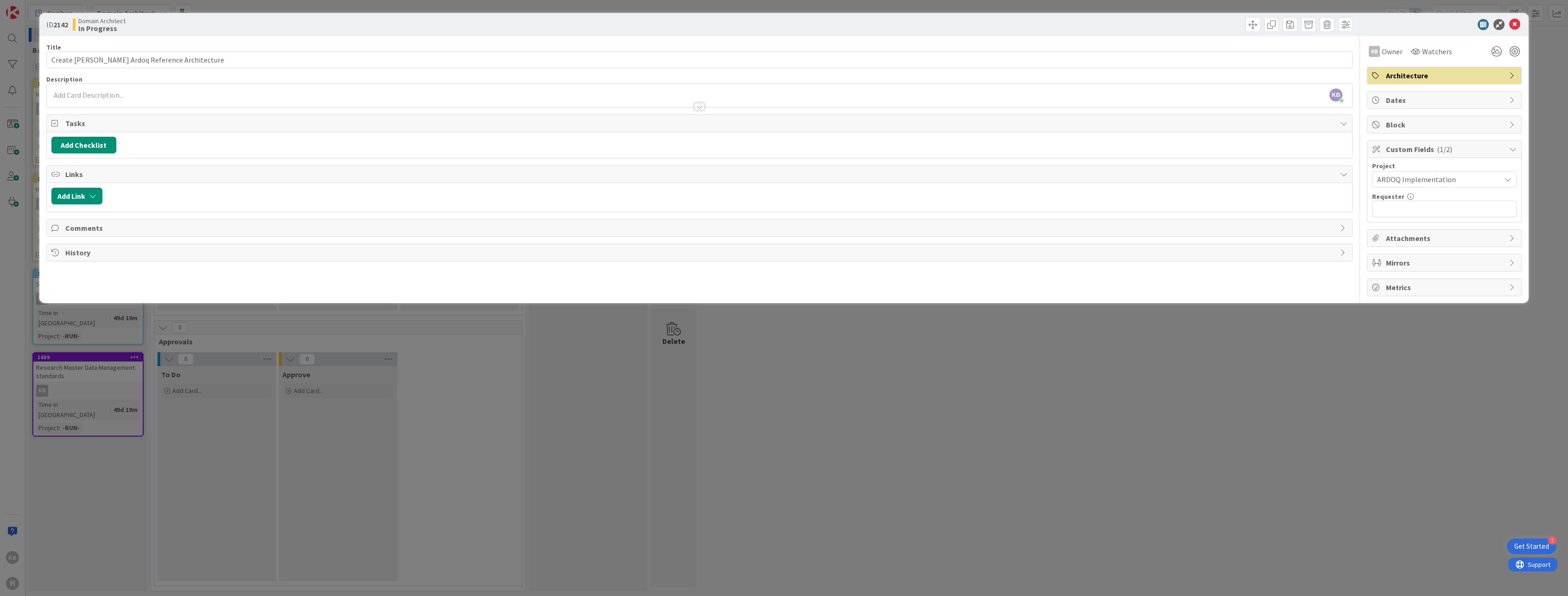
click at [1102, 384] on div "ID 2142 Domain Architect In Progress Title 43 / 128 Create Huisman Ardoq Refere…" at bounding box center [784, 298] width 1568 height 596
